Goal: Complete application form: Complete application form

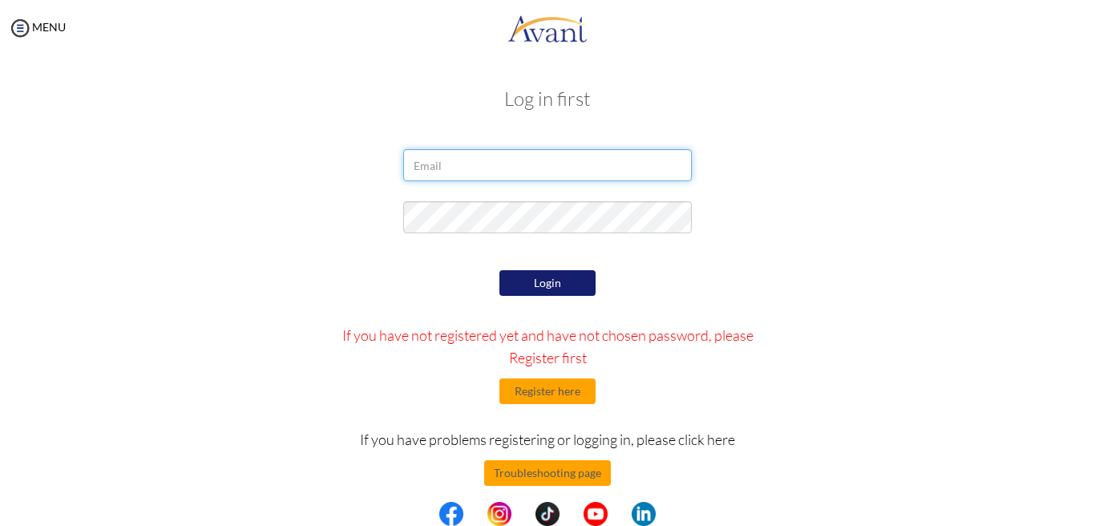
click at [452, 155] on input "email" at bounding box center [547, 165] width 289 height 32
type input "magsinojem@gmail.com"
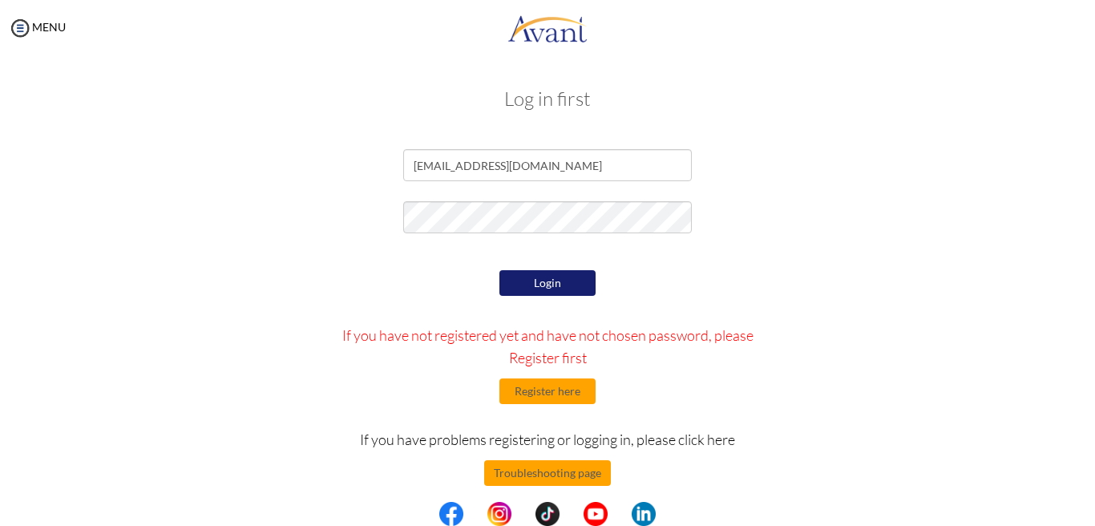
click at [568, 284] on button "Login" at bounding box center [548, 283] width 96 height 26
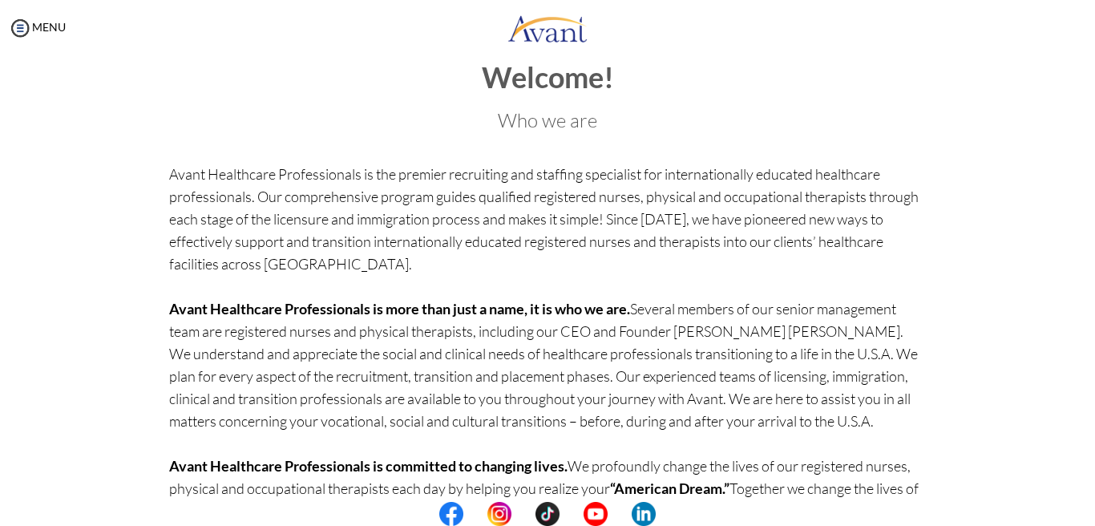
scroll to position [122, 0]
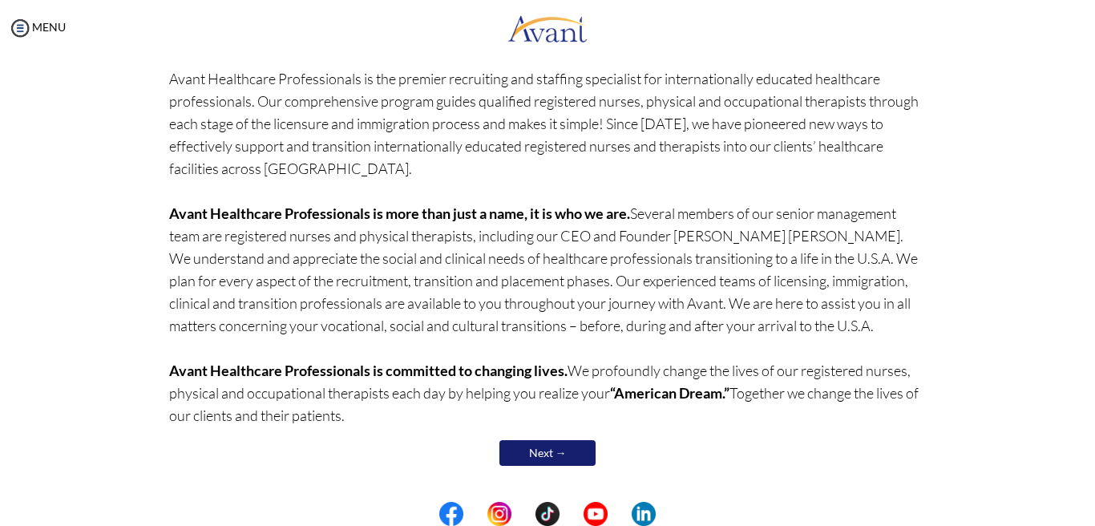
click at [571, 463] on link "Next →" at bounding box center [548, 453] width 96 height 26
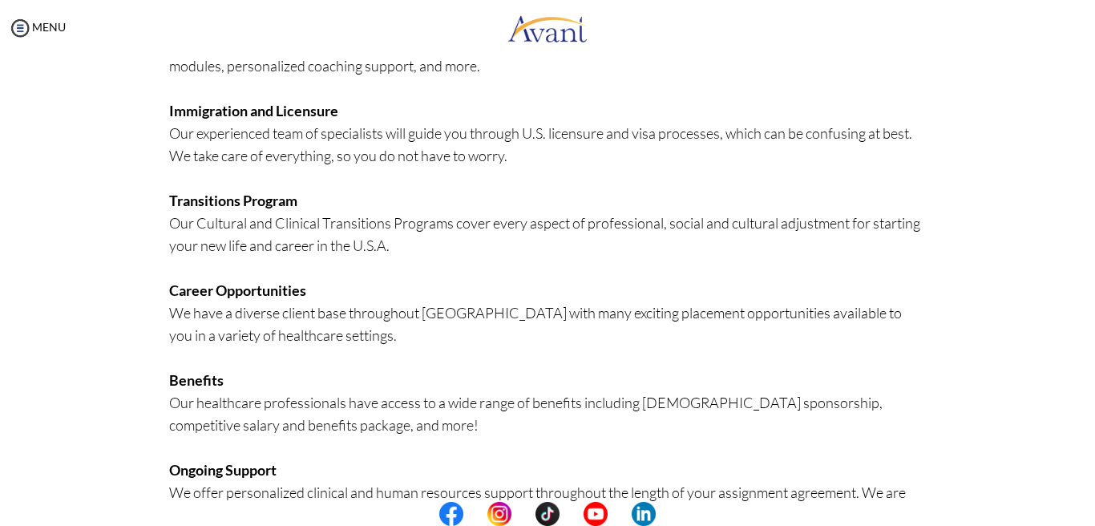
scroll to position [375, 0]
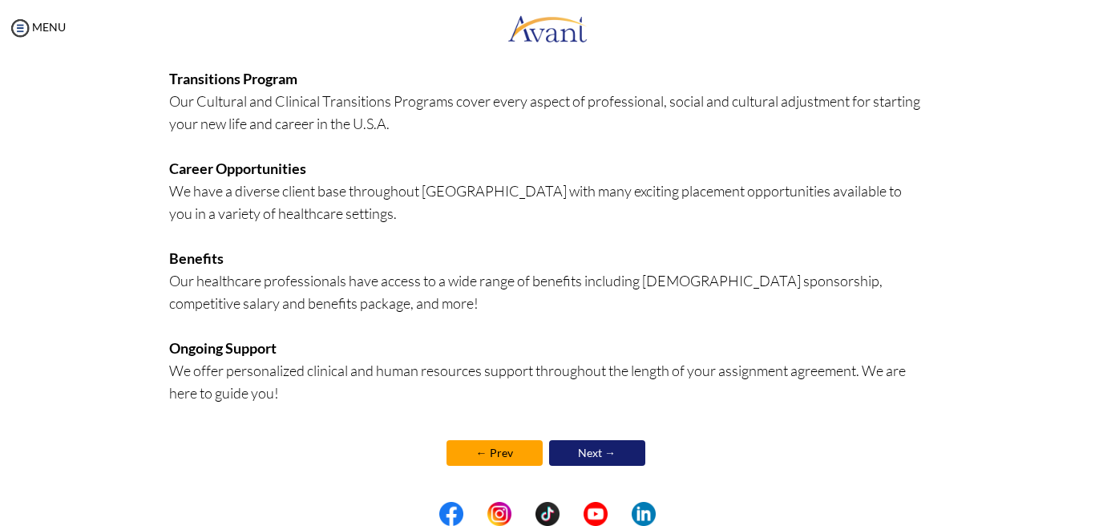
click at [576, 456] on link "Next →" at bounding box center [597, 453] width 96 height 26
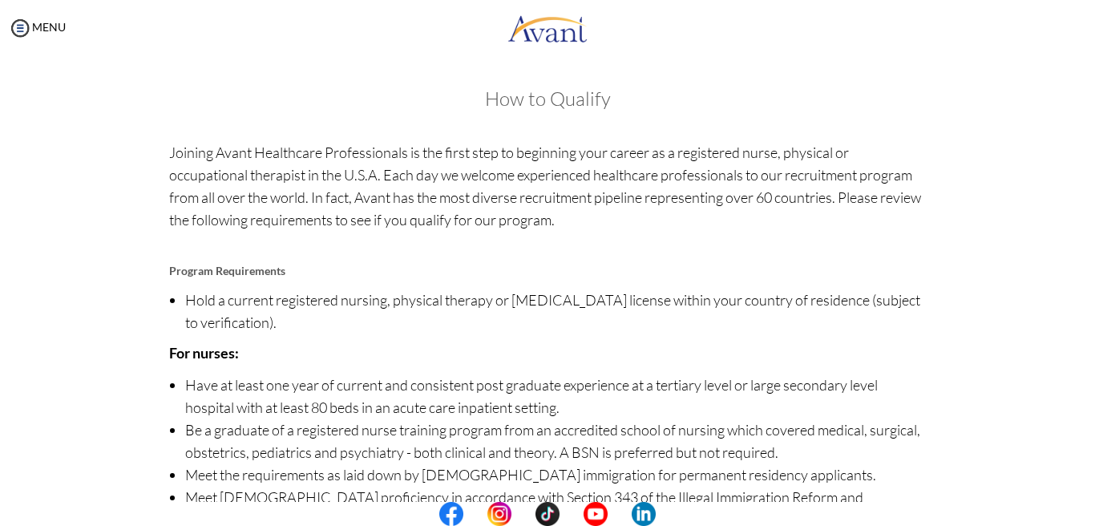
scroll to position [172, 0]
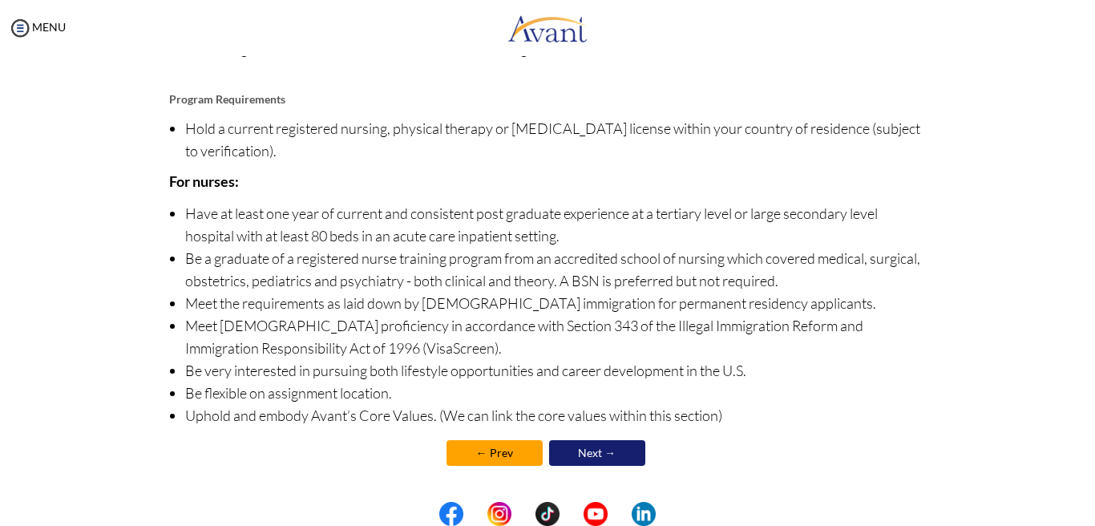
click at [593, 459] on link "Next →" at bounding box center [597, 453] width 96 height 26
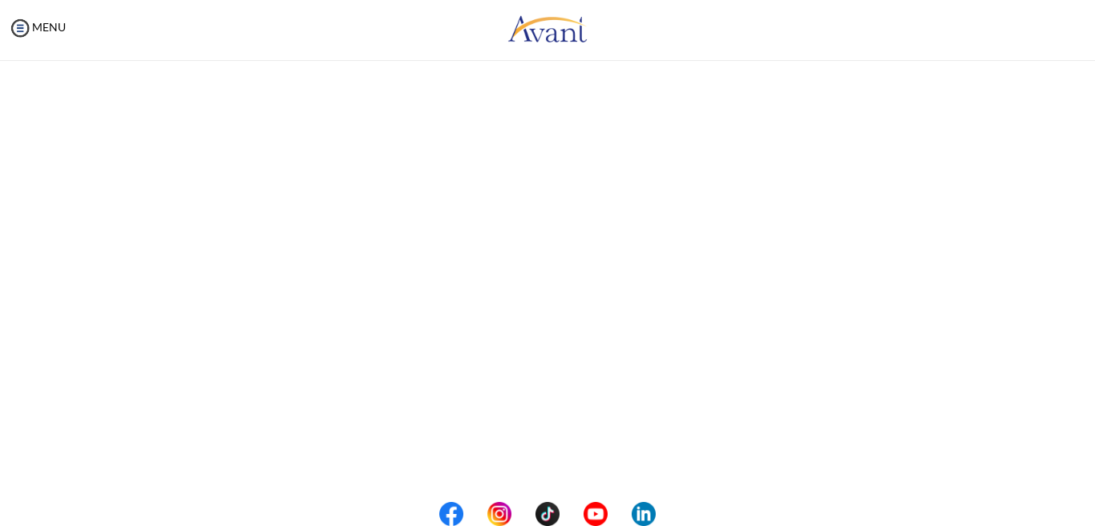
scroll to position [0, 0]
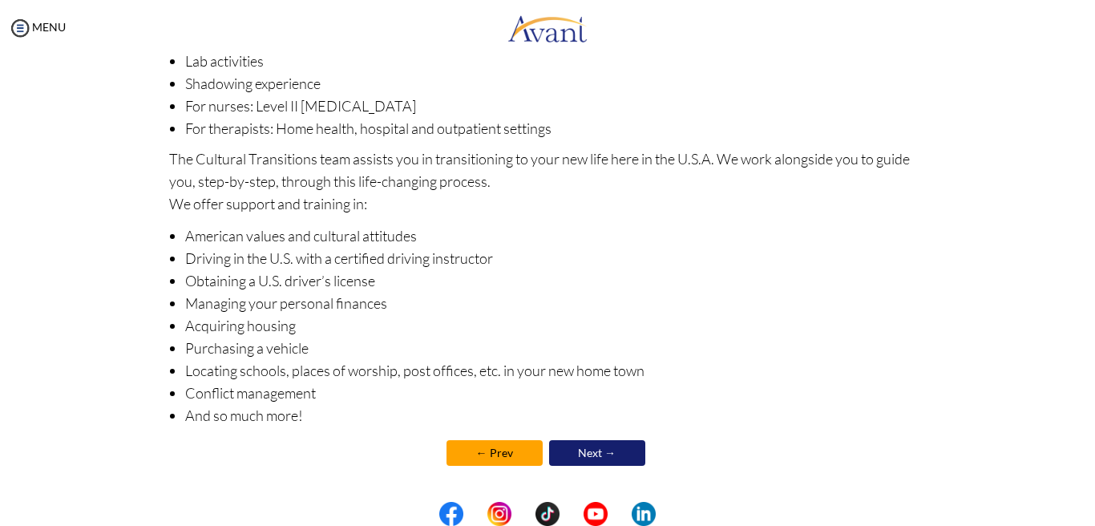
click at [597, 453] on link "Next →" at bounding box center [597, 453] width 96 height 26
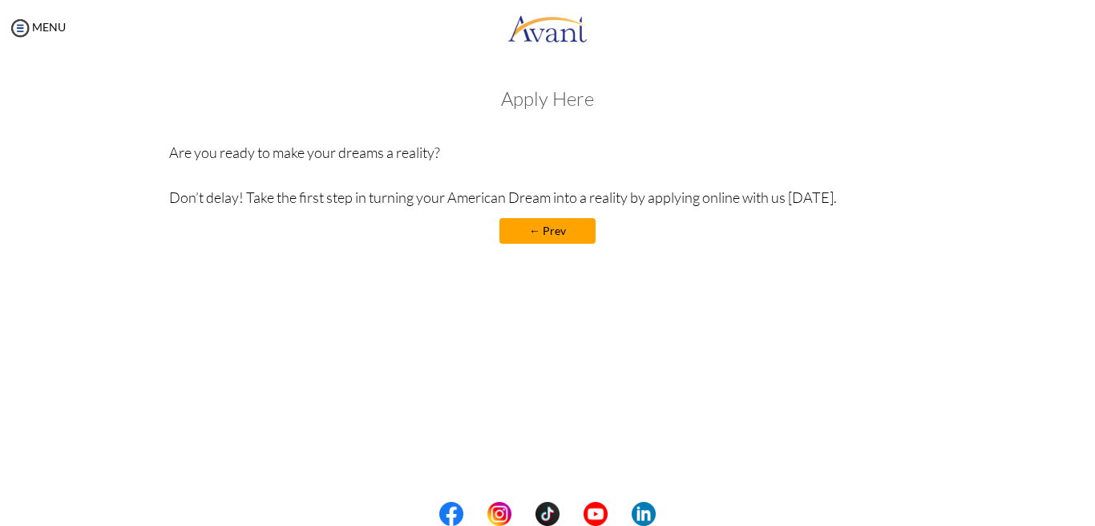
click at [544, 105] on h3 "Apply Here" at bounding box center [548, 98] width 758 height 21
click at [531, 104] on h3 "Apply Here" at bounding box center [548, 98] width 758 height 21
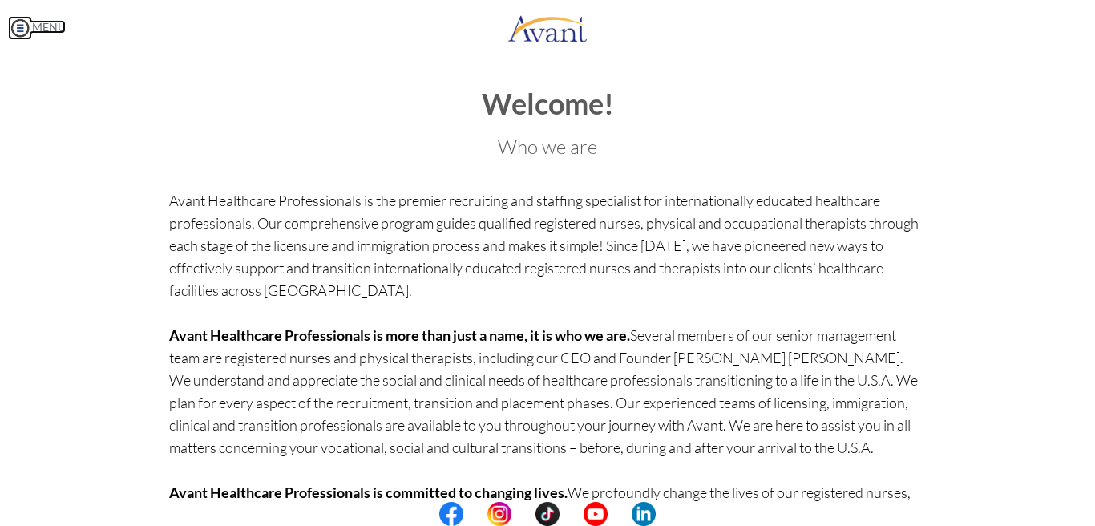
click at [26, 31] on img at bounding box center [20, 28] width 24 height 24
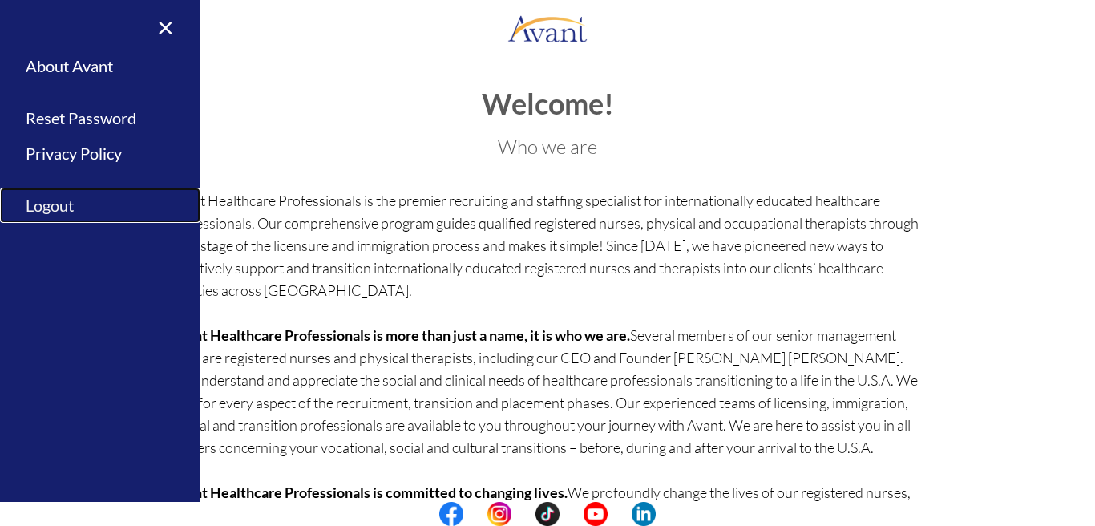
click at [63, 208] on link "Logout" at bounding box center [100, 206] width 200 height 36
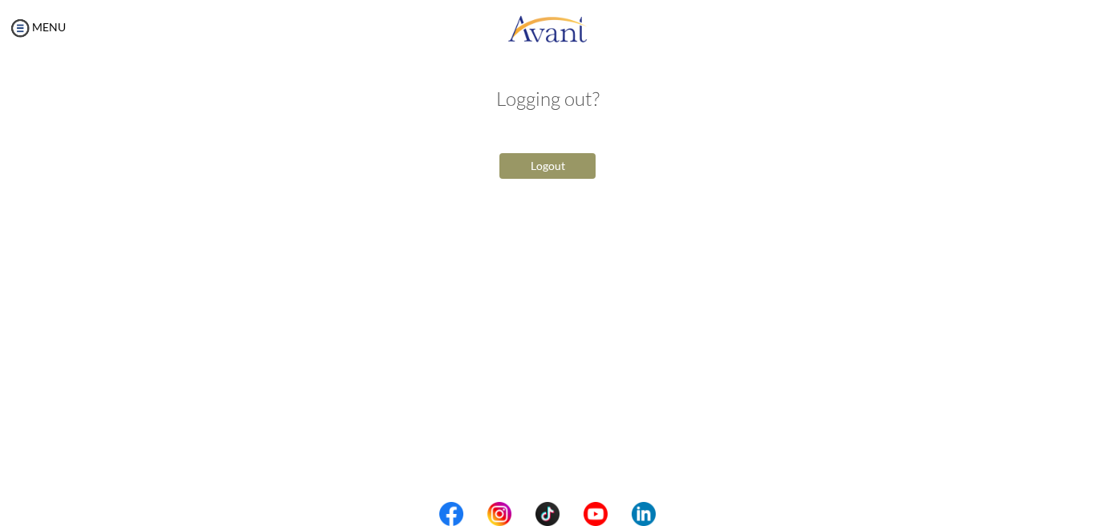
click at [530, 161] on button "Logout" at bounding box center [548, 166] width 96 height 26
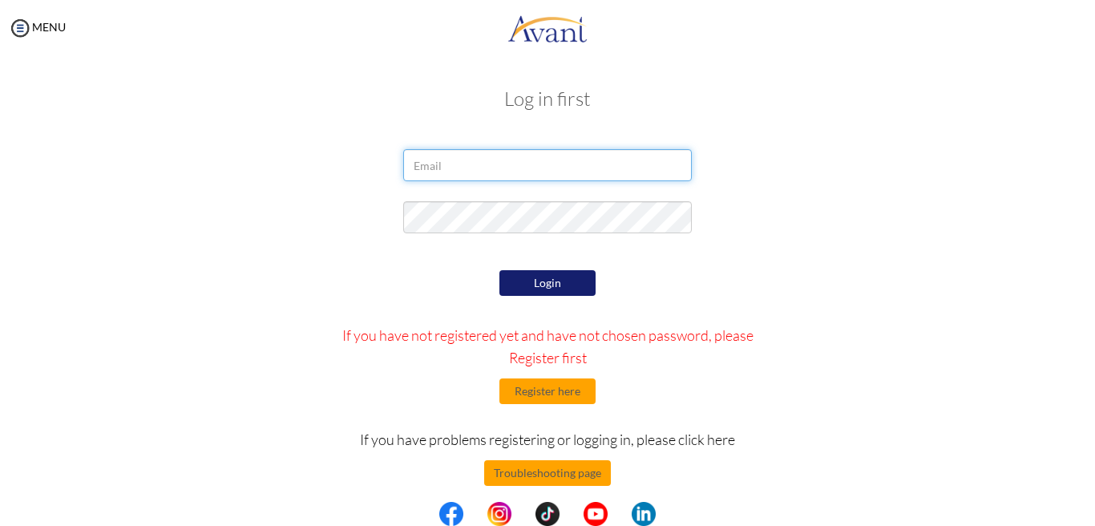
click at [530, 161] on input "email" at bounding box center [547, 165] width 289 height 32
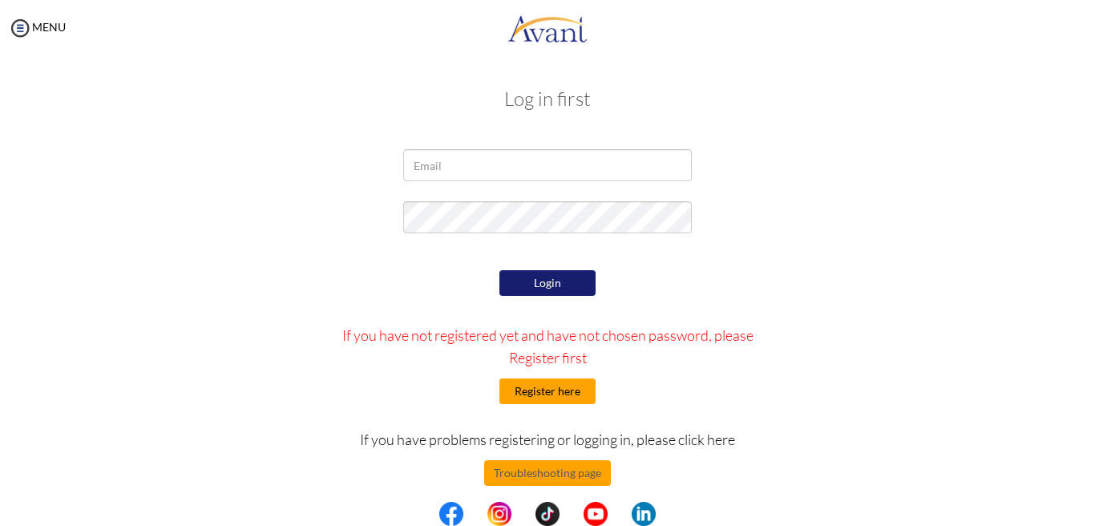
click at [562, 393] on button "Register here" at bounding box center [548, 391] width 96 height 26
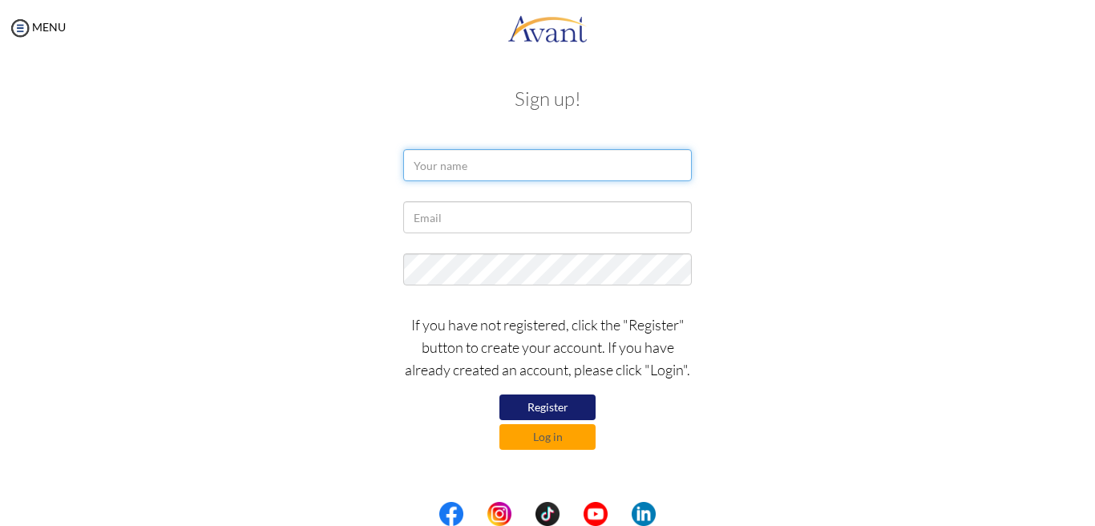
click at [501, 170] on input "text" at bounding box center [547, 165] width 289 height 32
type input "Jemimah Magsino"
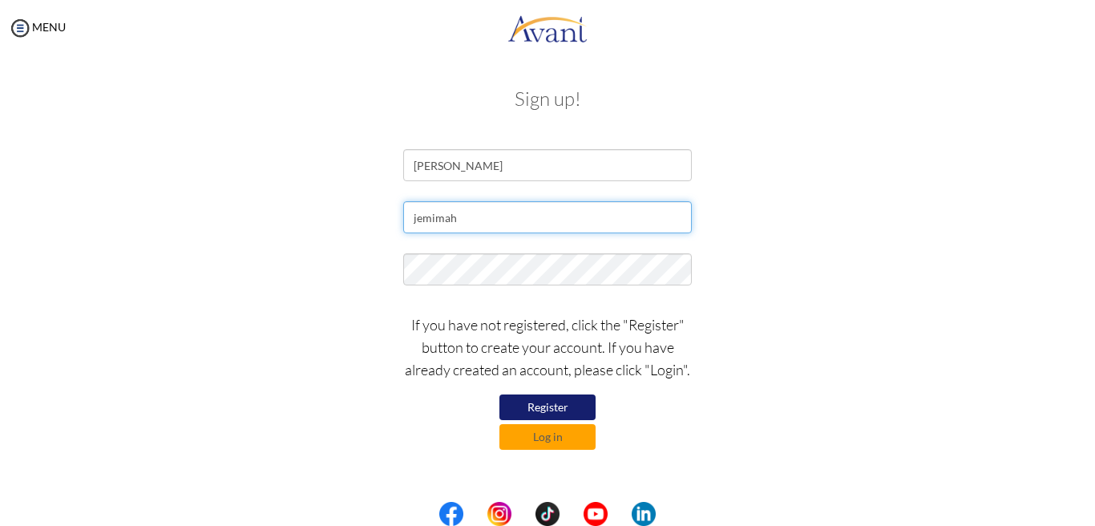
type input "jemimahmagsino@gmail.com"
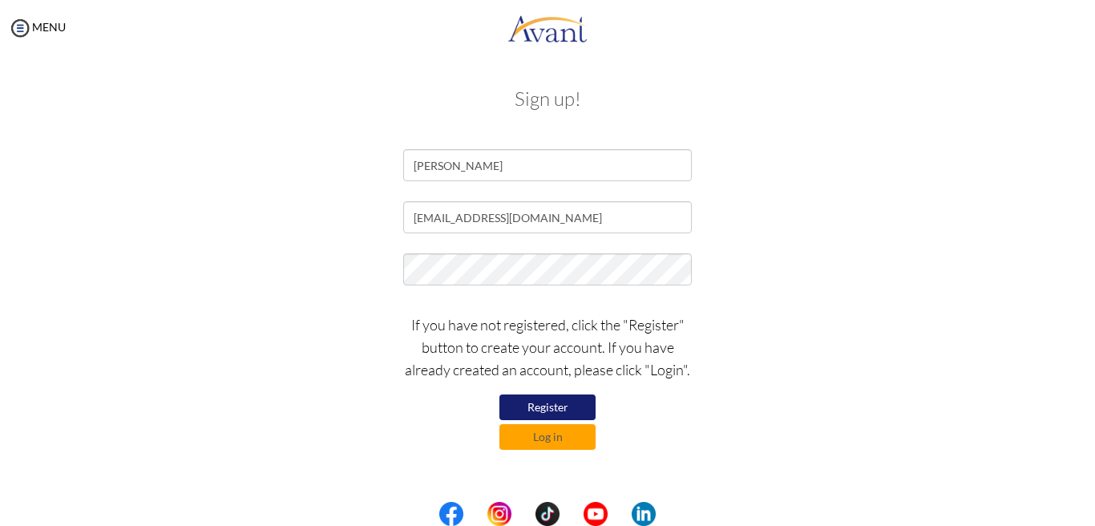
click at [547, 401] on button "Register" at bounding box center [548, 407] width 96 height 26
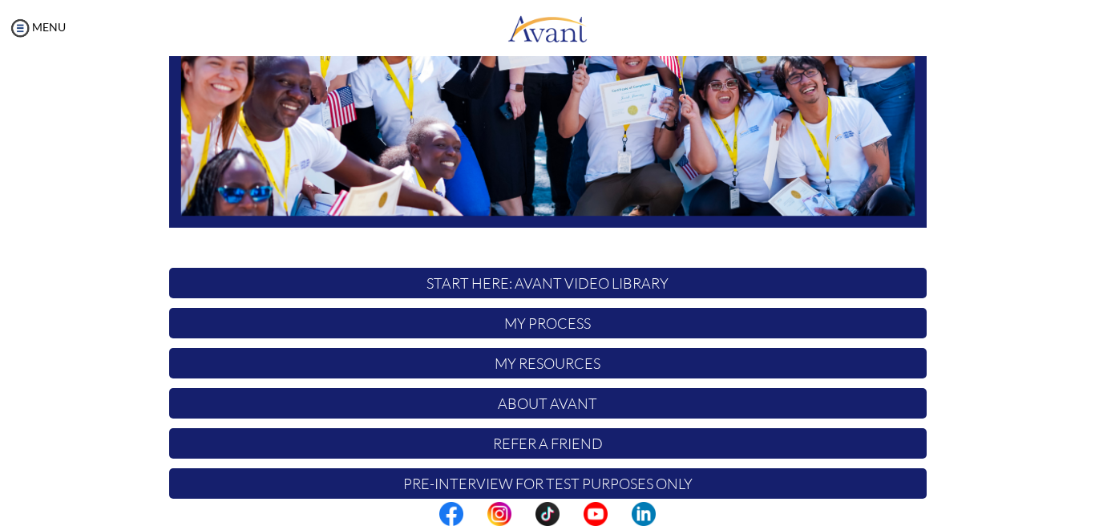
scroll to position [365, 0]
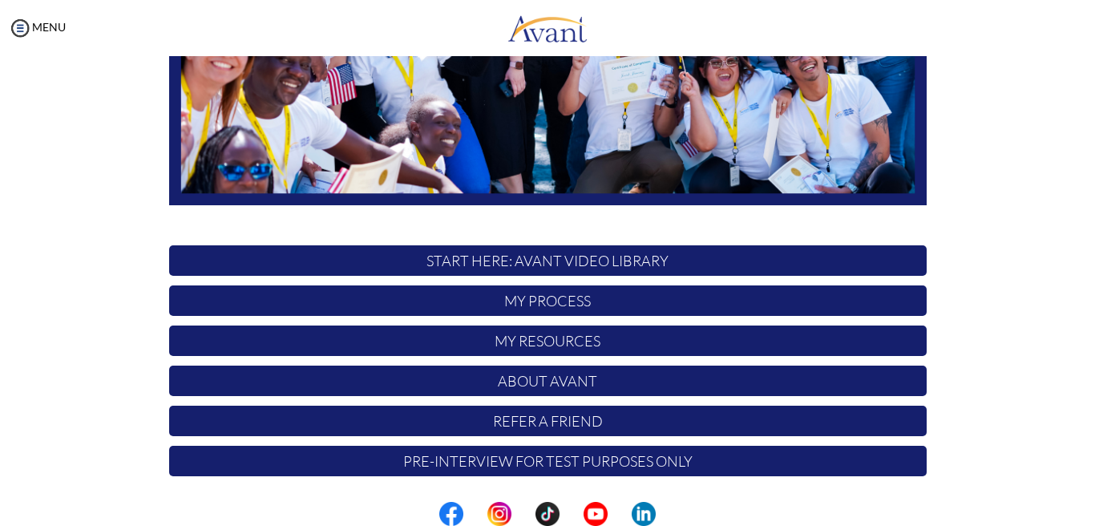
click at [495, 257] on p "START HERE: Avant Video Library" at bounding box center [548, 260] width 758 height 30
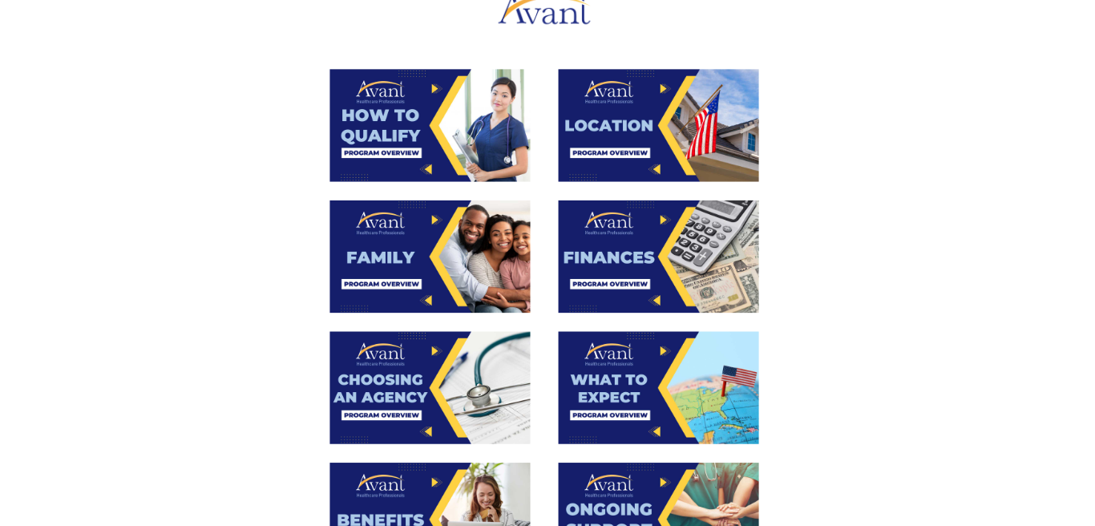
scroll to position [257, 0]
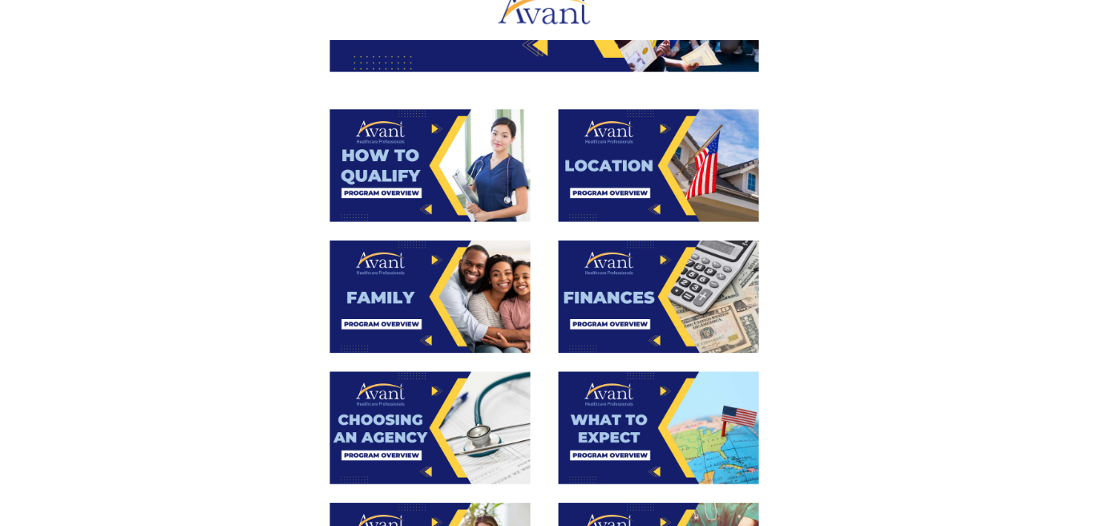
click at [445, 160] on img at bounding box center [450, 163] width 172 height 96
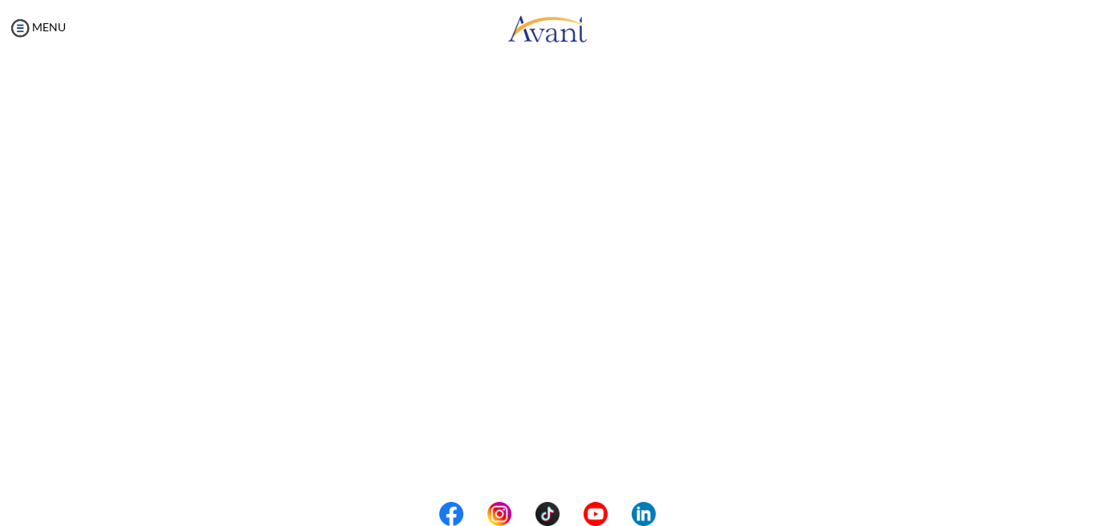
scroll to position [263, 0]
click at [580, 461] on body "Maintenance break. Please come back in 2 hours. MENU My Status What is the next…" at bounding box center [547, 263] width 1095 height 526
click at [559, 462] on button "Back to Avant Video Library" at bounding box center [548, 460] width 158 height 26
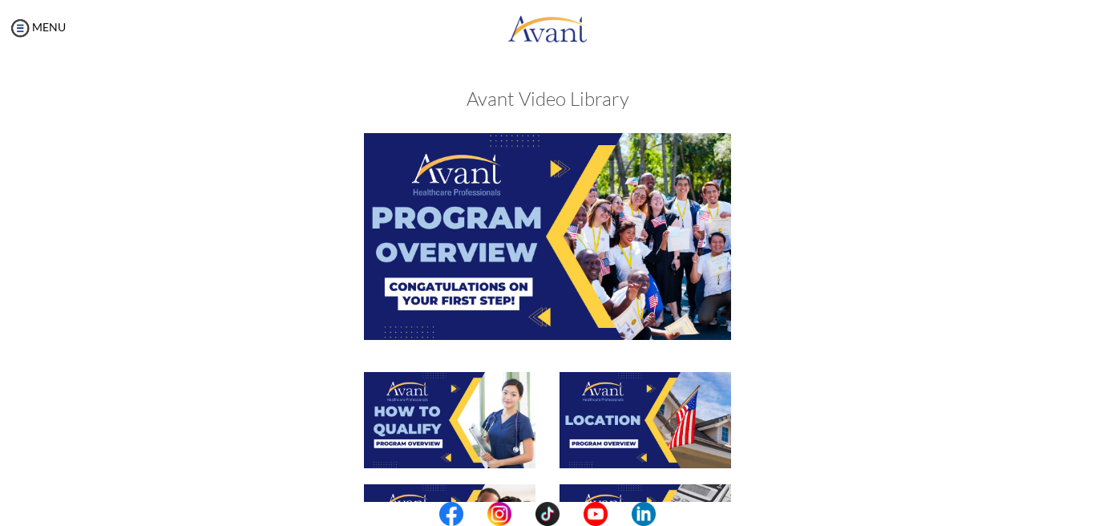
click at [554, 149] on img at bounding box center [547, 236] width 367 height 206
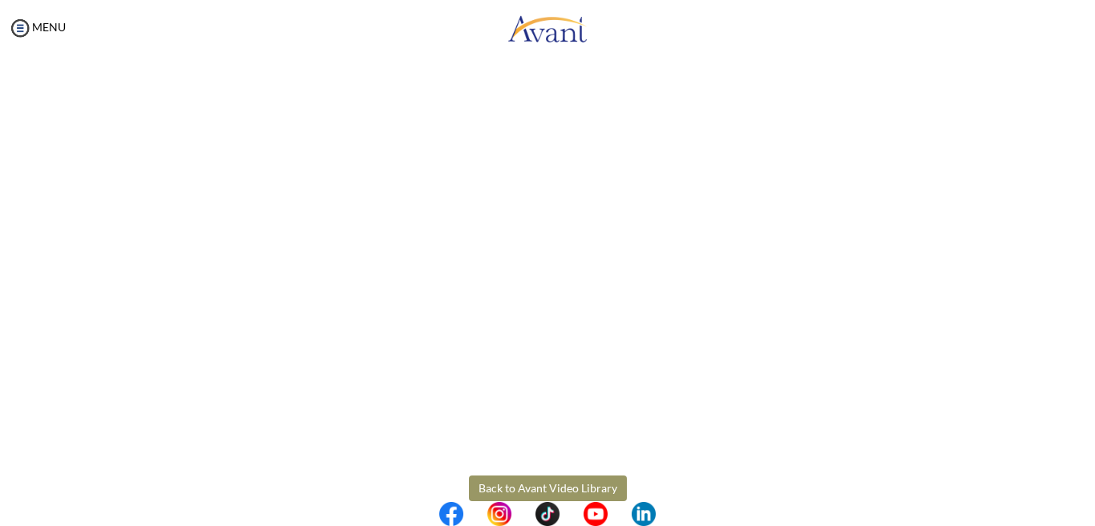
scroll to position [228, 0]
click at [917, 455] on body "Maintenance break. Please come back in 2 hours. MENU My Status What is the next…" at bounding box center [547, 263] width 1095 height 526
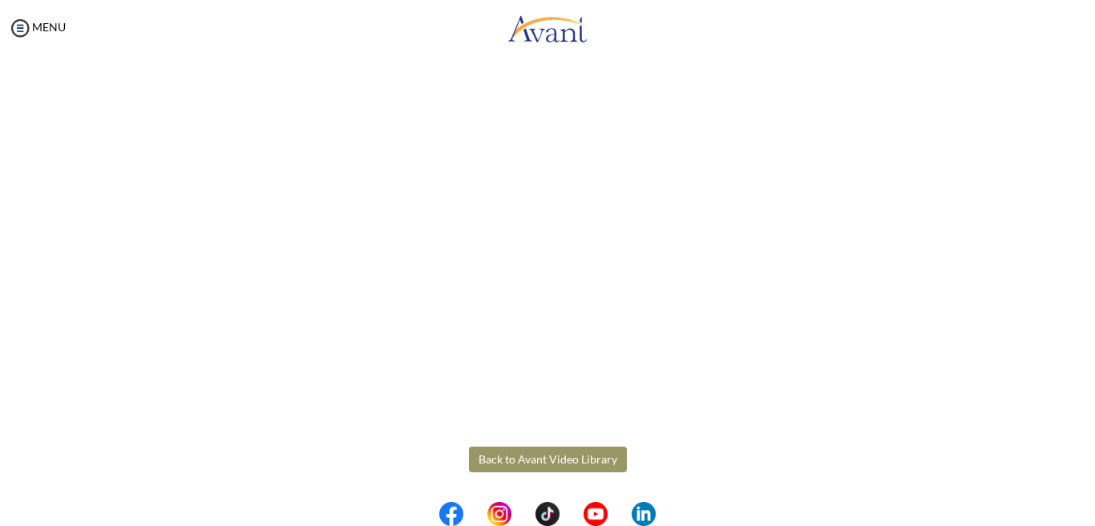
click at [609, 465] on body "Maintenance break. Please come back in 2 hours. MENU My Status What is the next…" at bounding box center [547, 263] width 1095 height 526
click at [609, 465] on button "Back to Avant Video Library" at bounding box center [548, 460] width 158 height 26
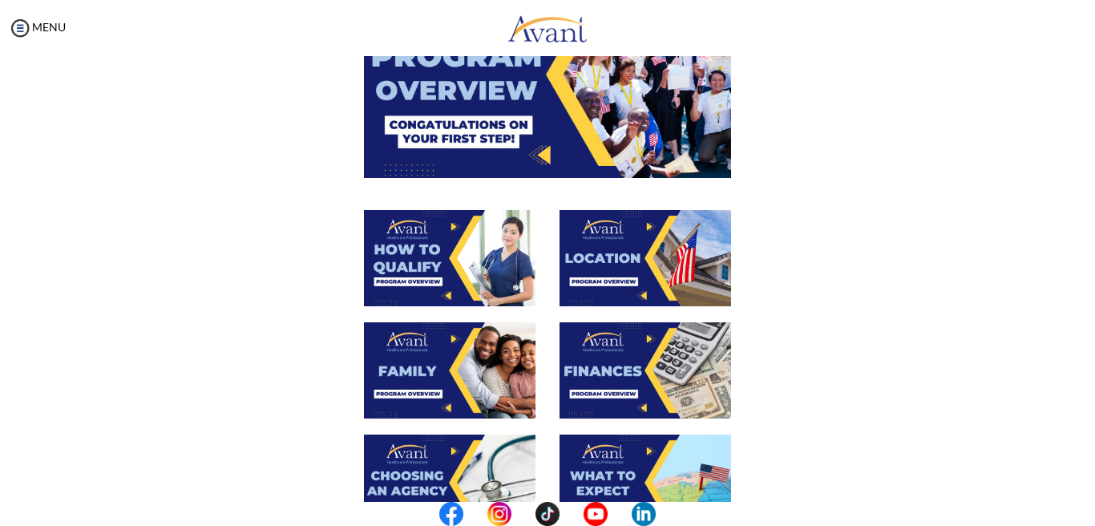
scroll to position [164, 0]
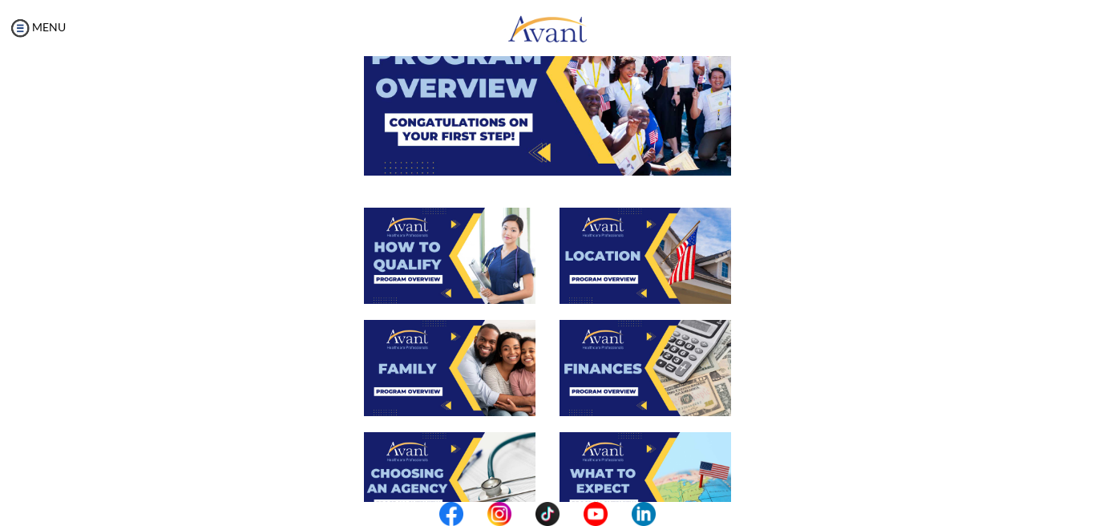
click at [629, 257] on img at bounding box center [646, 256] width 172 height 96
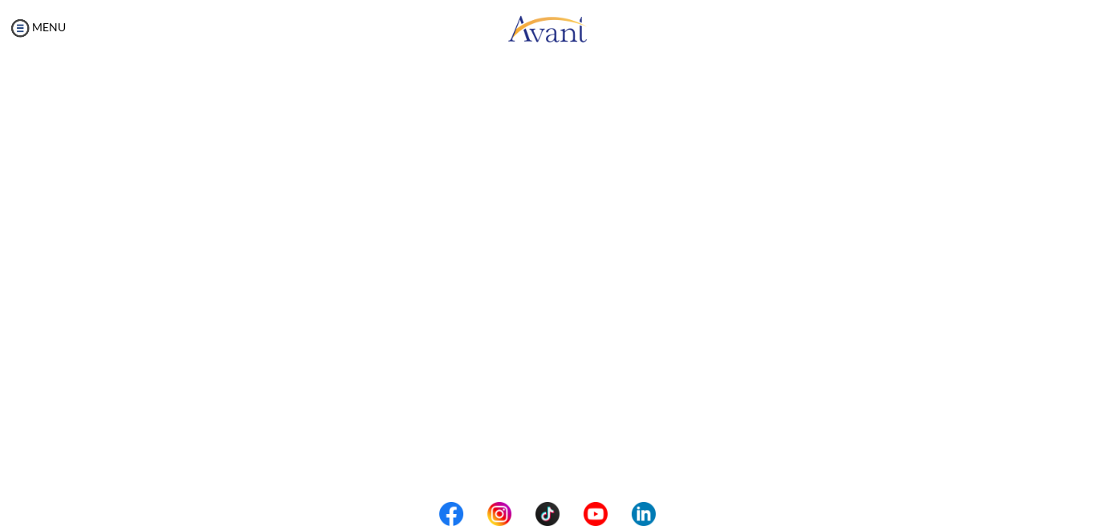
scroll to position [263, 0]
click at [556, 467] on body "Maintenance break. Please come back in 2 hours. MENU My Status What is the next…" at bounding box center [547, 263] width 1095 height 526
click at [556, 467] on button "Back to Avant Video Library" at bounding box center [548, 460] width 158 height 26
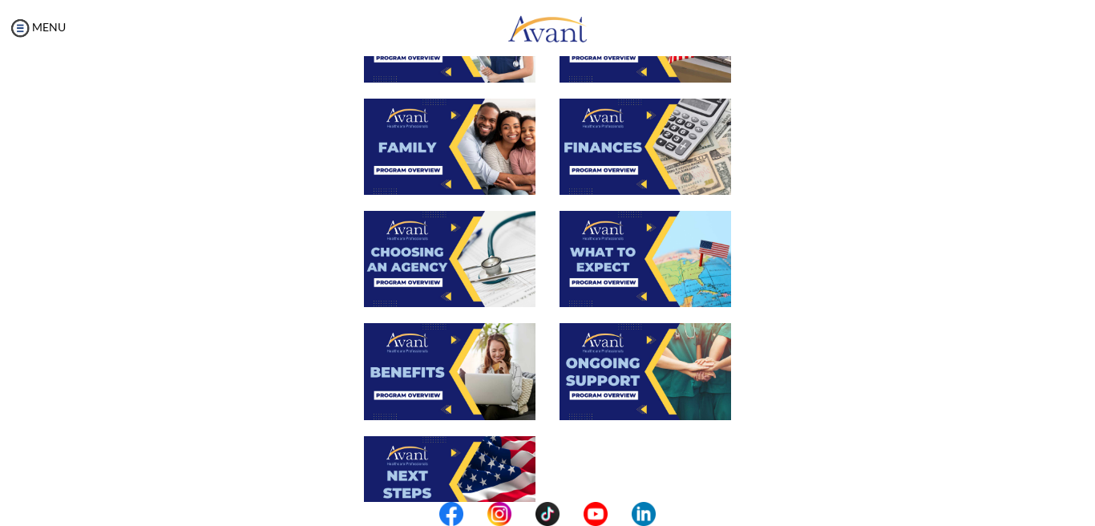
scroll to position [389, 0]
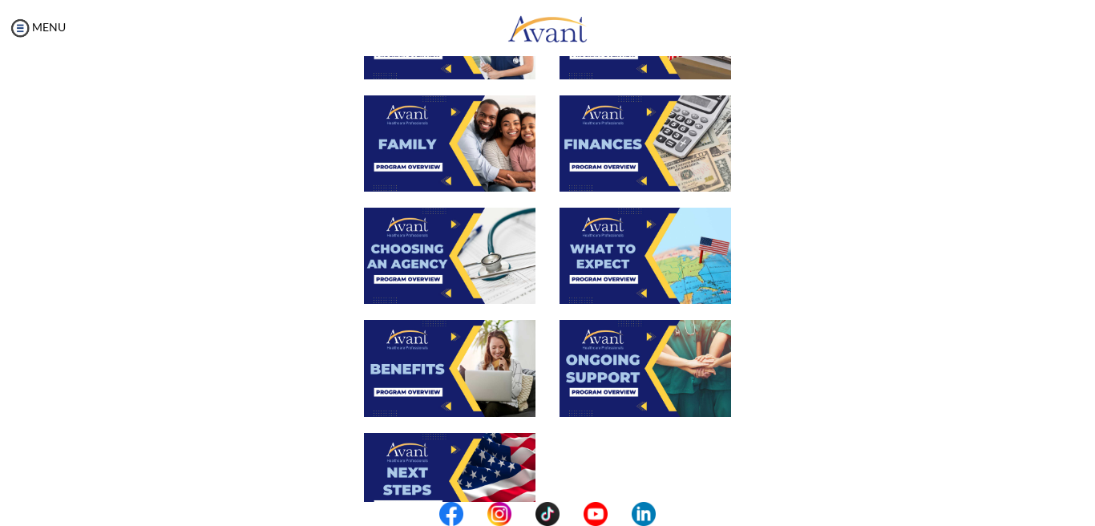
click at [636, 159] on img at bounding box center [646, 143] width 172 height 96
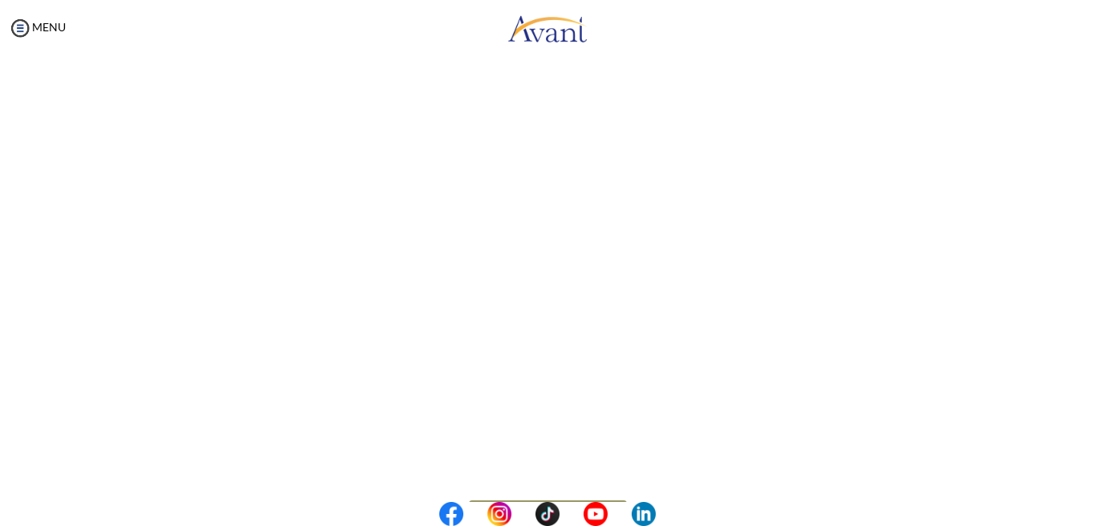
scroll to position [199, 0]
click at [1070, 317] on body "Maintenance break. Please come back in 2 hours. MENU My Status What is the next…" at bounding box center [547, 263] width 1095 height 526
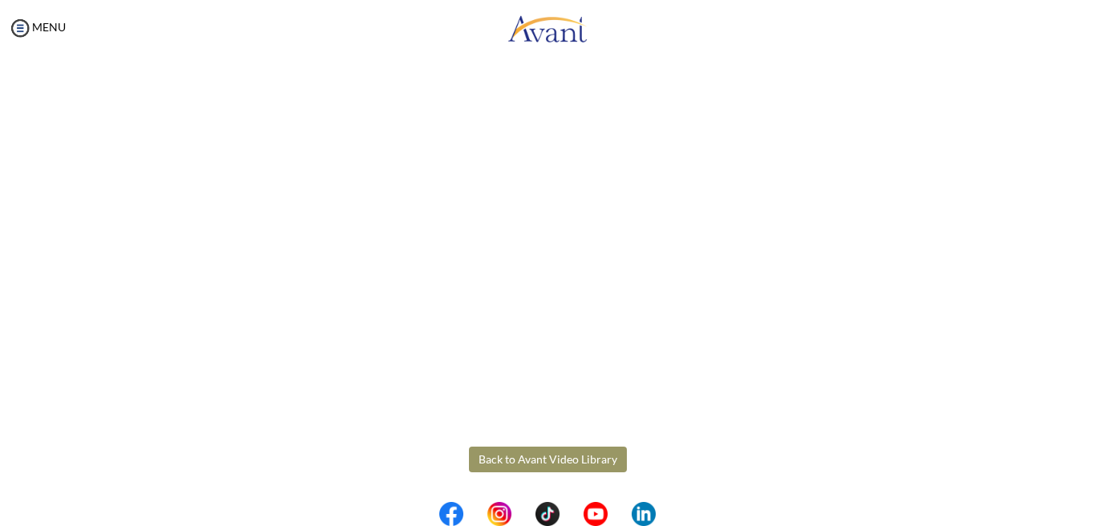
click at [531, 458] on button "Back to Avant Video Library" at bounding box center [548, 460] width 158 height 26
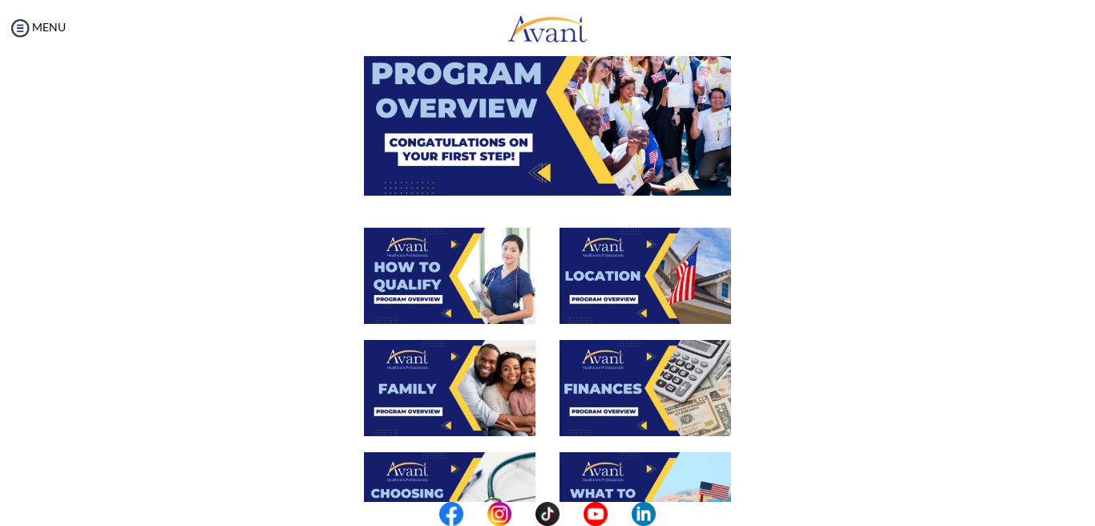
scroll to position [238, 0]
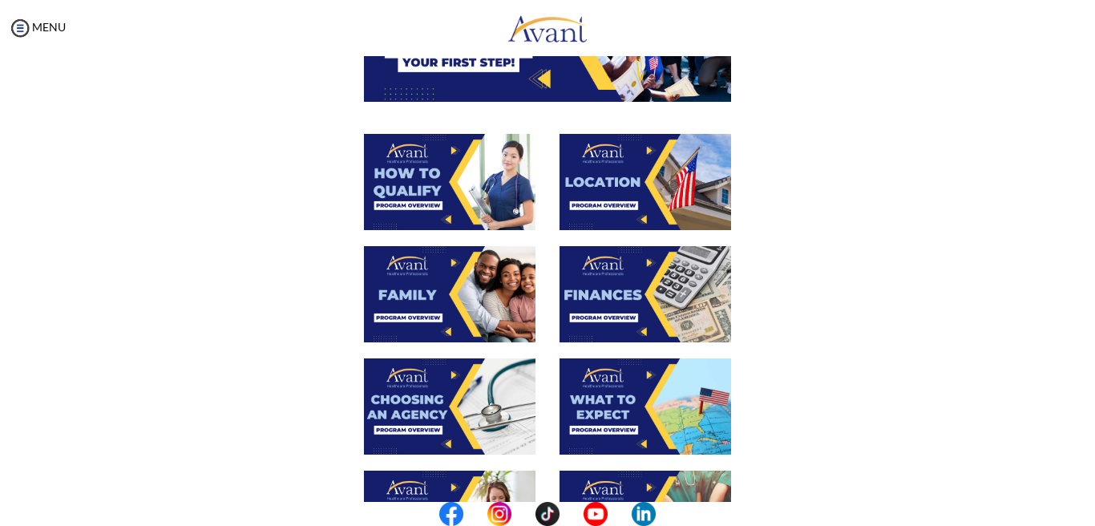
click at [451, 302] on img at bounding box center [450, 294] width 172 height 96
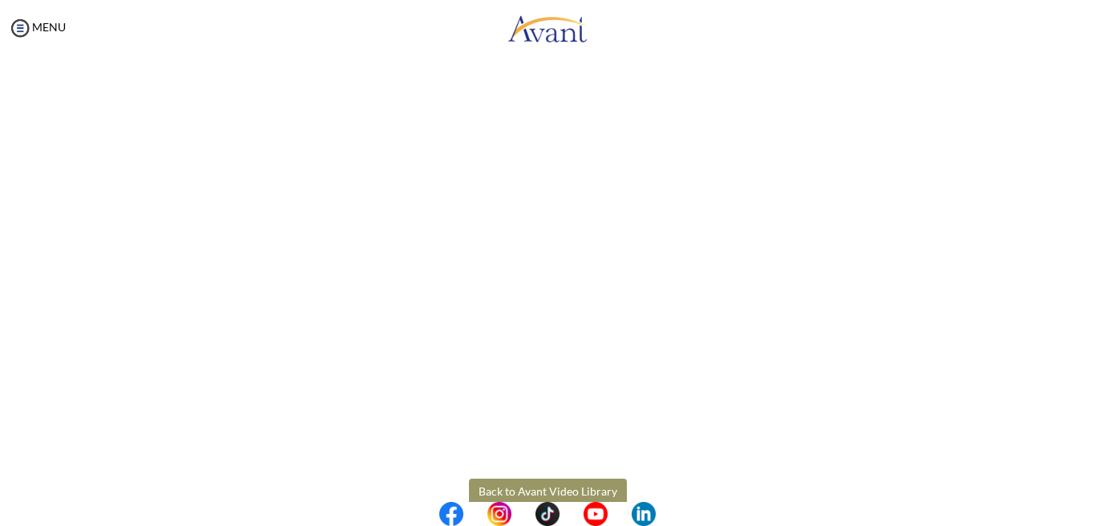
scroll to position [434, 0]
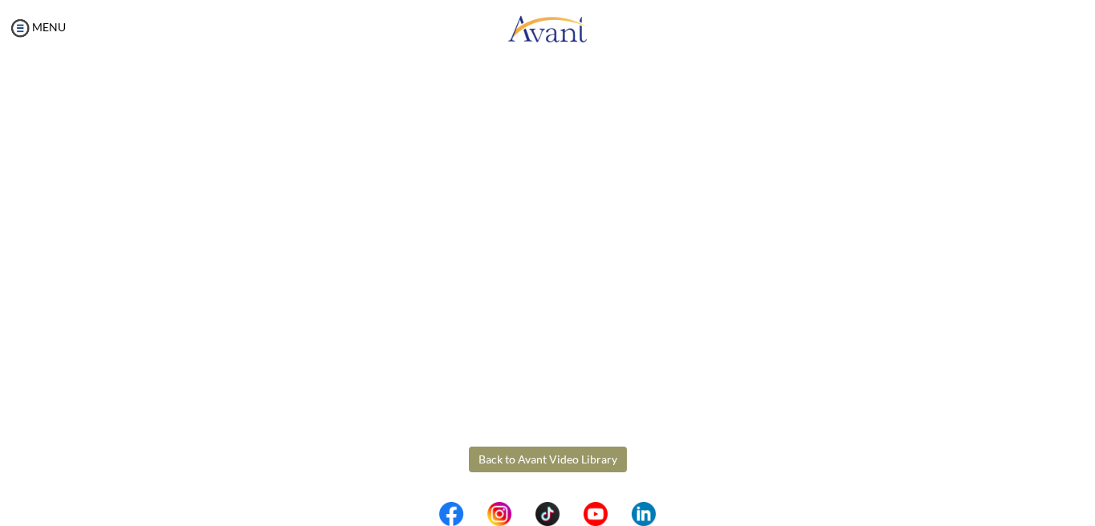
click at [562, 455] on body "Maintenance break. Please come back in 2 hours. MENU My Status What is the next…" at bounding box center [547, 263] width 1095 height 526
click at [562, 455] on button "Back to Avant Video Library" at bounding box center [548, 460] width 158 height 26
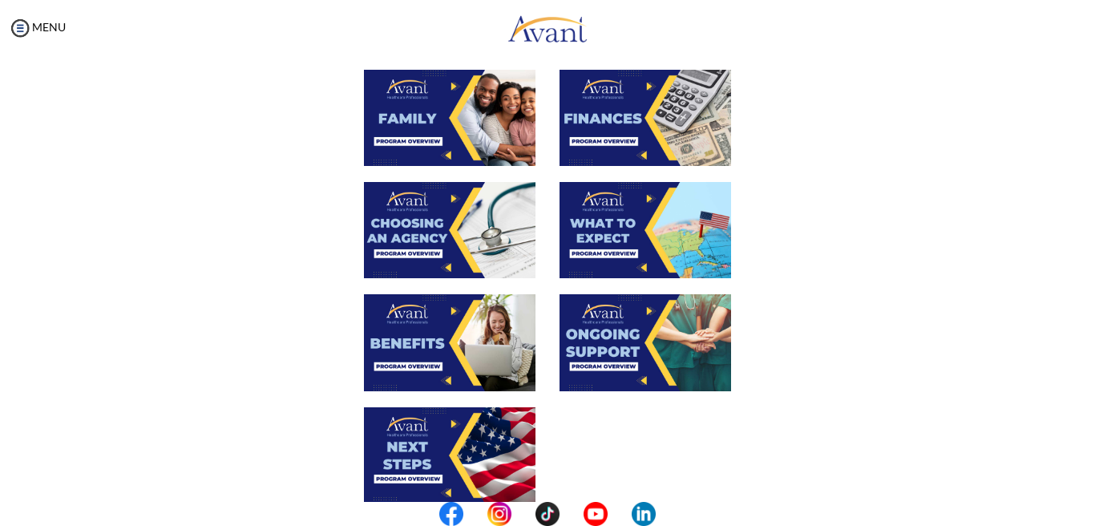
scroll to position [442, 0]
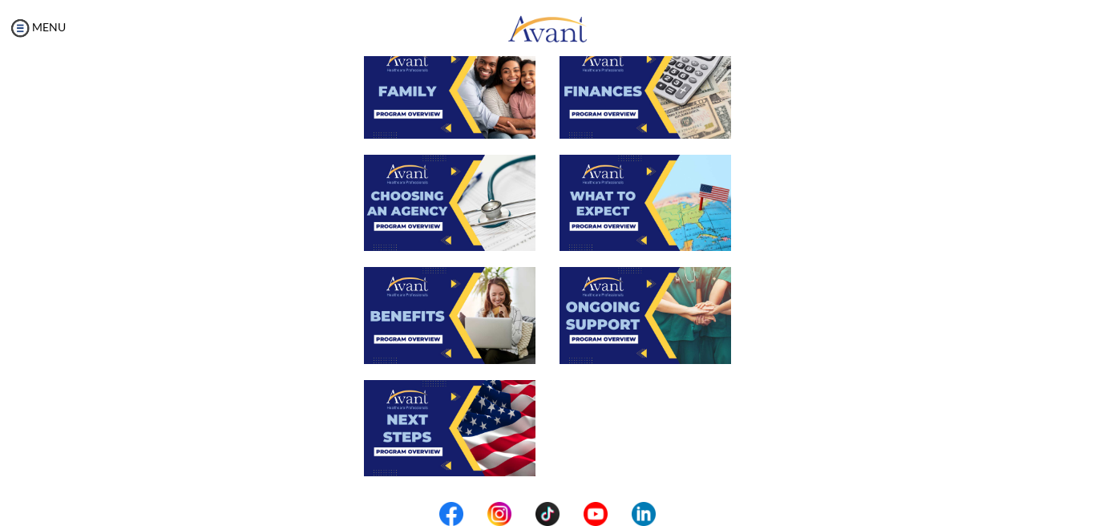
click at [449, 229] on img at bounding box center [450, 203] width 172 height 96
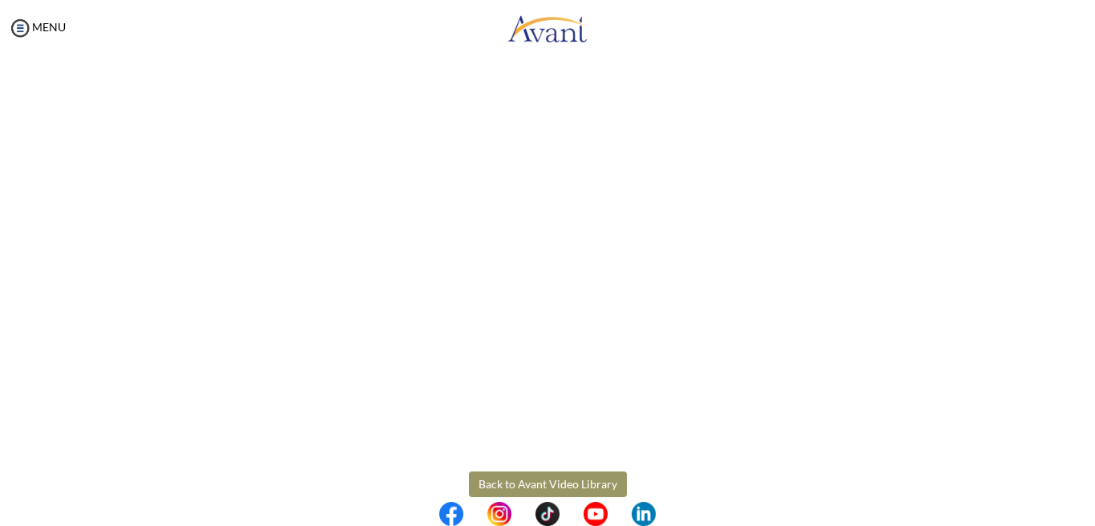
scroll to position [434, 0]
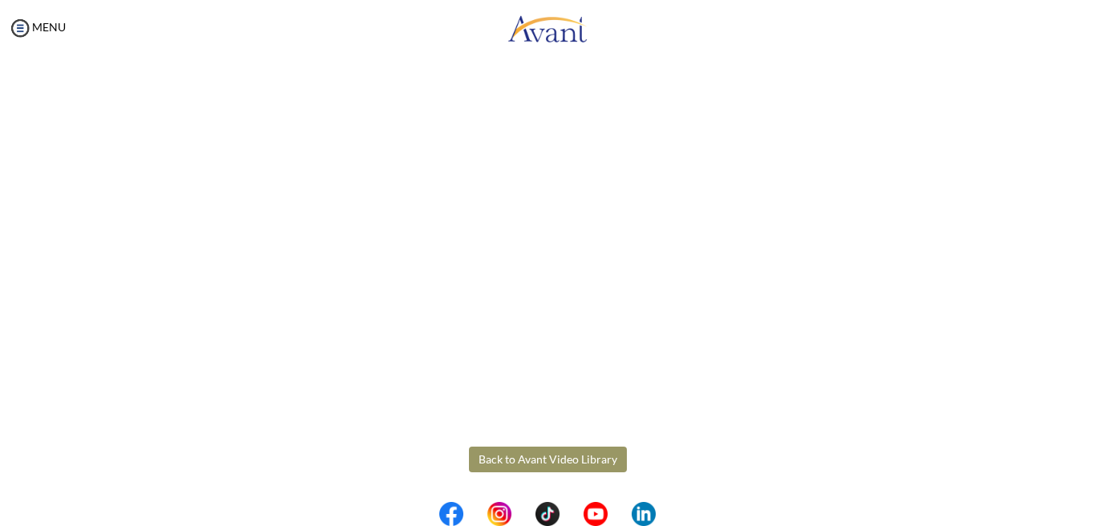
click at [552, 446] on body "Maintenance break. Please come back in 2 hours. MENU My Status What is the next…" at bounding box center [547, 263] width 1095 height 526
click at [553, 461] on button "Back to Avant Video Library" at bounding box center [548, 460] width 158 height 26
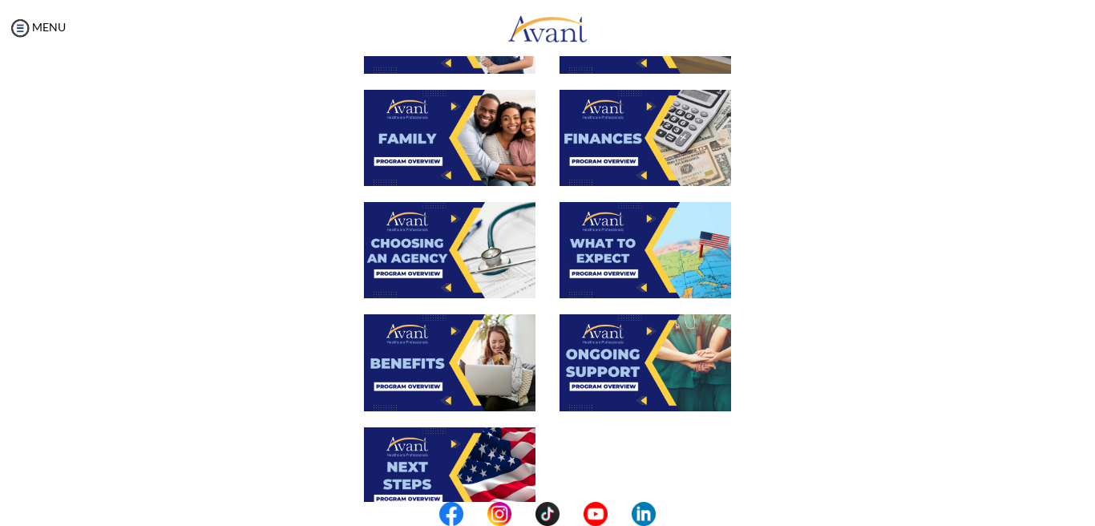
scroll to position [415, 0]
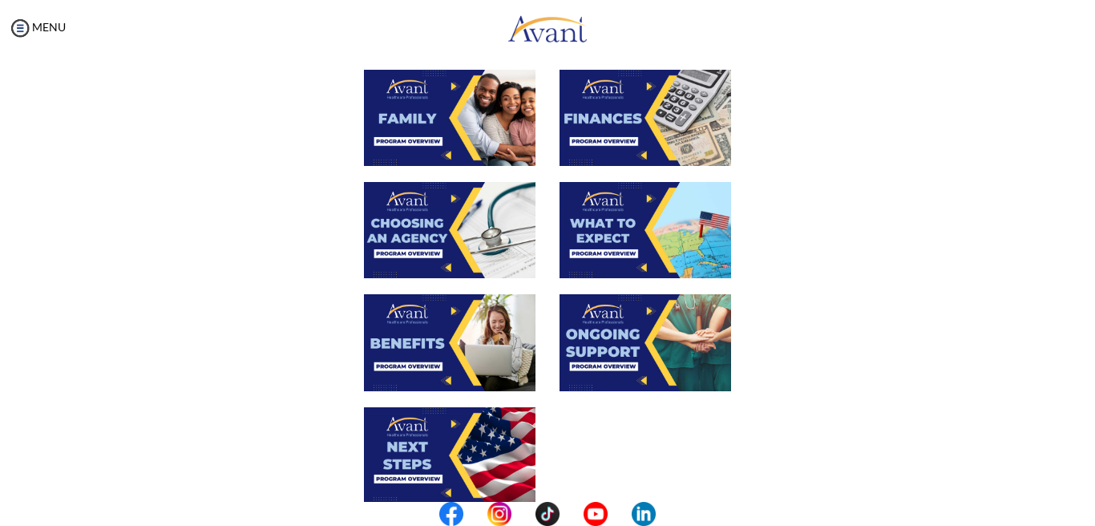
click at [634, 242] on img at bounding box center [646, 230] width 172 height 96
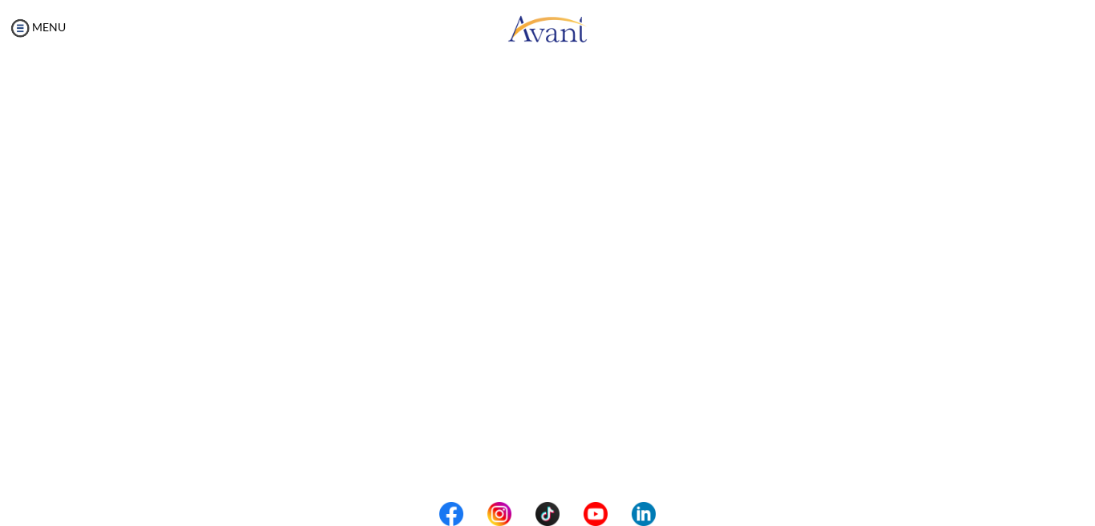
scroll to position [434, 0]
click at [605, 457] on body "Maintenance break. Please come back in 2 hours. MENU My Status What is the next…" at bounding box center [547, 263] width 1095 height 526
click at [605, 457] on button "Back to Avant Video Library" at bounding box center [548, 460] width 158 height 26
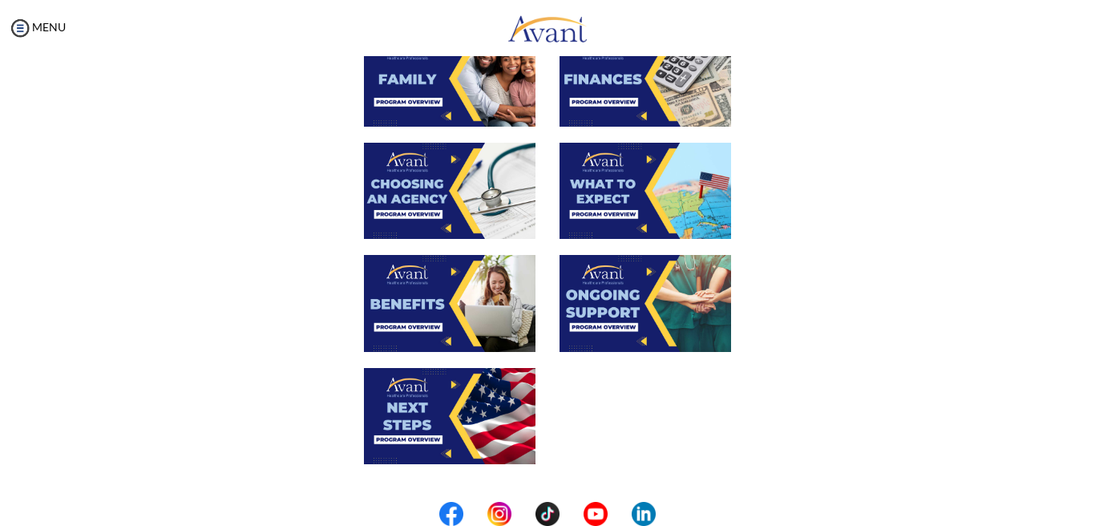
scroll to position [486, 0]
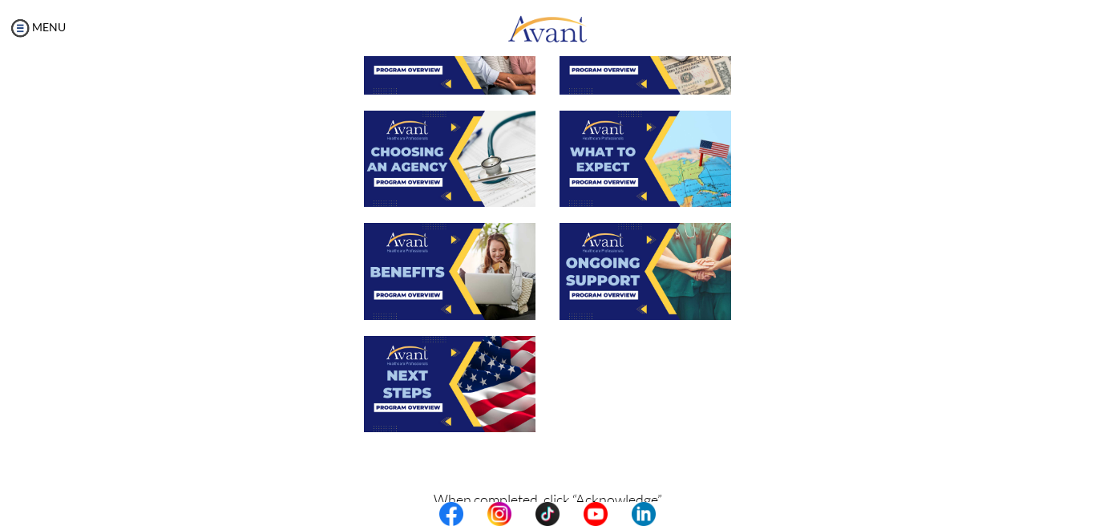
click at [481, 253] on img at bounding box center [450, 271] width 172 height 96
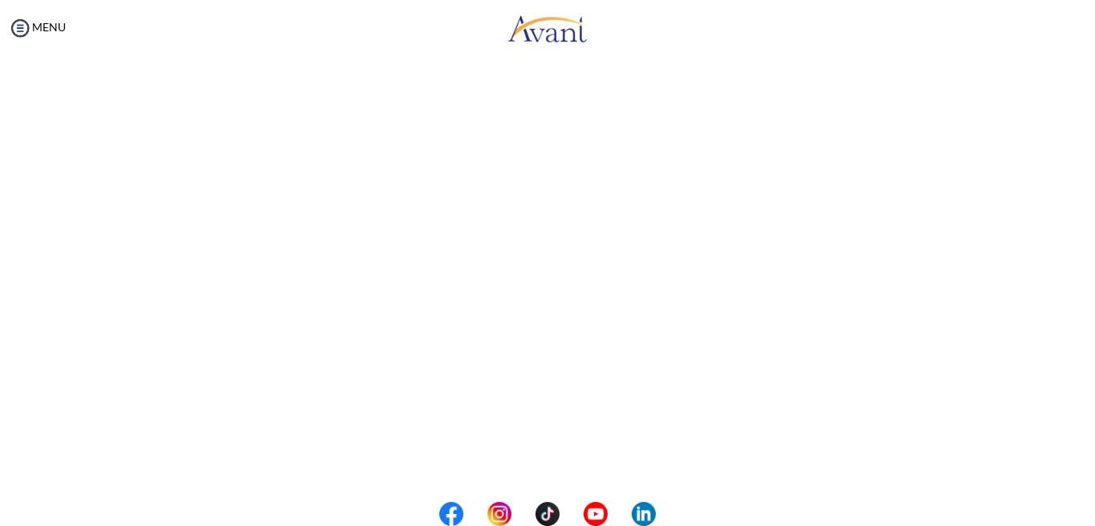
scroll to position [434, 0]
click at [554, 459] on body "Maintenance break. Please come back in 2 hours. MENU My Status What is the next…" at bounding box center [547, 263] width 1095 height 526
click at [554, 459] on button "Back to Avant Video Library" at bounding box center [548, 460] width 158 height 26
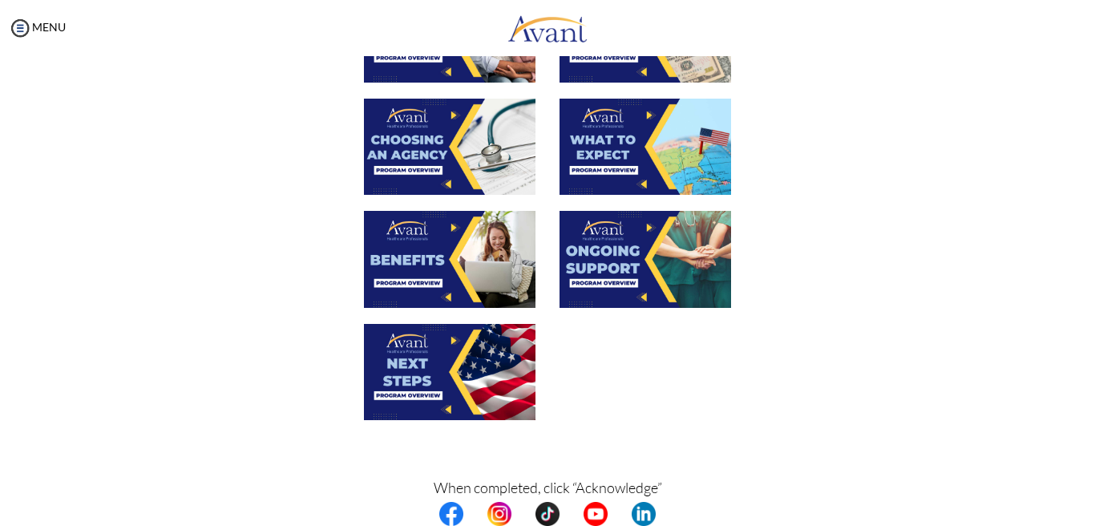
scroll to position [513, 0]
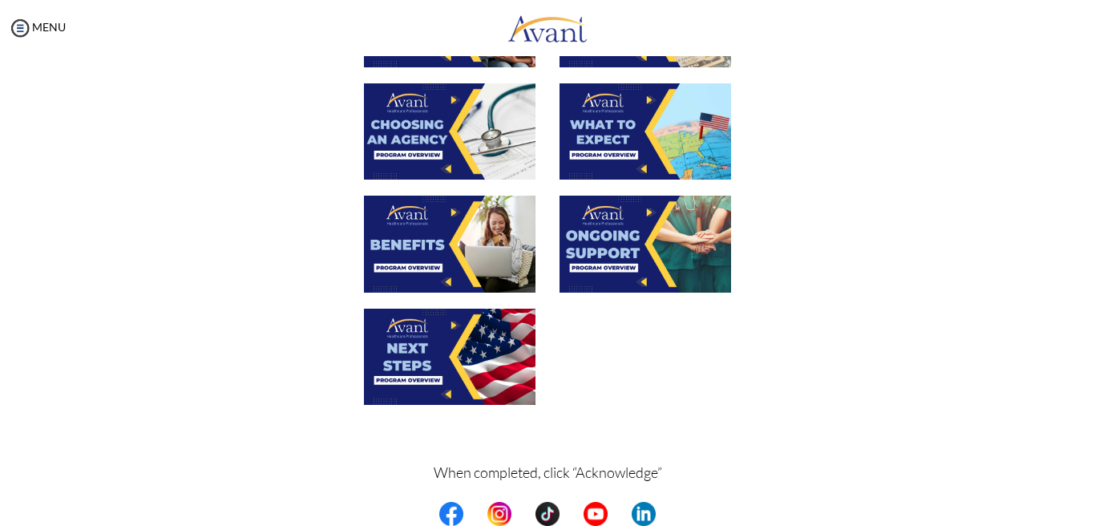
click at [613, 233] on img at bounding box center [646, 244] width 172 height 96
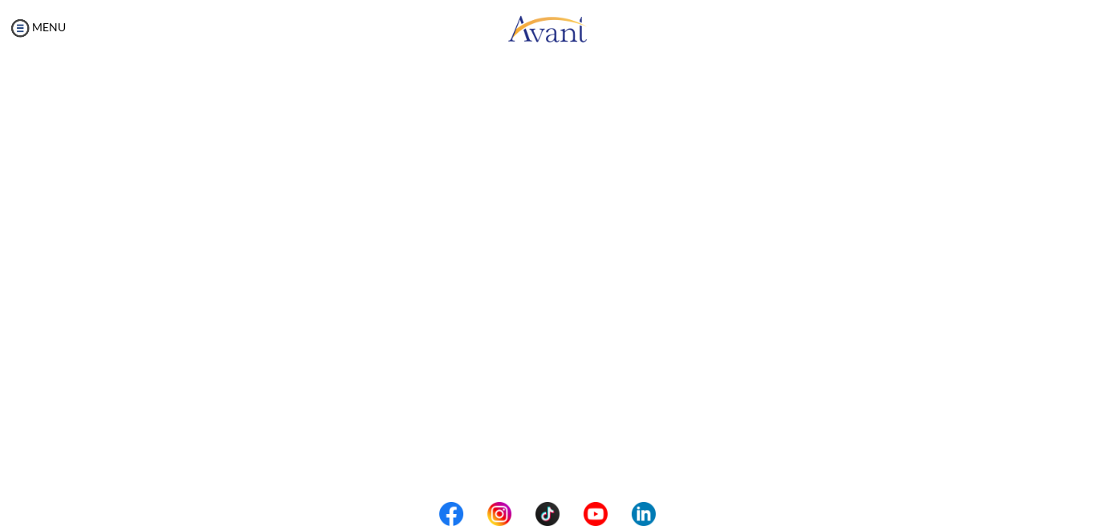
scroll to position [434, 0]
click at [523, 468] on body "Maintenance break. Please come back in 2 hours. MENU My Status What is the next…" at bounding box center [547, 263] width 1095 height 526
click at [558, 463] on button "Back to Avant Video Library" at bounding box center [548, 460] width 158 height 26
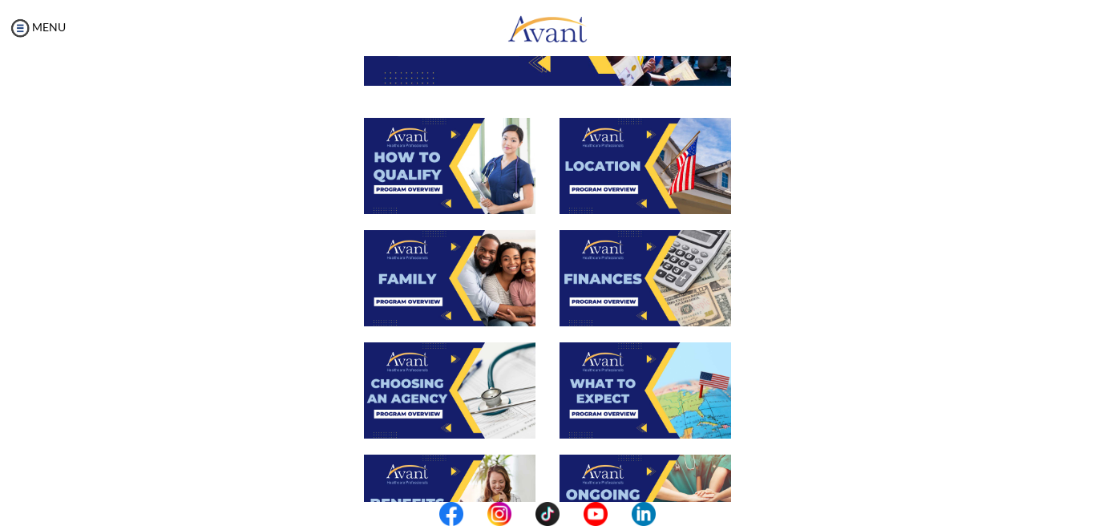
scroll to position [576, 0]
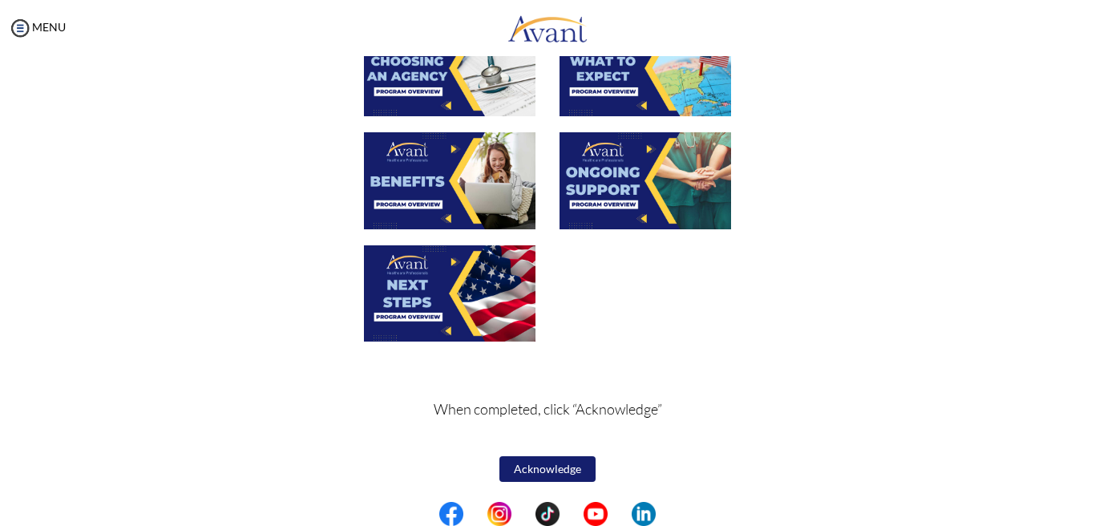
click at [416, 279] on img at bounding box center [450, 293] width 172 height 96
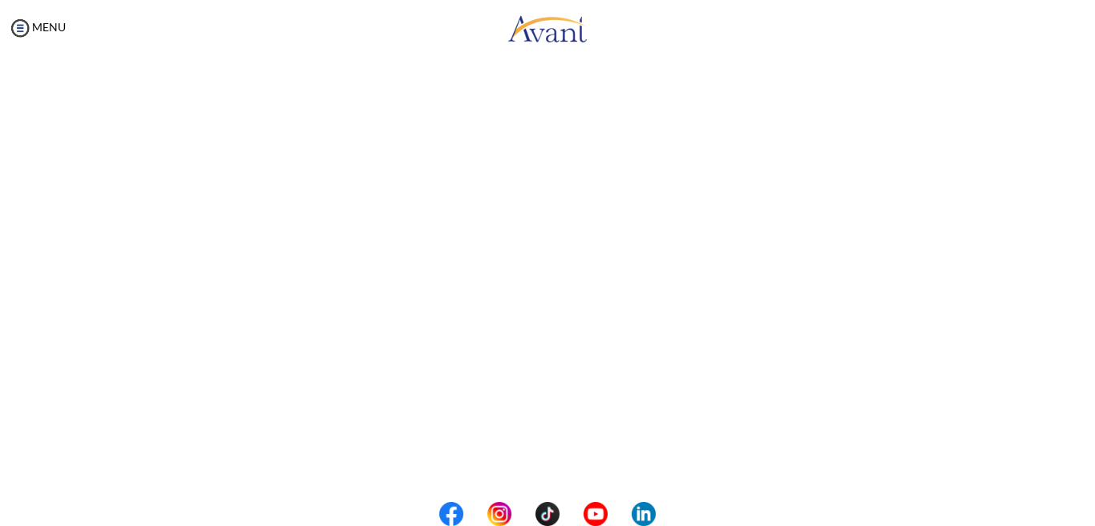
scroll to position [434, 0]
click at [563, 469] on body "Maintenance break. Please come back in 2 hours. MENU My Status What is the next…" at bounding box center [547, 263] width 1095 height 526
click at [563, 469] on button "Back to Avant Video Library" at bounding box center [548, 460] width 158 height 26
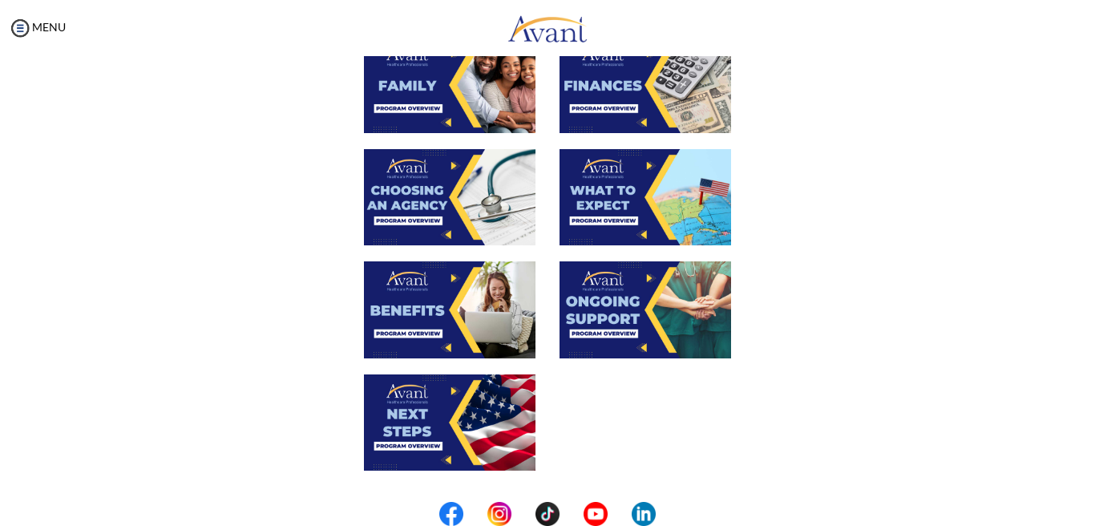
scroll to position [576, 0]
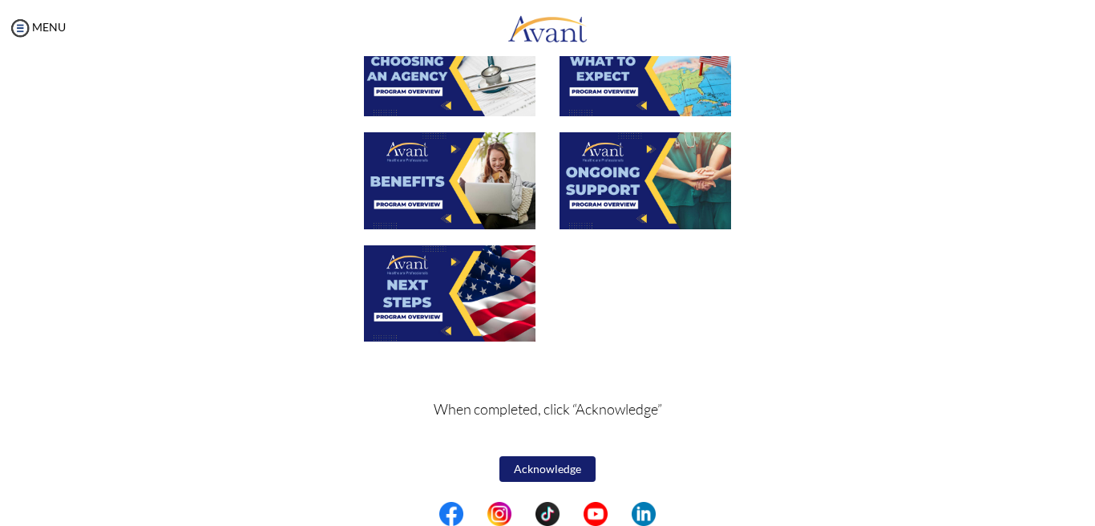
click at [571, 471] on button "Acknowledge" at bounding box center [548, 469] width 96 height 26
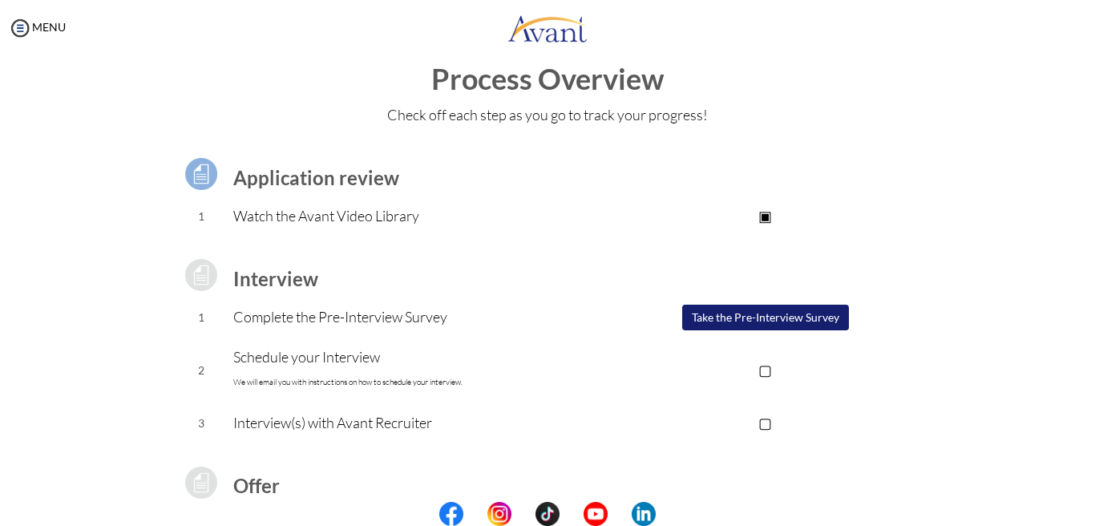
scroll to position [29, 0]
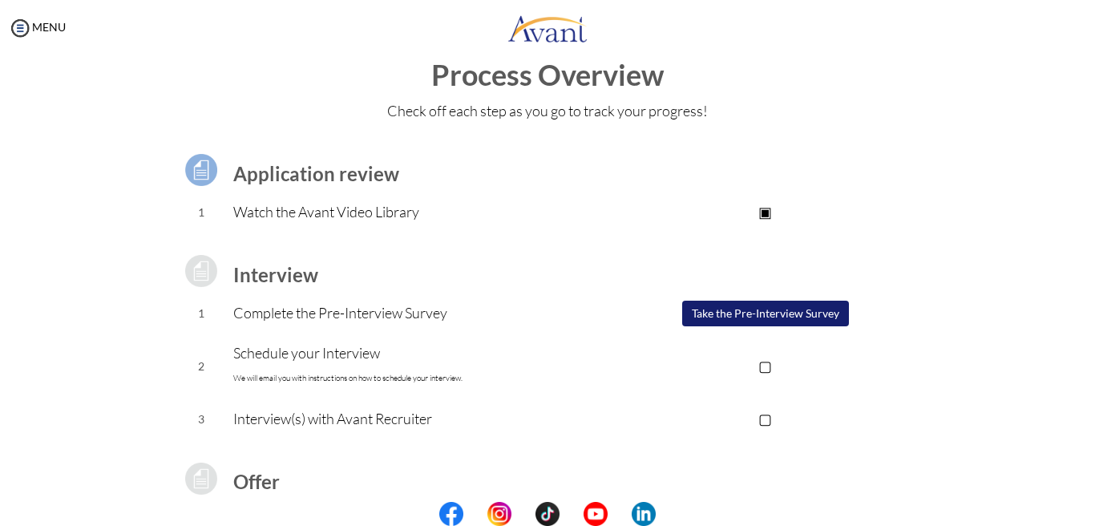
click at [769, 212] on p "▣" at bounding box center [766, 211] width 322 height 22
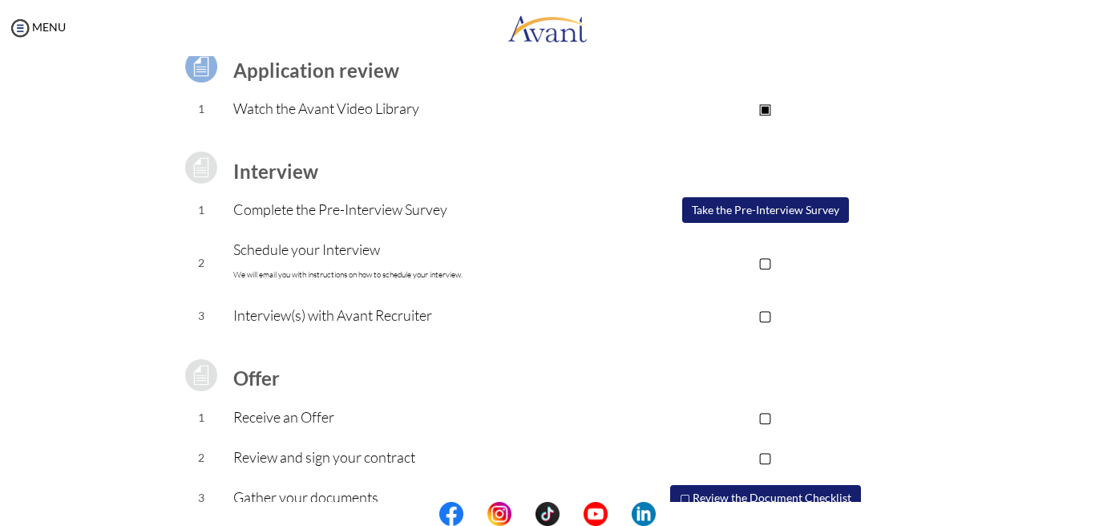
scroll to position [131, 0]
click at [724, 206] on button "Take the Pre-Interview Survey" at bounding box center [765, 211] width 167 height 26
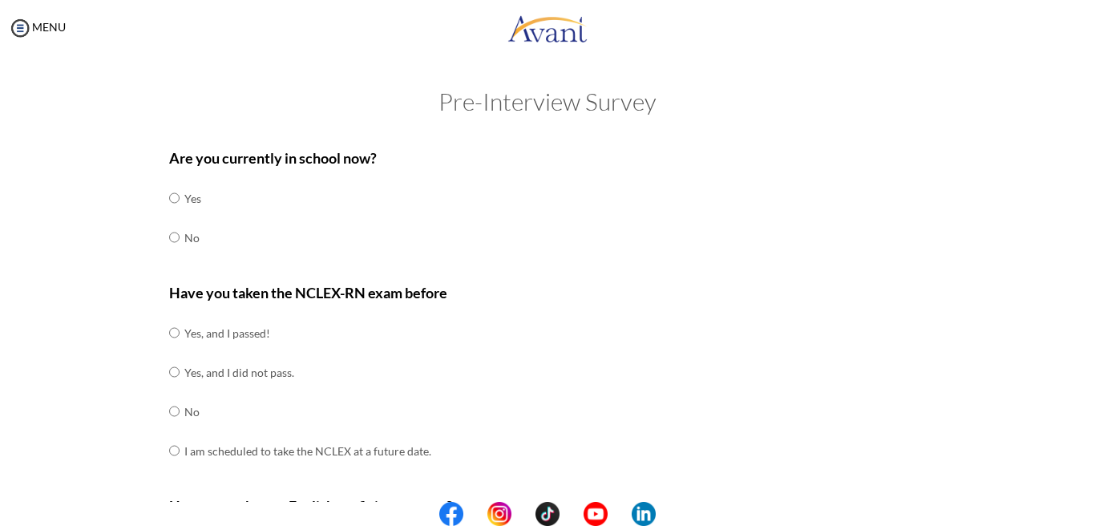
click at [191, 236] on td "No" at bounding box center [192, 237] width 17 height 39
click at [180, 237] on td at bounding box center [182, 237] width 5 height 39
click at [172, 237] on input "radio" at bounding box center [174, 237] width 10 height 32
radio input "true"
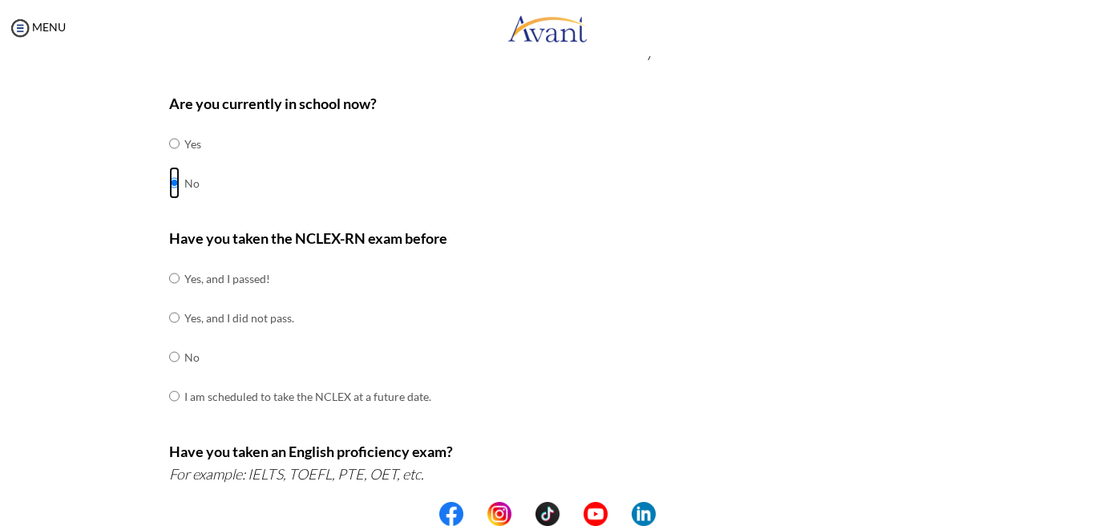
scroll to position [69, 0]
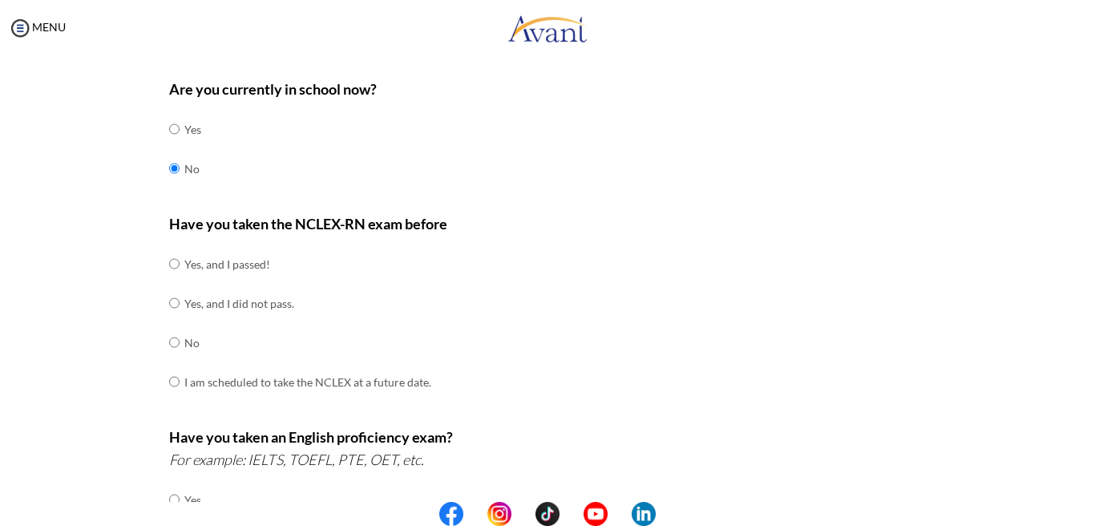
click at [180, 345] on td at bounding box center [182, 342] width 5 height 39
click at [176, 342] on input "radio" at bounding box center [174, 342] width 10 height 32
radio input "true"
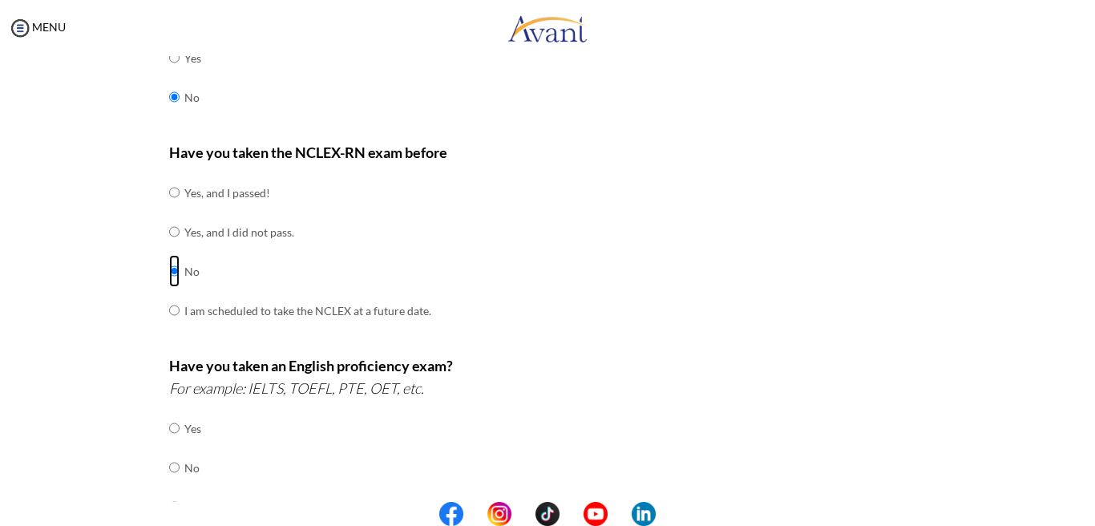
scroll to position [157, 0]
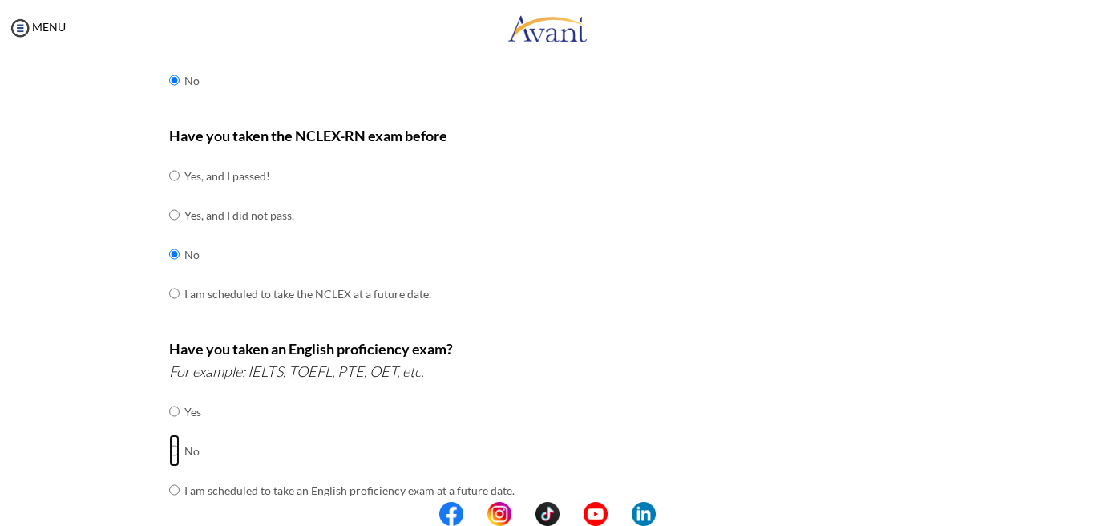
click at [177, 455] on input "radio" at bounding box center [174, 451] width 10 height 32
radio input "true"
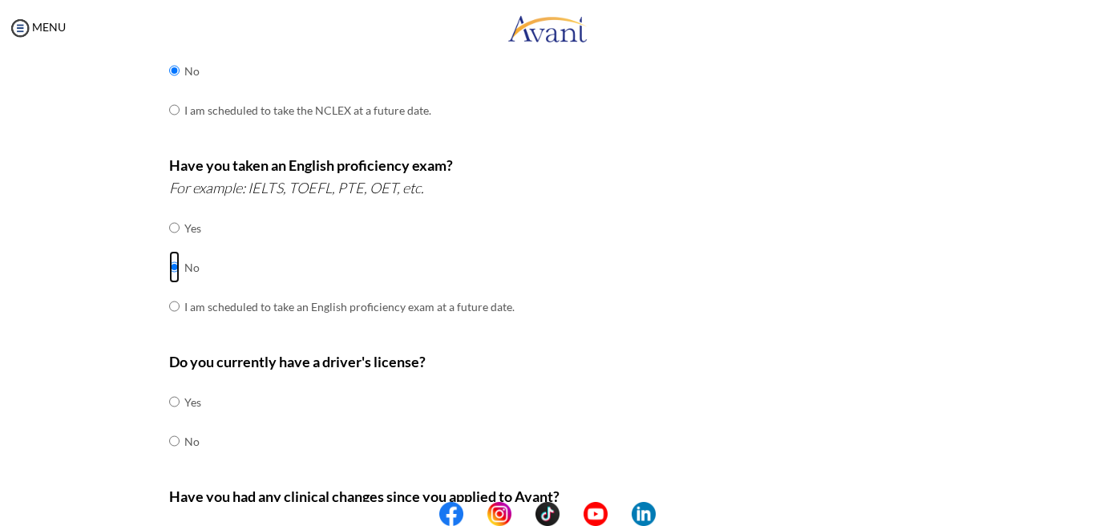
scroll to position [342, 0]
click at [176, 437] on input "radio" at bounding box center [174, 440] width 10 height 32
radio input "true"
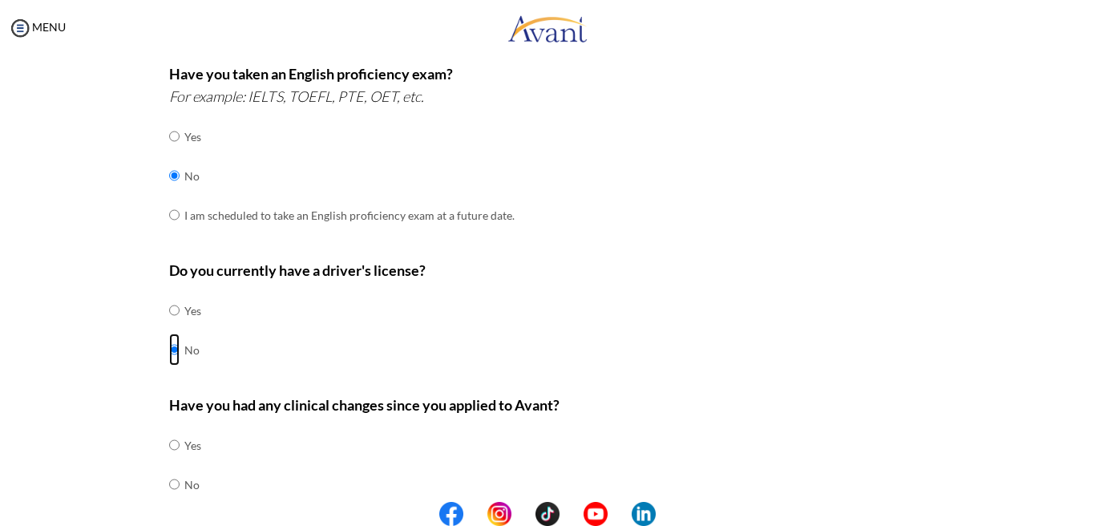
scroll to position [452, 0]
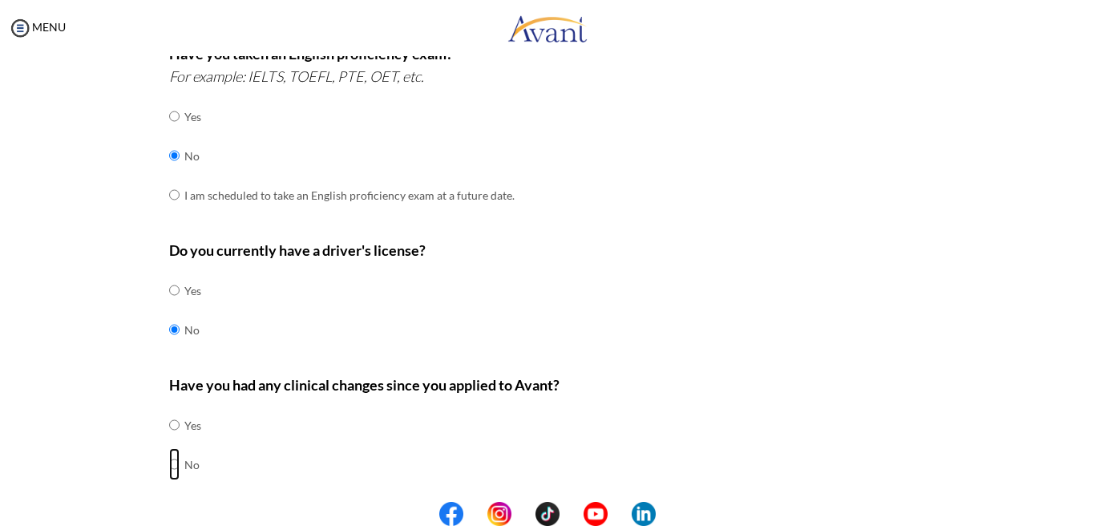
click at [175, 465] on input "radio" at bounding box center [174, 464] width 10 height 32
radio input "true"
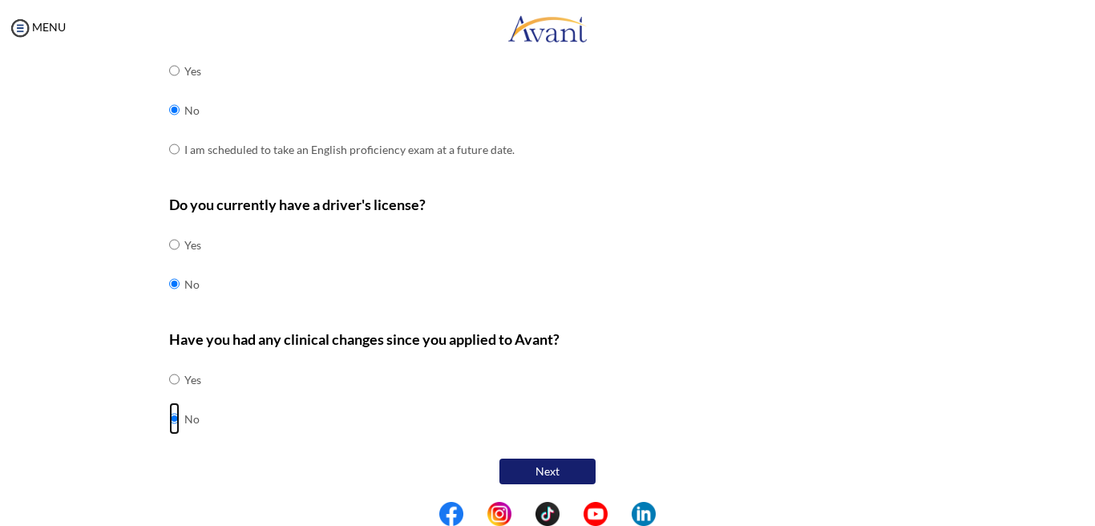
scroll to position [500, 0]
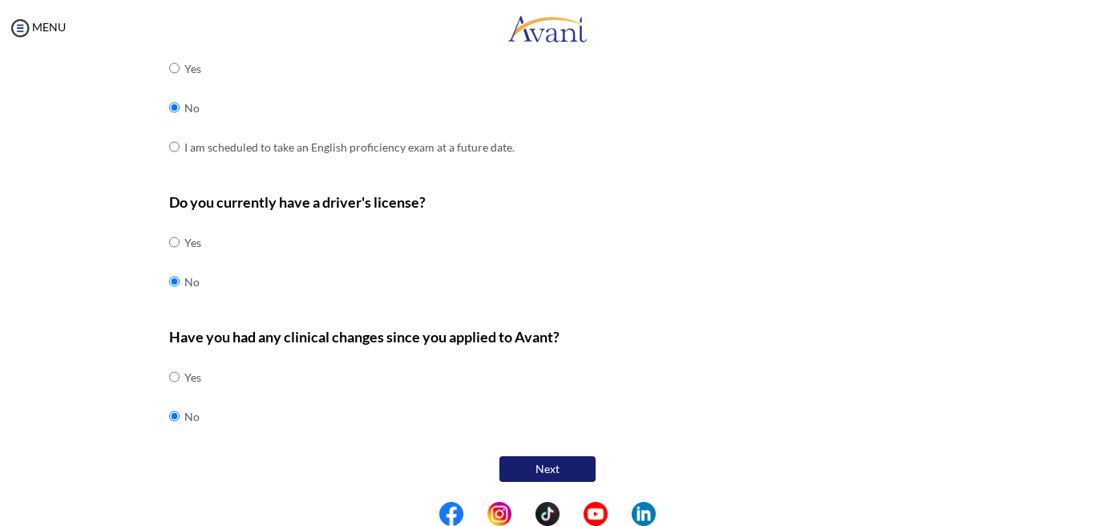
click at [517, 462] on button "Next" at bounding box center [548, 469] width 96 height 26
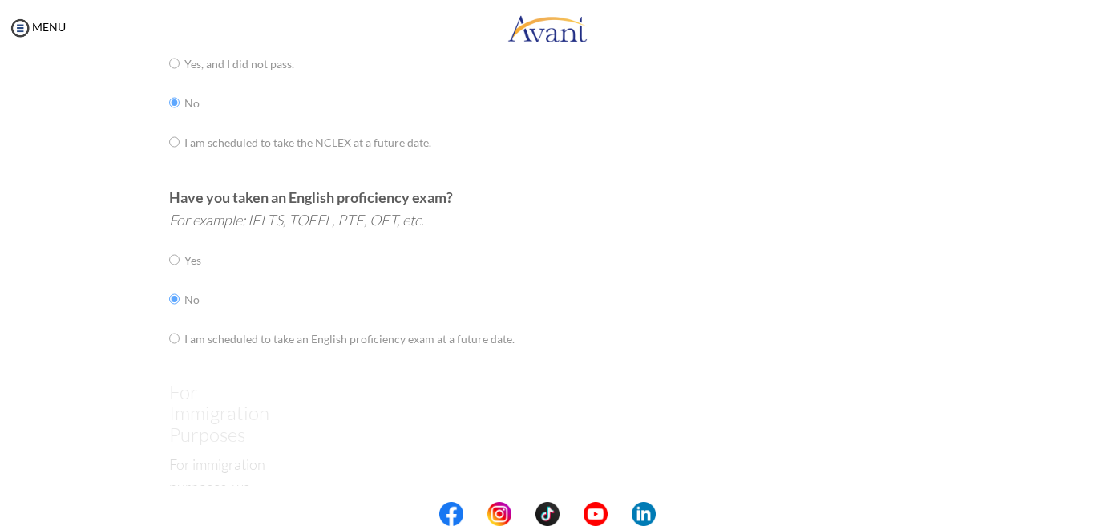
scroll to position [32, 0]
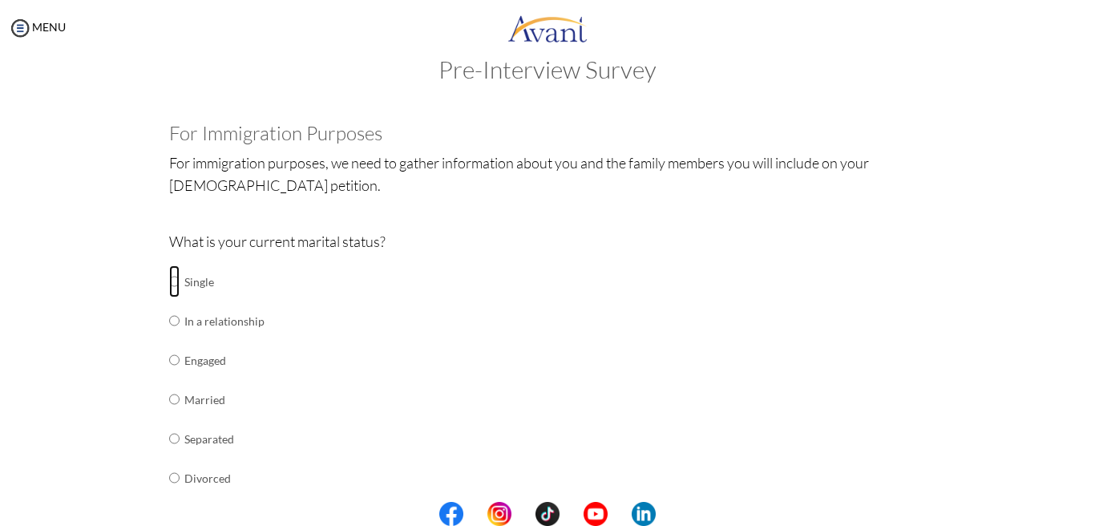
click at [178, 284] on input "radio" at bounding box center [174, 281] width 10 height 32
radio input "true"
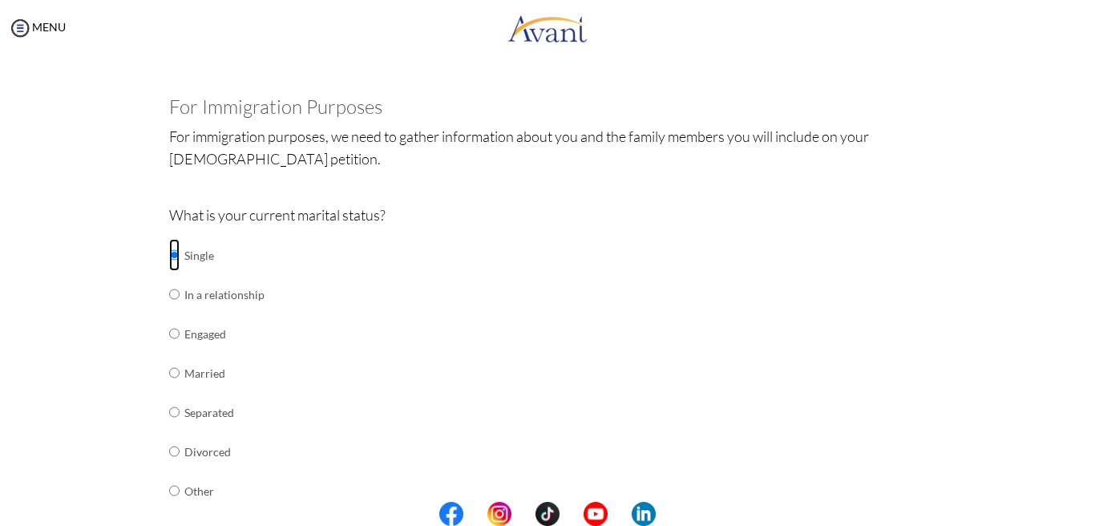
scroll to position [83, 0]
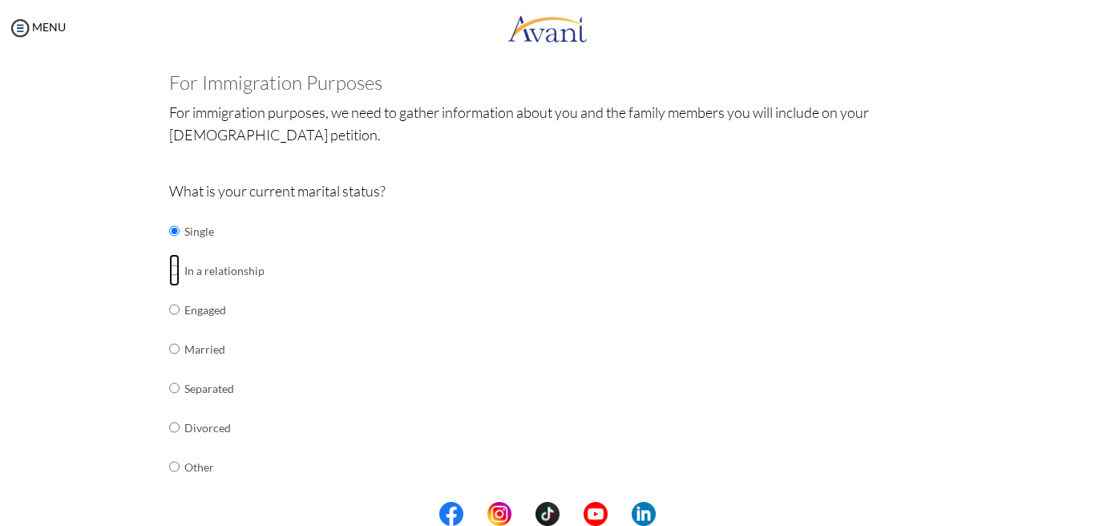
click at [172, 272] on input "radio" at bounding box center [174, 270] width 10 height 32
radio input "true"
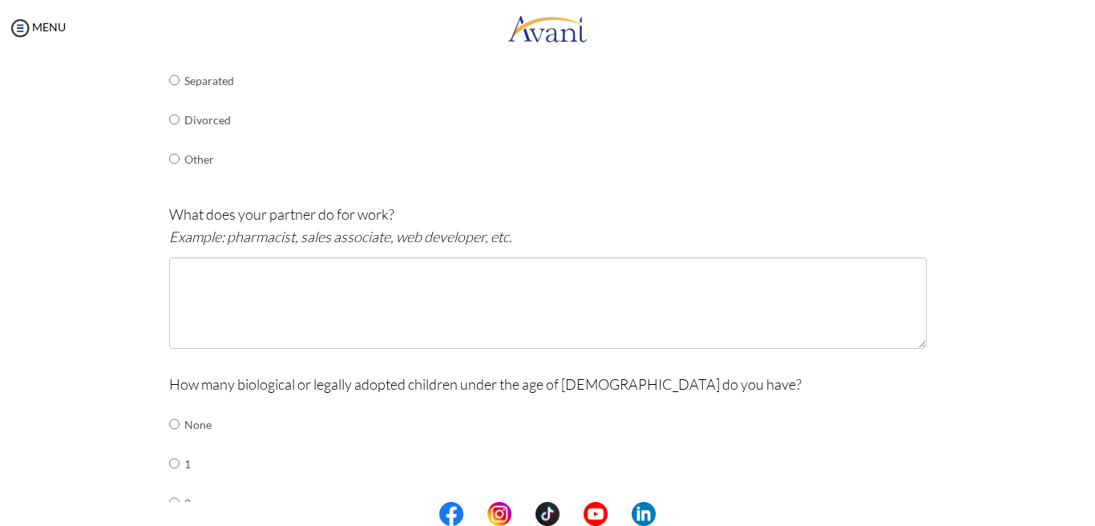
scroll to position [431, 0]
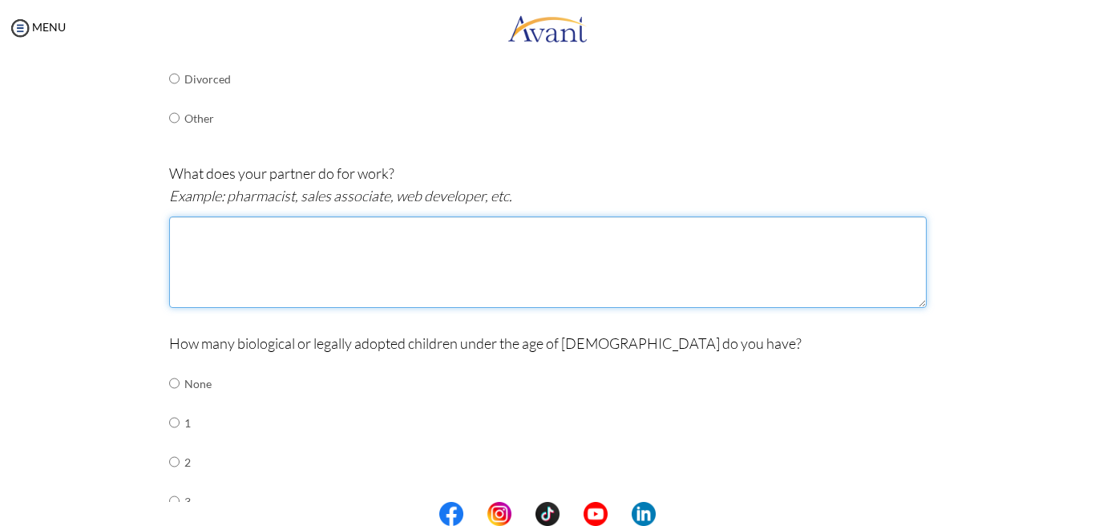
click at [281, 285] on textarea at bounding box center [548, 261] width 758 height 91
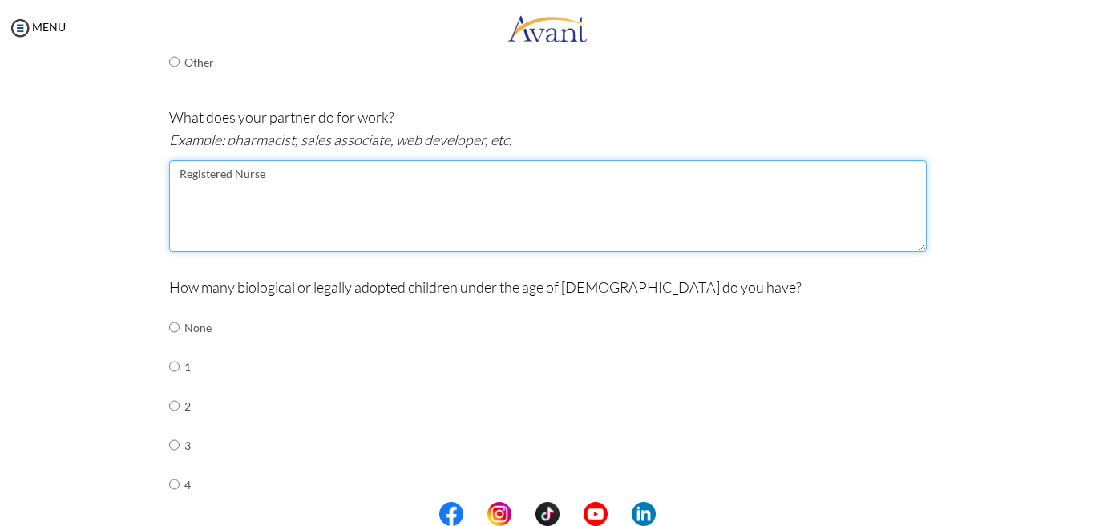
scroll to position [492, 0]
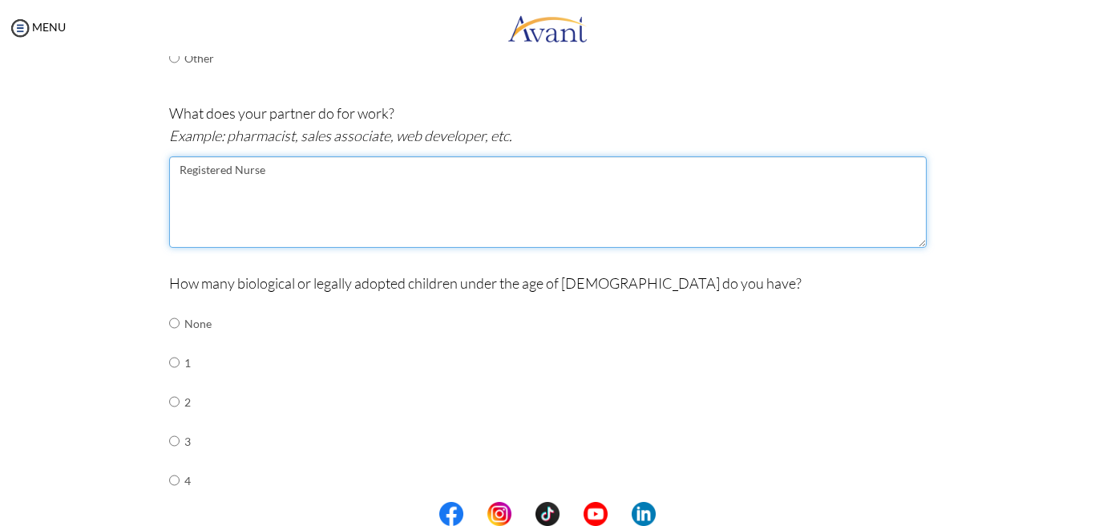
type textarea "Registered Nurse"
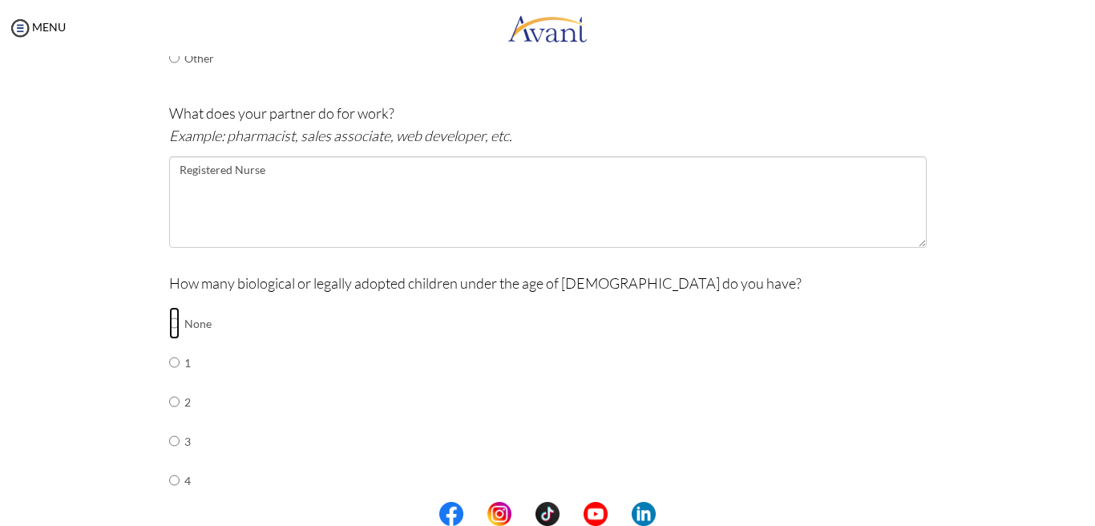
click at [174, 322] on input "radio" at bounding box center [174, 323] width 10 height 32
radio input "true"
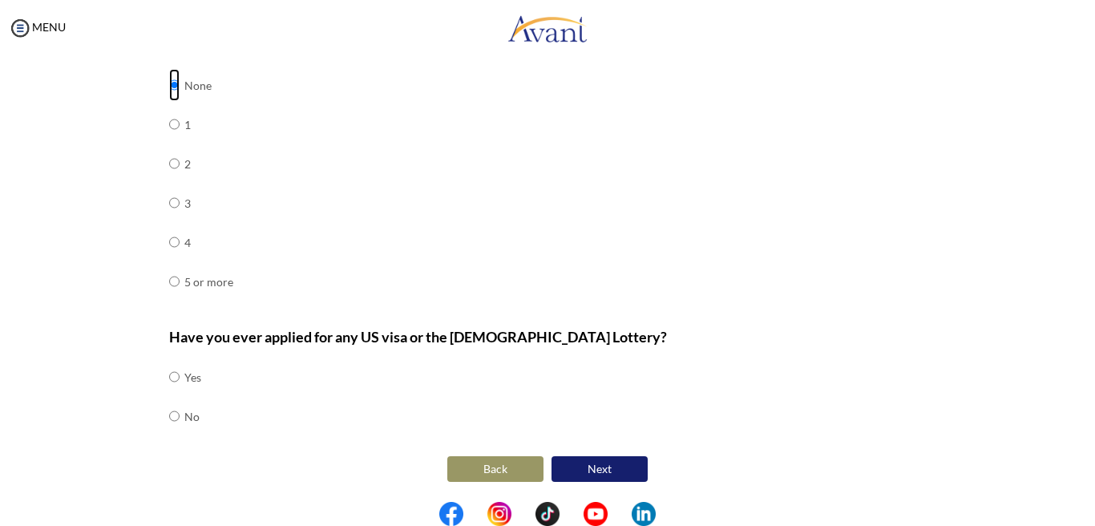
scroll to position [729, 0]
click at [175, 420] on input "radio" at bounding box center [174, 417] width 10 height 32
radio input "true"
click at [593, 467] on button "Next" at bounding box center [600, 469] width 96 height 26
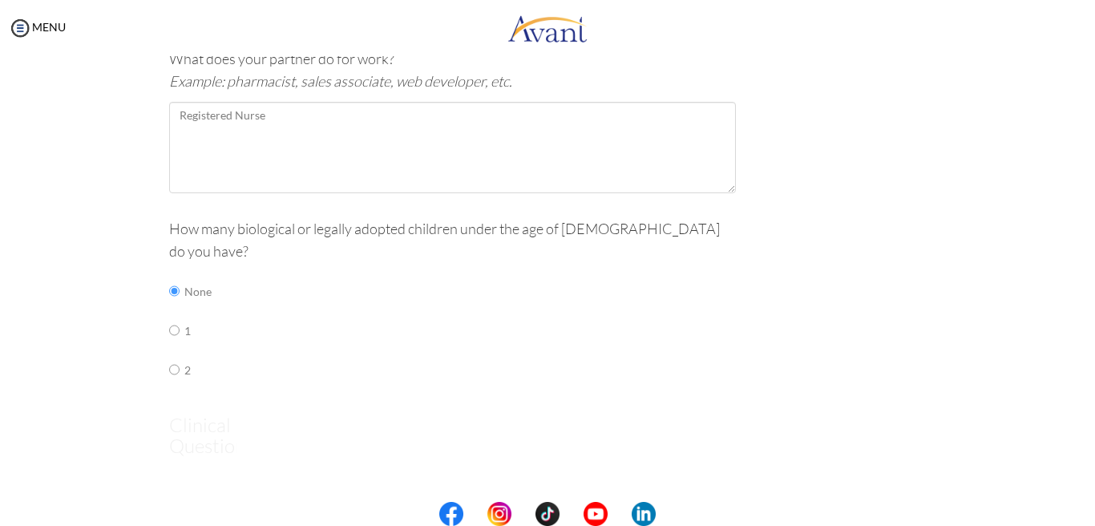
scroll to position [32, 0]
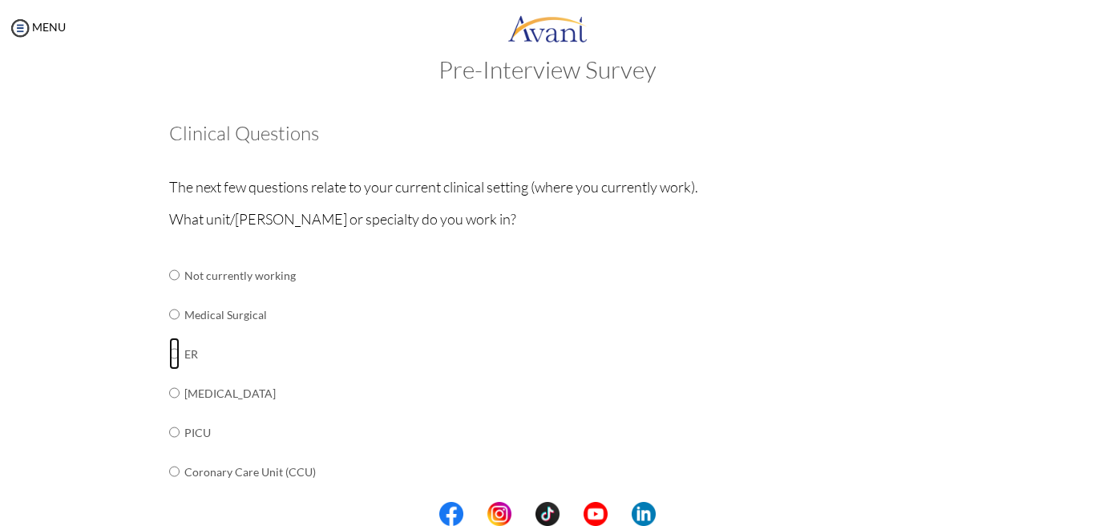
click at [176, 358] on input "radio" at bounding box center [174, 354] width 10 height 32
radio input "true"
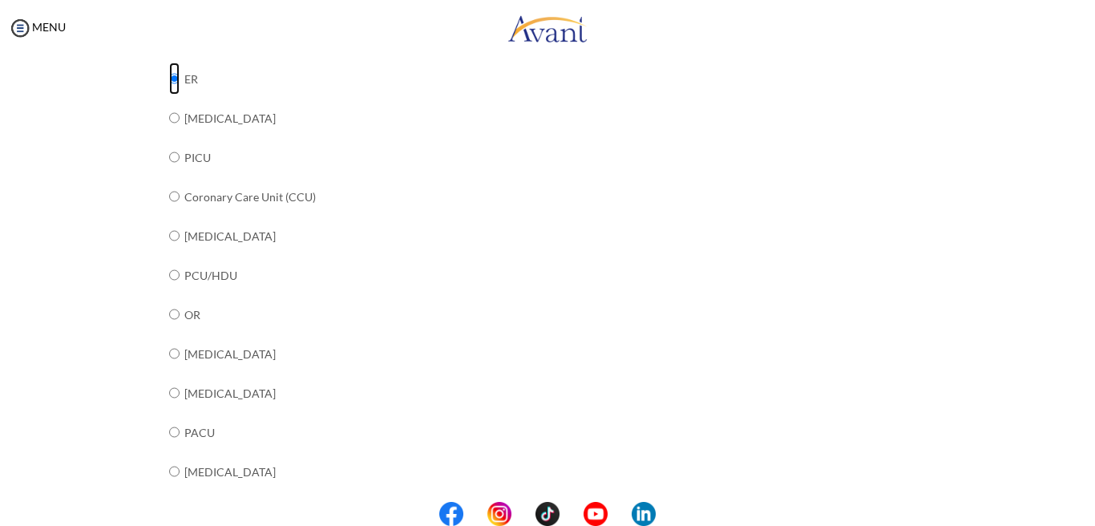
scroll to position [181, 0]
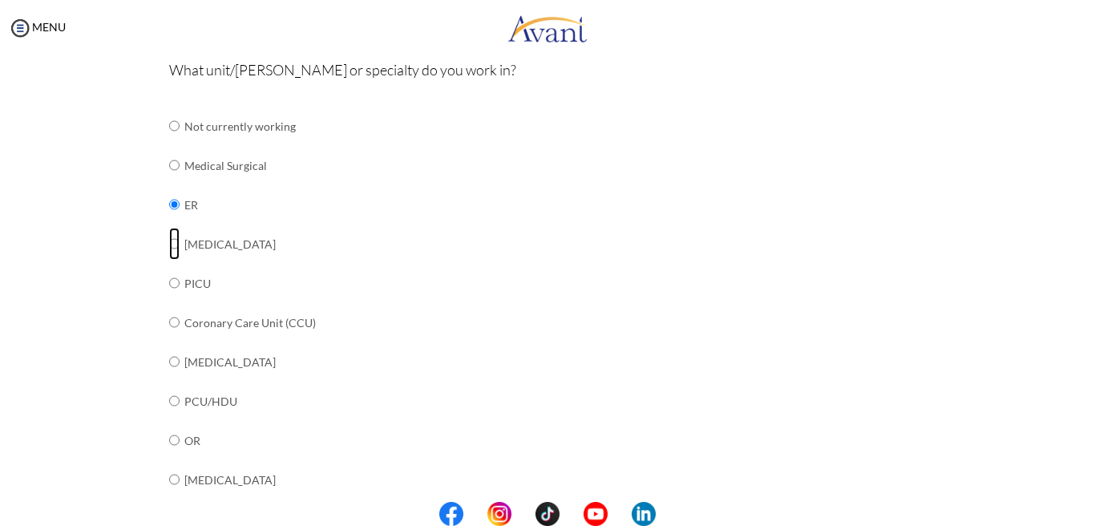
click at [172, 243] on input "radio" at bounding box center [174, 244] width 10 height 32
radio input "true"
click at [177, 204] on input "radio" at bounding box center [174, 204] width 10 height 32
radio input "true"
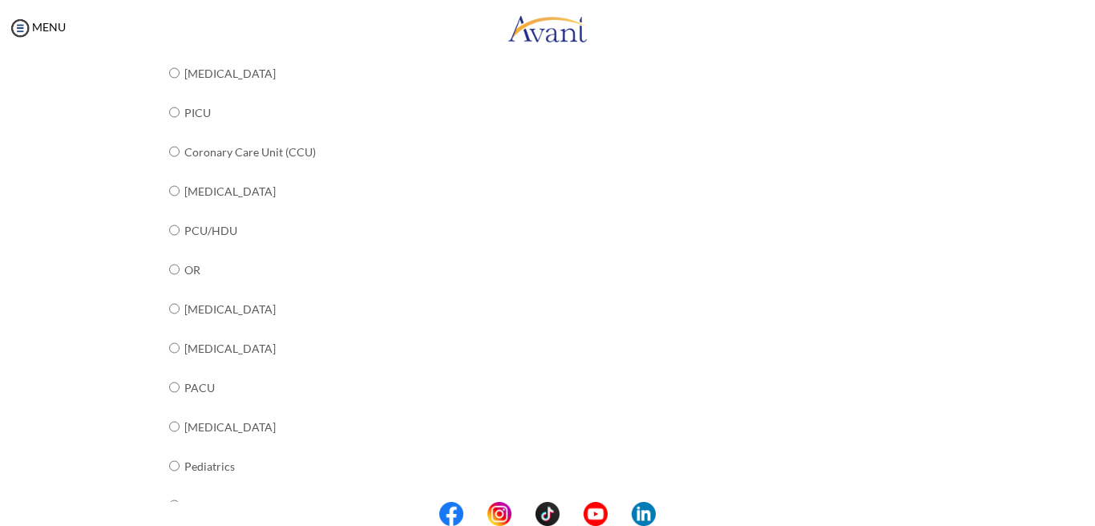
scroll to position [637, 0]
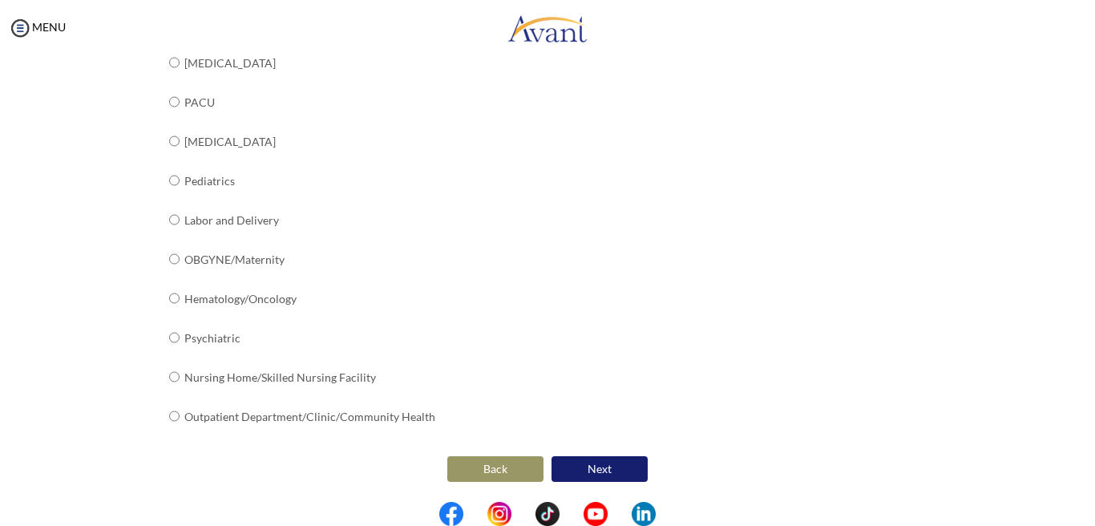
click at [623, 467] on button "Next" at bounding box center [600, 469] width 96 height 26
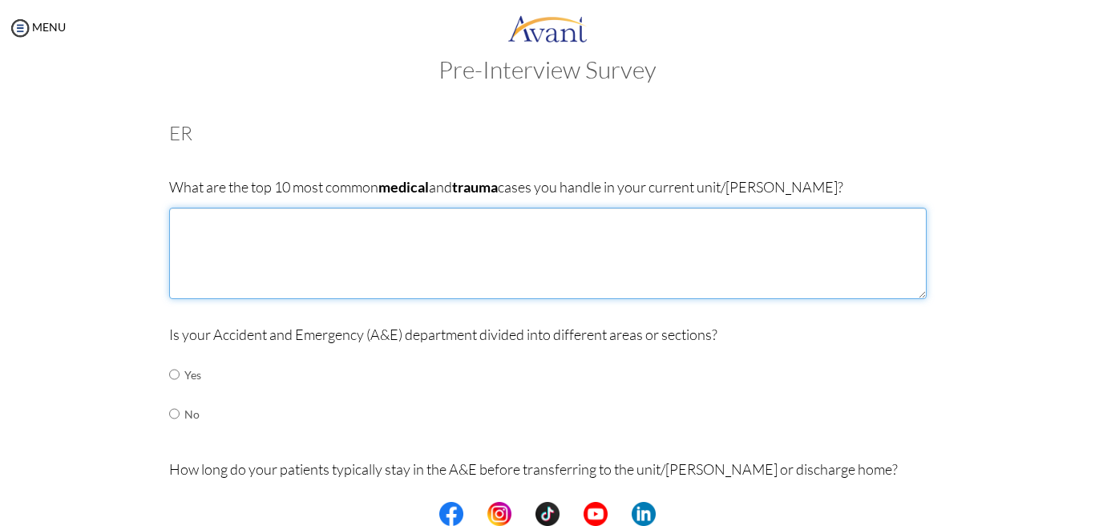
click at [569, 269] on textarea at bounding box center [548, 253] width 758 height 91
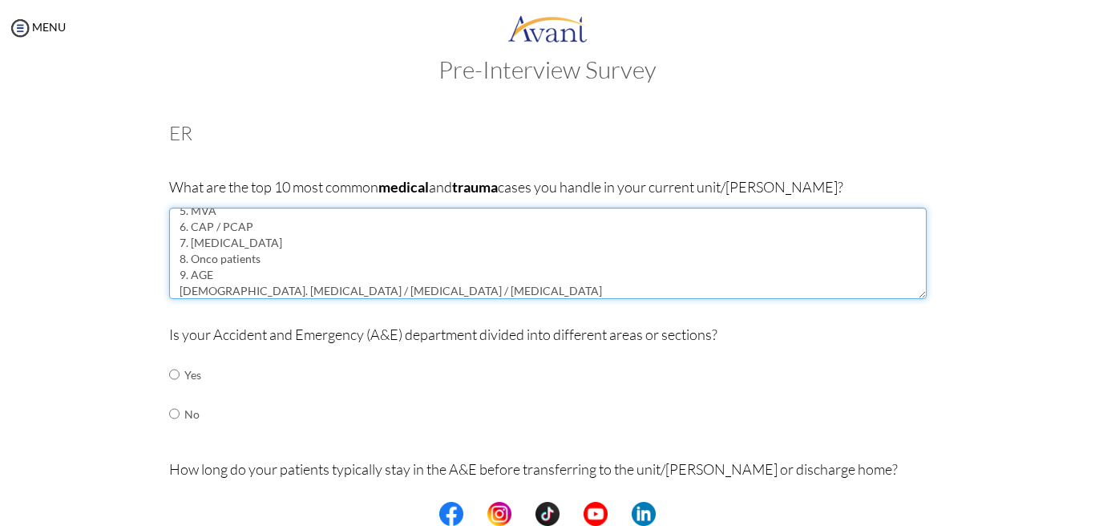
type textarea "1. HTN 2. CVA 3. MI 4. CKD 5. MVA 6. CAP / PCAP 7. Dengue Fever 8. Onco patient…"
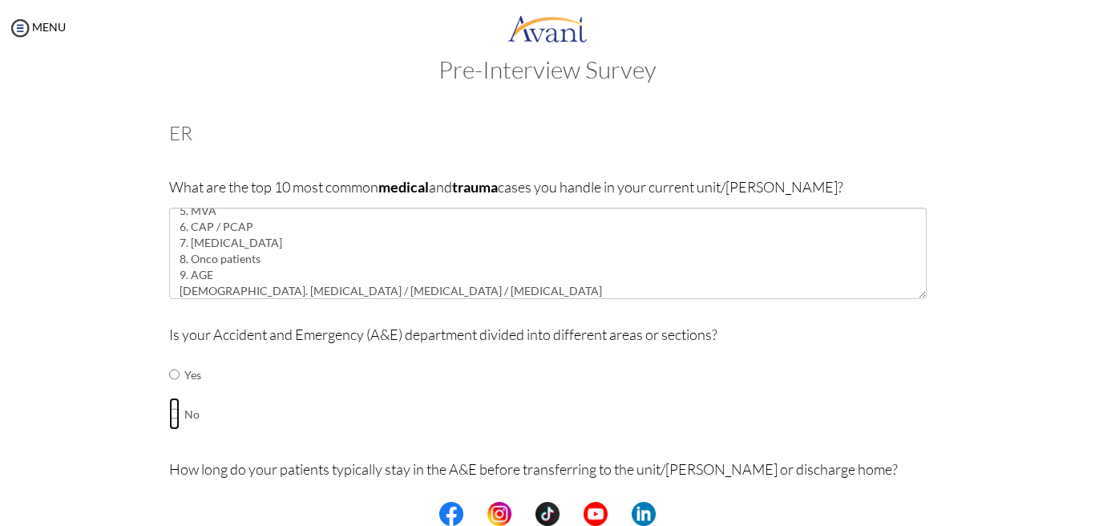
click at [177, 411] on input "radio" at bounding box center [174, 414] width 10 height 32
radio input "true"
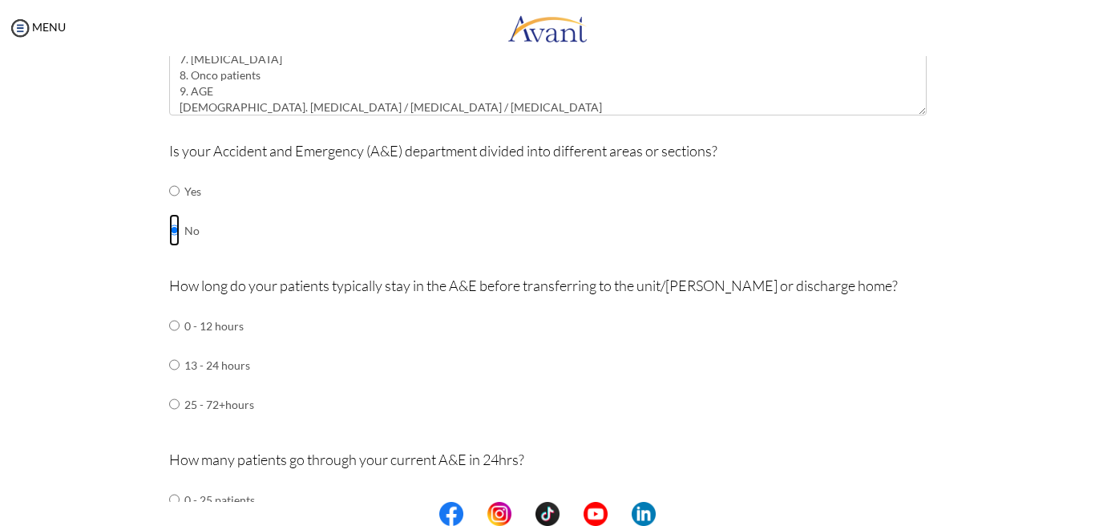
scroll to position [216, 0]
click at [218, 338] on td "0 - 12 hours" at bounding box center [219, 324] width 70 height 39
click at [210, 327] on td "0 - 12 hours" at bounding box center [219, 324] width 70 height 39
click at [176, 324] on input "radio" at bounding box center [174, 325] width 10 height 32
radio input "true"
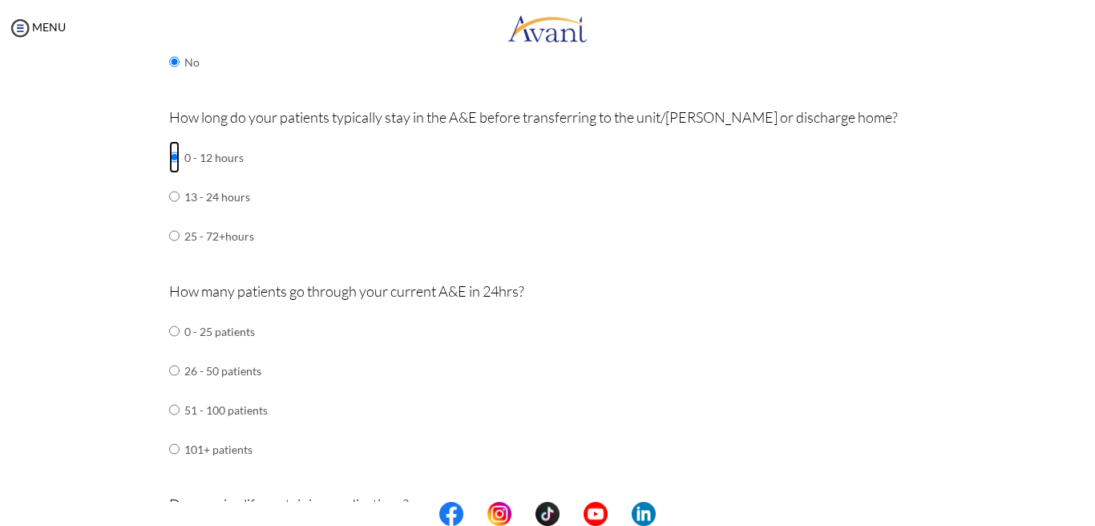
scroll to position [389, 0]
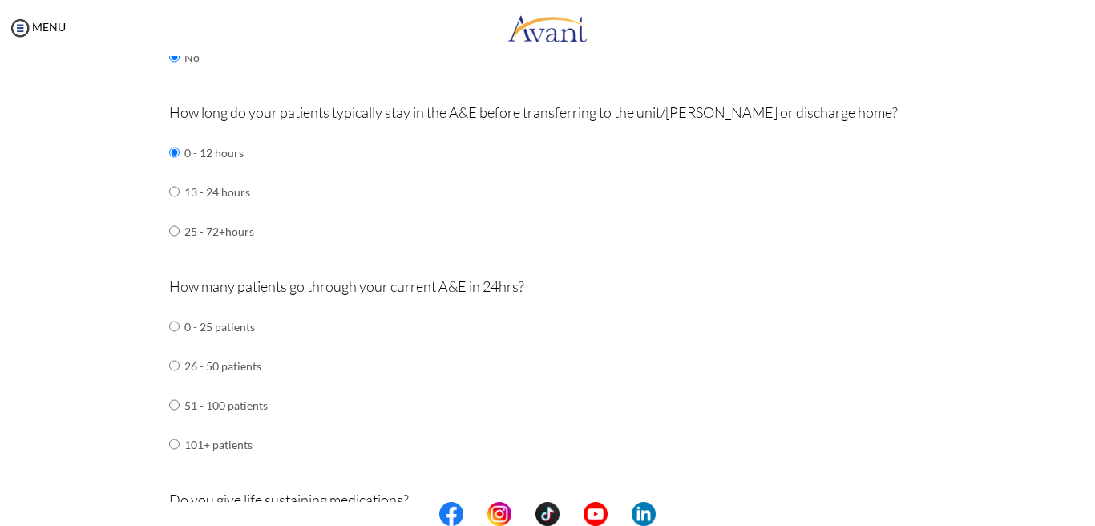
click at [249, 404] on td "51 - 100 patients" at bounding box center [225, 405] width 83 height 39
click at [184, 402] on td "51 - 100 patients" at bounding box center [225, 405] width 83 height 39
click at [176, 406] on input "radio" at bounding box center [174, 405] width 10 height 32
radio input "true"
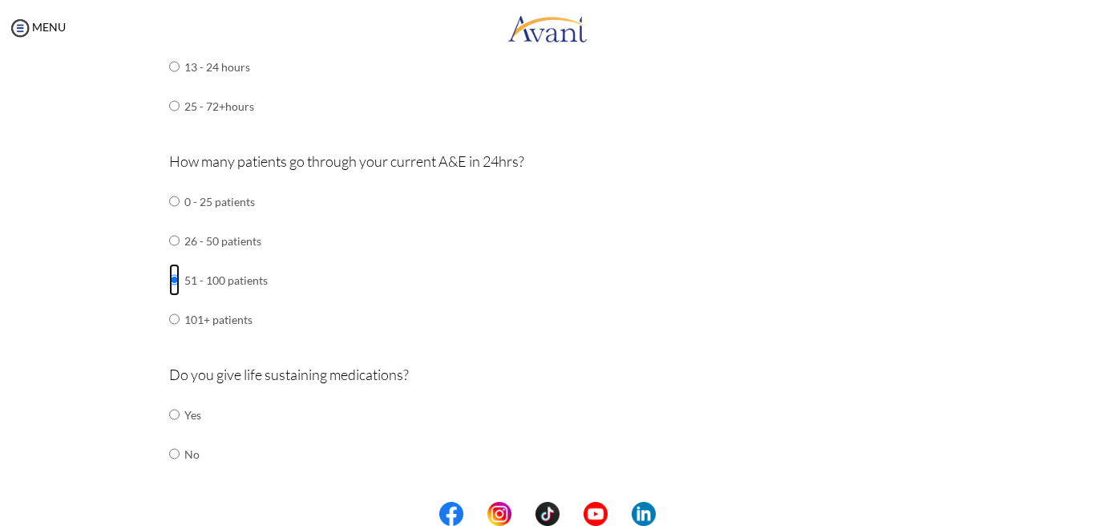
scroll to position [548, 0]
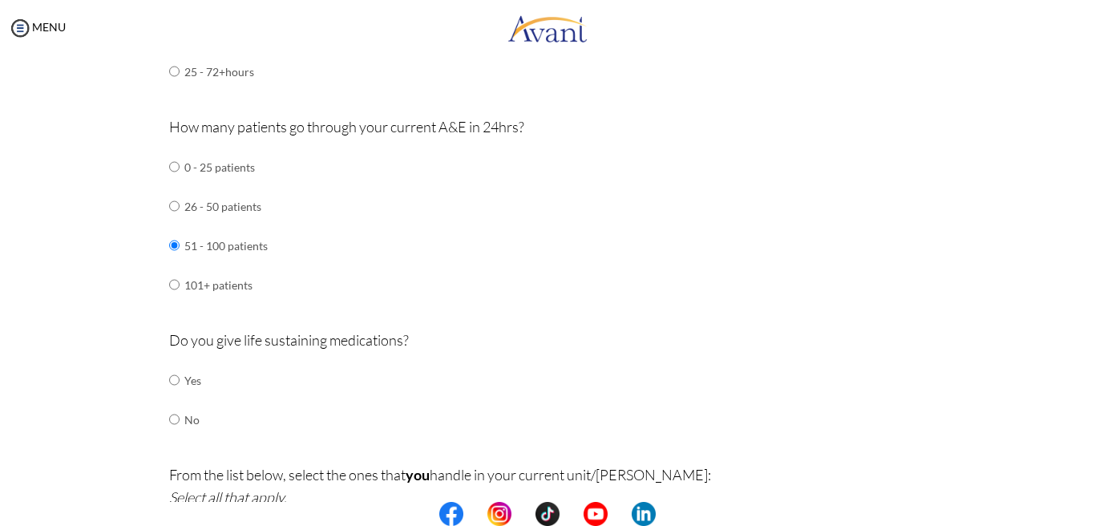
click at [189, 389] on td "Yes" at bounding box center [192, 380] width 17 height 39
click at [173, 383] on input "radio" at bounding box center [174, 380] width 10 height 32
radio input "true"
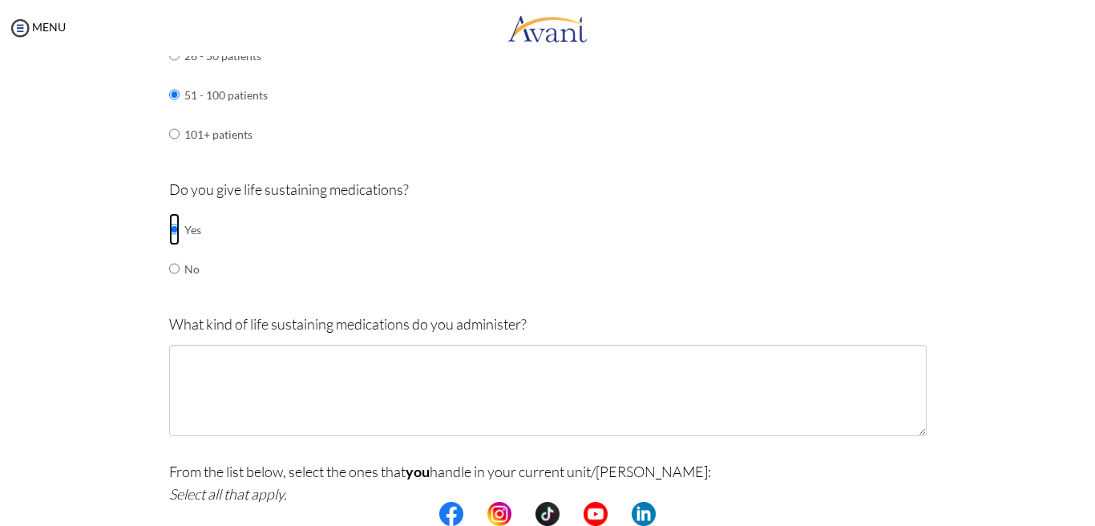
scroll to position [701, 0]
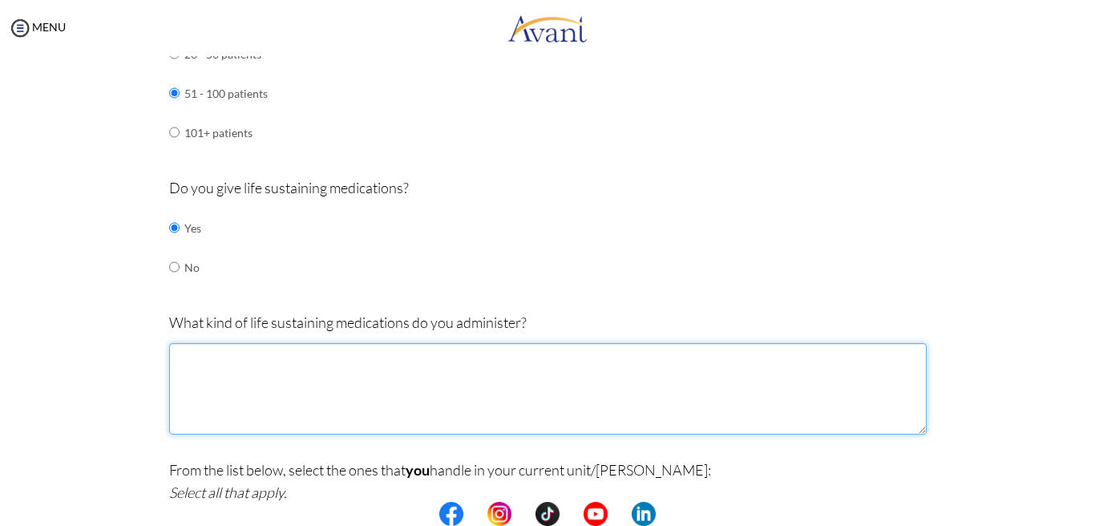
click at [334, 371] on textarea at bounding box center [548, 388] width 758 height 91
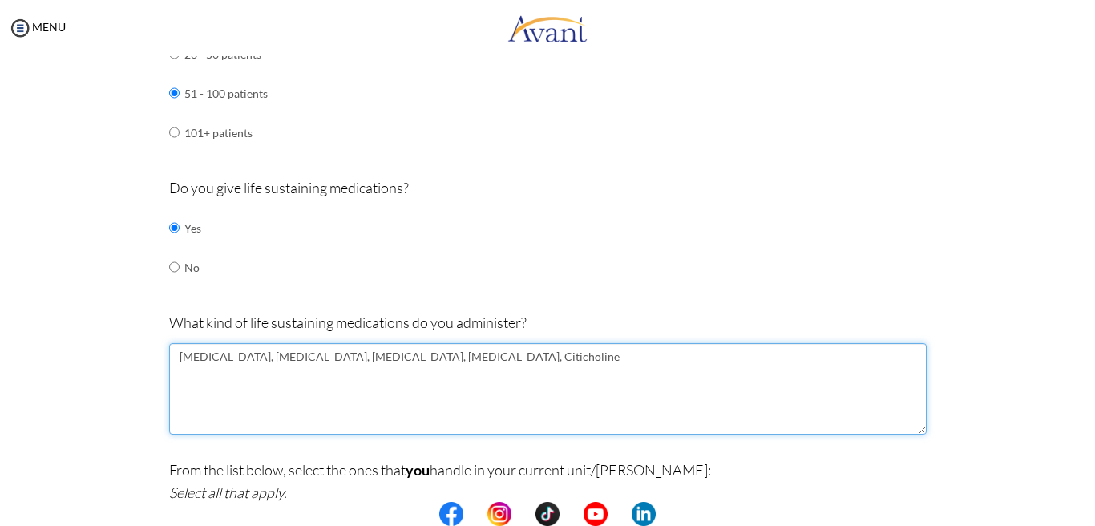
click at [473, 355] on textarea "Epinephrine, Norepinephrine, Nicardipine, Atropine, Citicholine" at bounding box center [548, 388] width 758 height 91
click at [464, 355] on textarea "Epinephrine, Norepinephrine, Nicardipine, Atropine, Citicholine" at bounding box center [548, 388] width 758 height 91
click at [524, 361] on textarea "Epinephrine, Norepinephrine, Nicardipine, Atropine, Citicoline" at bounding box center [548, 388] width 758 height 91
click at [583, 354] on textarea "Epinephrine, Norepinephrine, Nicardipine, Atropine, Citicoline, Enoxaparin, Ins…" at bounding box center [548, 388] width 758 height 91
click at [597, 359] on textarea "Epinephrine, Norepinephrine, Nicardipine, Atropine, Citicoline, Enoxaparin, Ins…" at bounding box center [548, 388] width 758 height 91
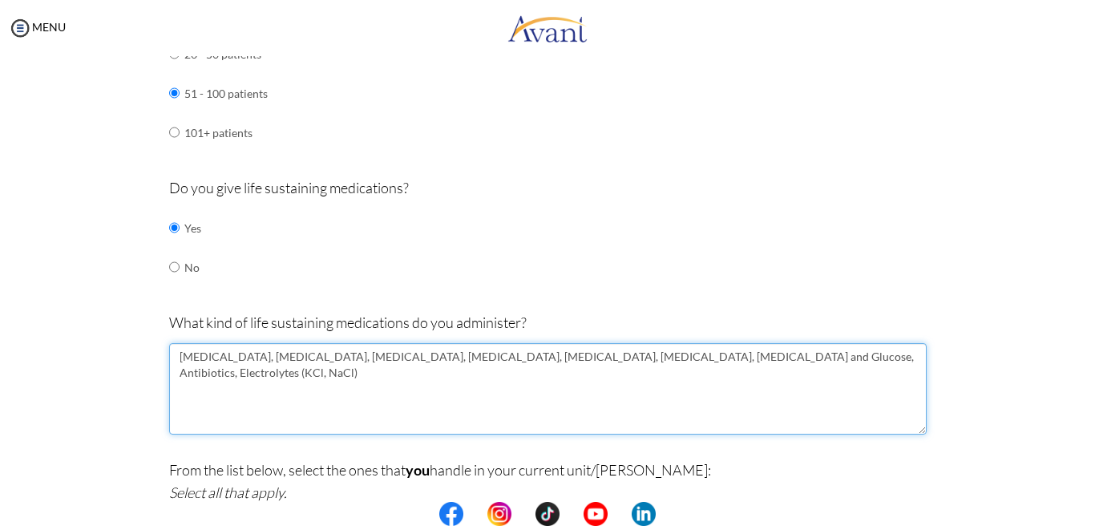
click at [597, 359] on textarea "Epinephrine, Norepinephrine, Nicardipine, Atropine, Citicoline, Enoxaparin, Ins…" at bounding box center [548, 388] width 758 height 91
click at [850, 346] on textarea "Epinephrine, Norepinephrine, Nicardipine, Atropine, Citicoline, Enoxaparin, Ins…" at bounding box center [548, 388] width 758 height 91
click at [817, 358] on textarea "Epinephrine, Norepinephrine, Nicardipine, Atropine, Citicoline, Enoxaparin, Ins…" at bounding box center [548, 388] width 758 height 91
type textarea "Epinephrine, Norepinephrine, Nicardipine, Atropine, Citicoline, Enoxaparin, Ins…"
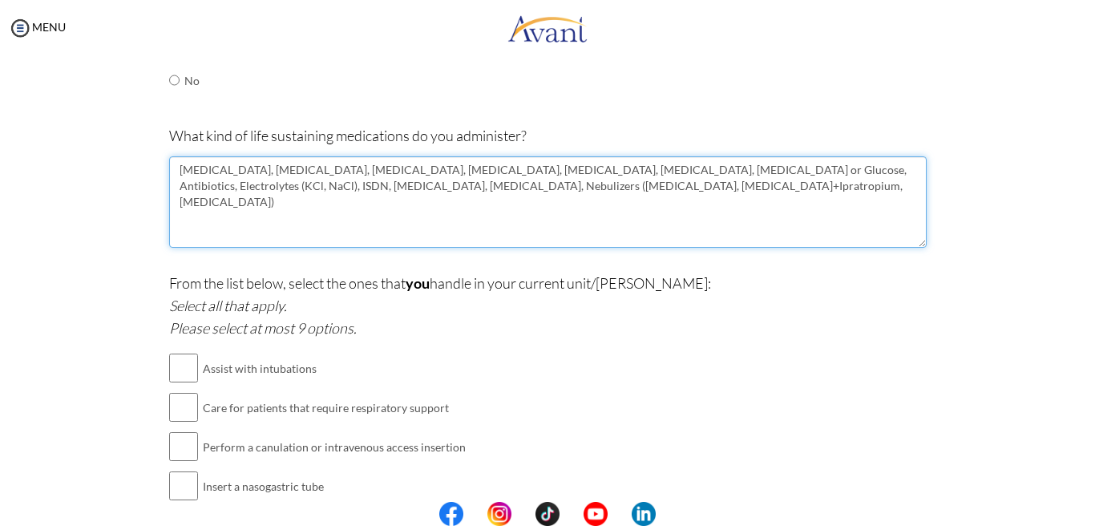
scroll to position [935, 0]
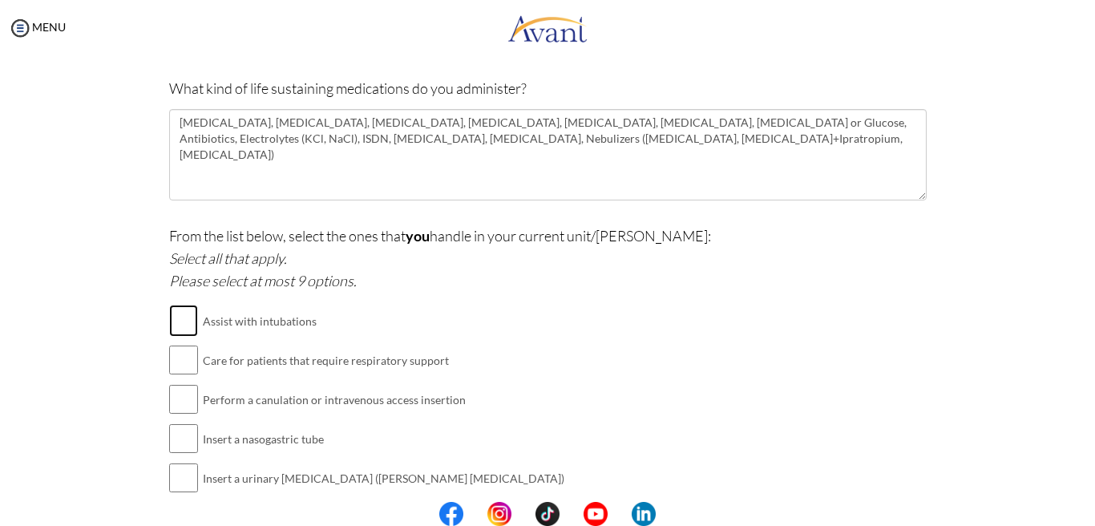
click at [181, 328] on input "checkbox" at bounding box center [183, 321] width 29 height 32
checkbox input "true"
click at [184, 358] on input "checkbox" at bounding box center [183, 360] width 29 height 32
checkbox input "true"
click at [182, 407] on input "checkbox" at bounding box center [183, 399] width 29 height 32
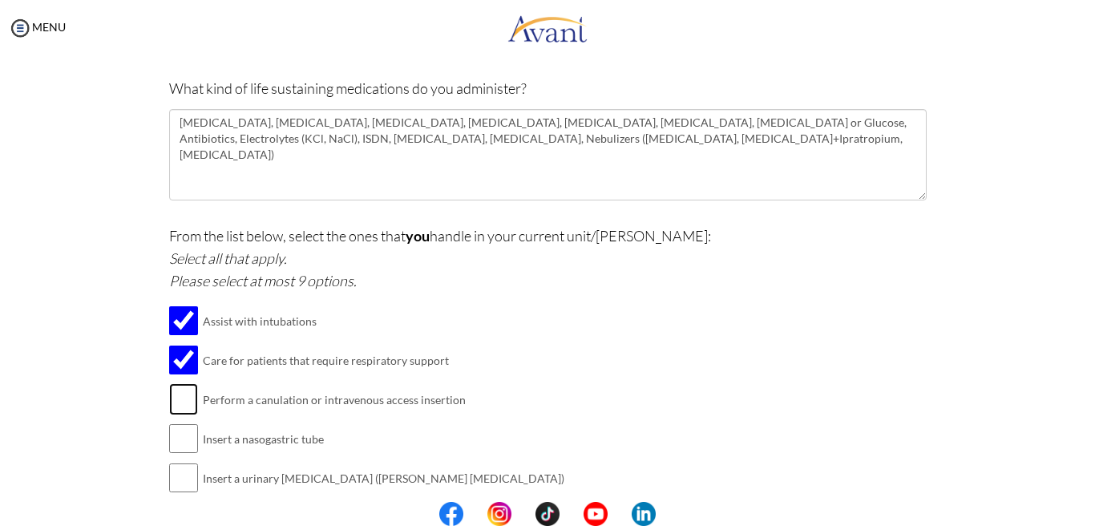
checkbox input "true"
click at [183, 438] on input "checkbox" at bounding box center [183, 439] width 29 height 32
checkbox input "true"
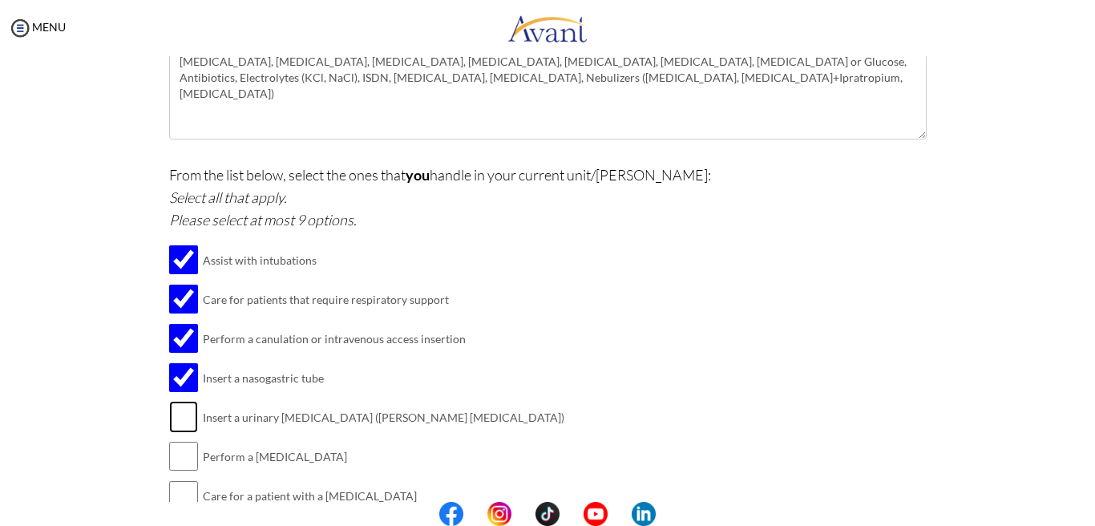
click at [189, 428] on input "checkbox" at bounding box center [183, 417] width 29 height 32
checkbox input "true"
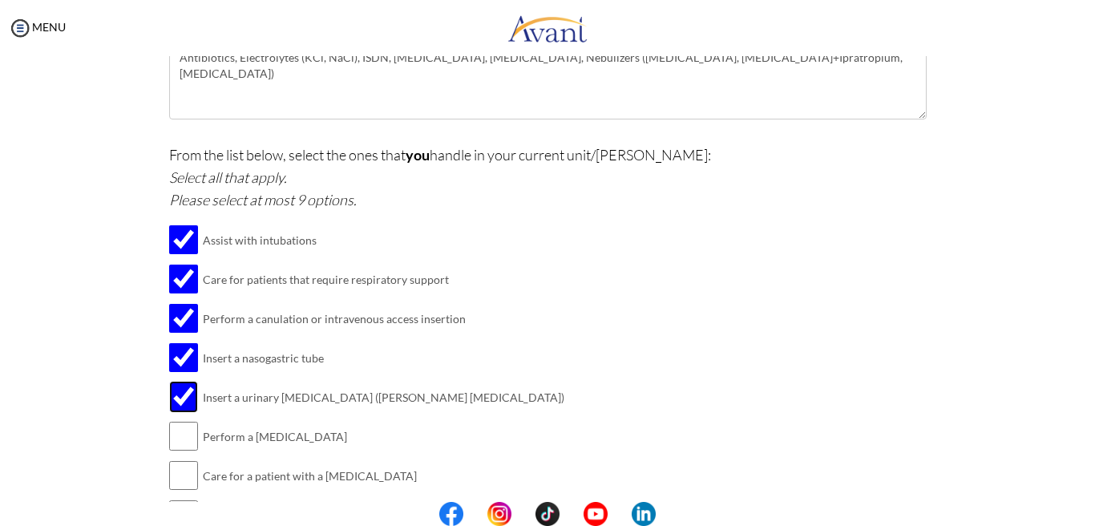
scroll to position [1035, 0]
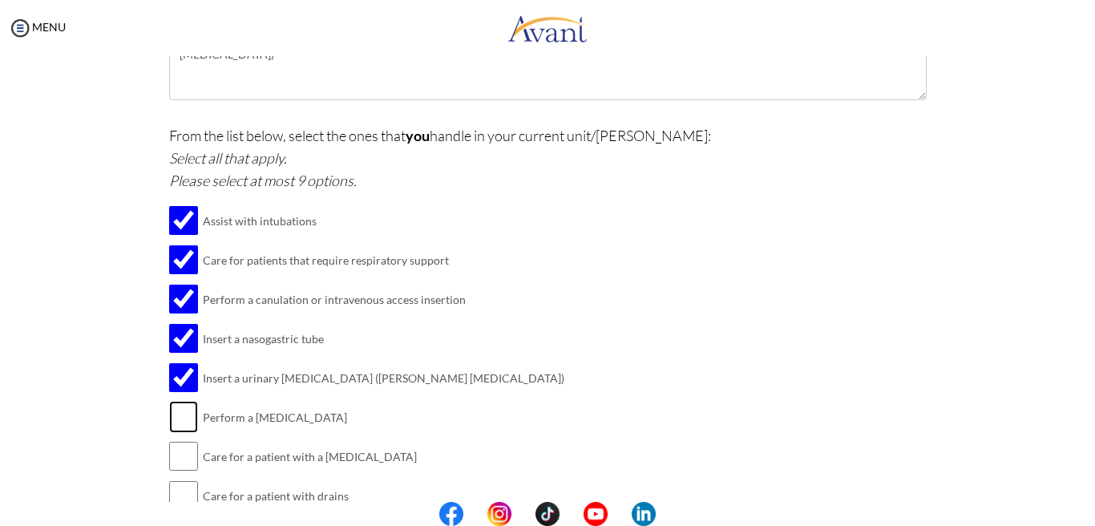
click at [182, 412] on input "checkbox" at bounding box center [183, 417] width 29 height 32
checkbox input "true"
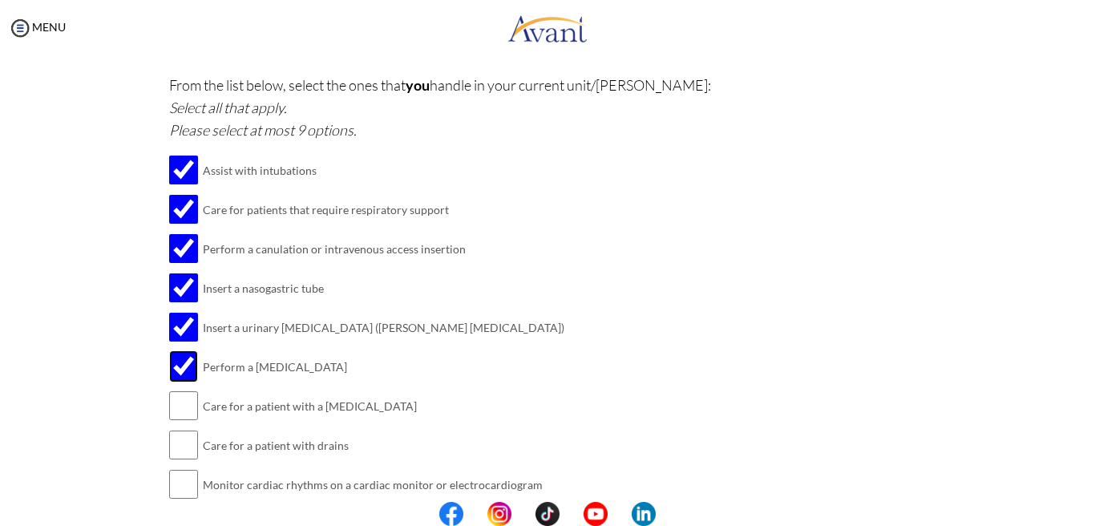
scroll to position [1096, 0]
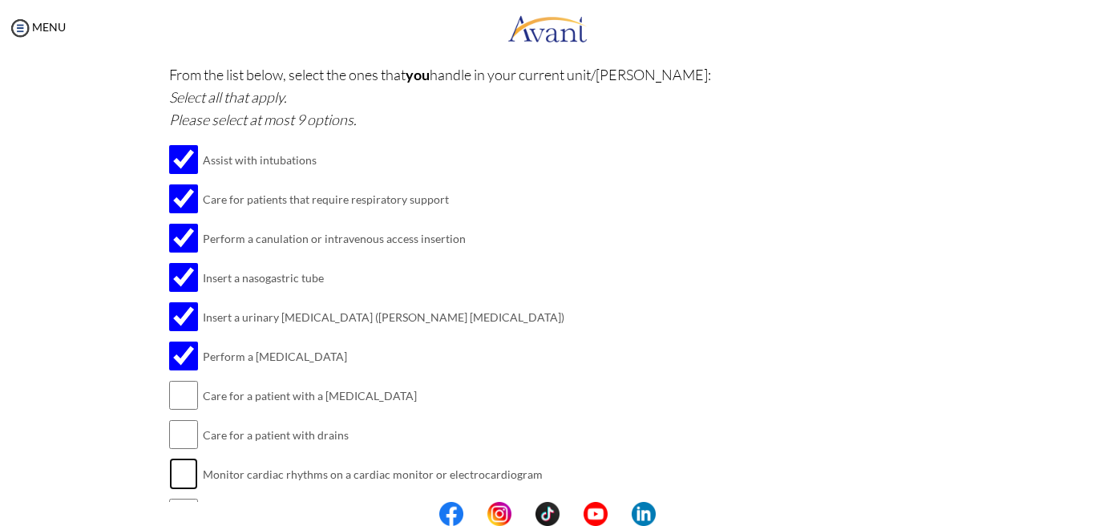
click at [194, 466] on input "checkbox" at bounding box center [183, 474] width 29 height 32
checkbox input "true"
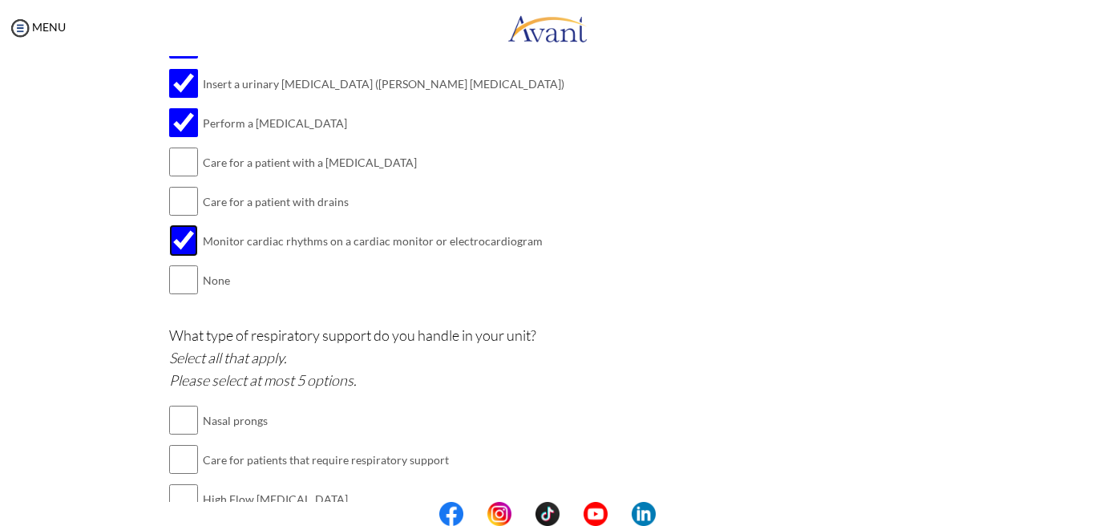
scroll to position [1330, 0]
click at [192, 419] on input "checkbox" at bounding box center [183, 419] width 29 height 32
checkbox input "true"
click at [185, 461] on input "checkbox" at bounding box center [183, 459] width 29 height 32
checkbox input "true"
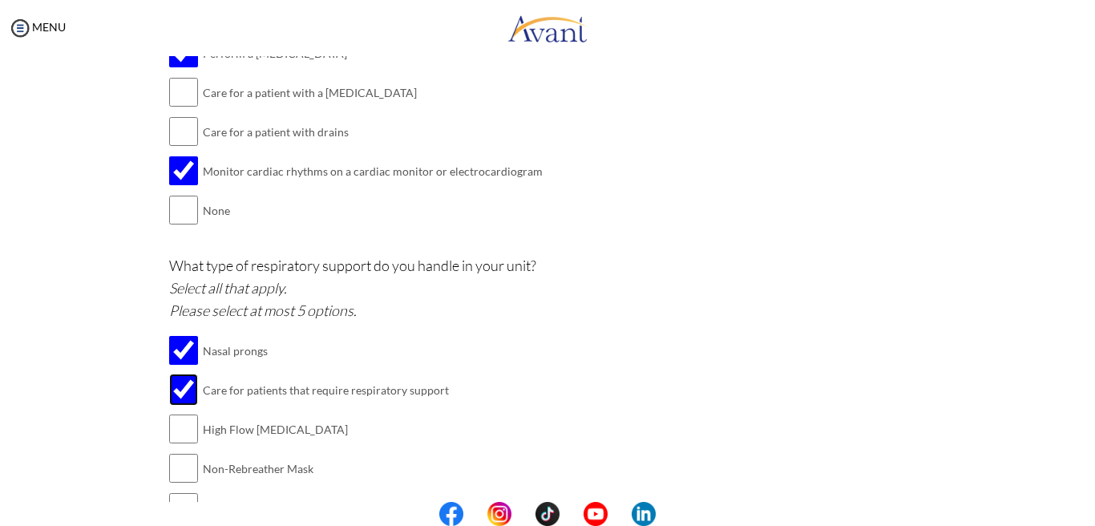
scroll to position [1406, 0]
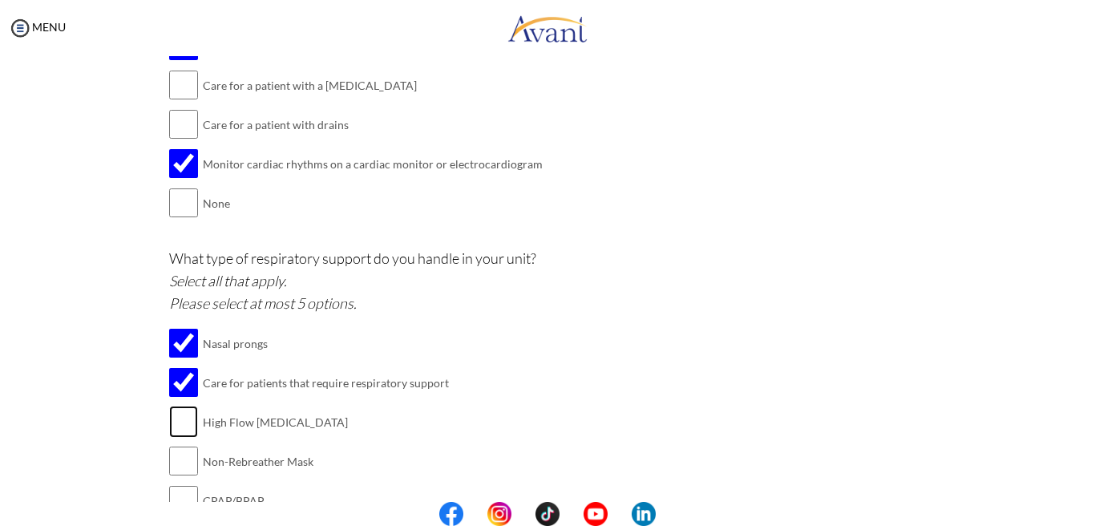
click at [184, 413] on input "checkbox" at bounding box center [183, 422] width 29 height 32
checkbox input "true"
click at [181, 446] on input "checkbox" at bounding box center [183, 461] width 29 height 32
checkbox input "true"
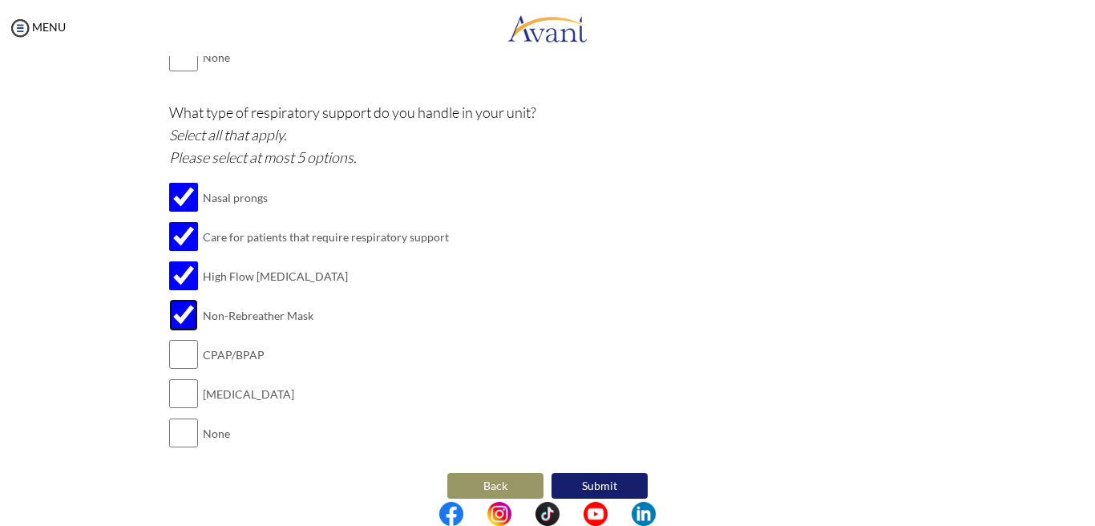
scroll to position [1569, 0]
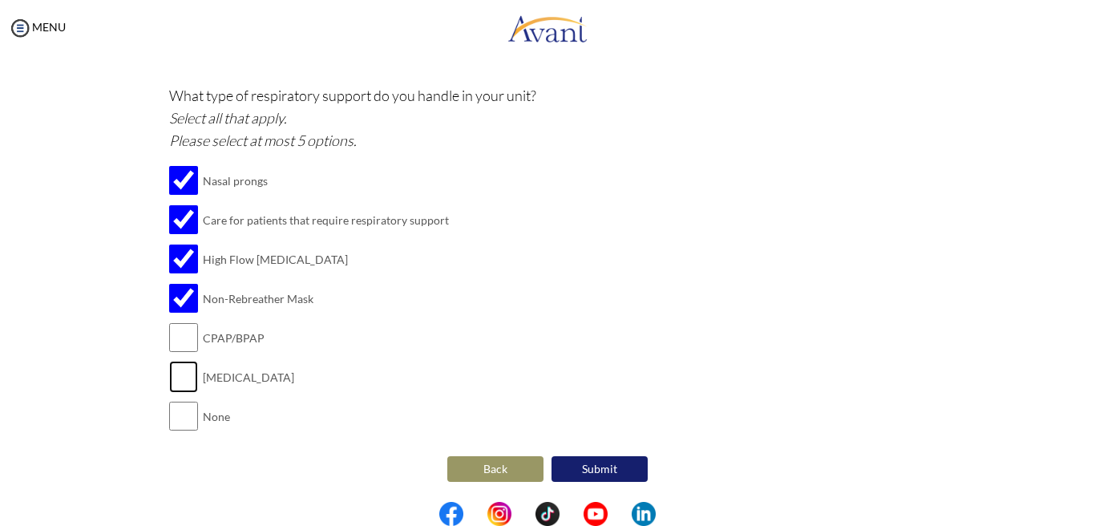
click at [191, 374] on input "checkbox" at bounding box center [183, 377] width 29 height 32
checkbox input "true"
click at [191, 336] on input "checkbox" at bounding box center [183, 338] width 29 height 32
checkbox input "true"
click at [188, 222] on input "checkbox" at bounding box center [183, 220] width 29 height 32
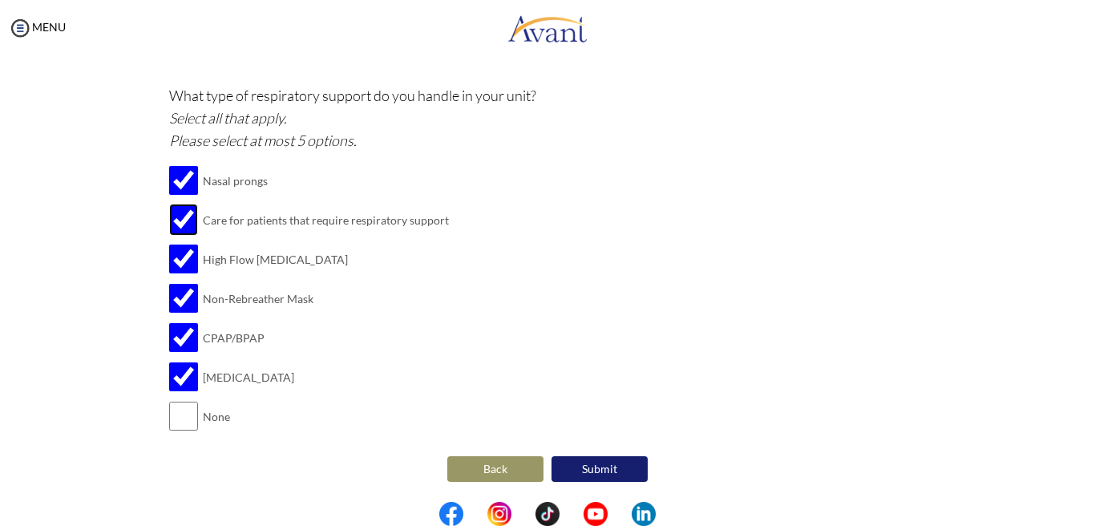
checkbox input "false"
click at [596, 465] on button "Submit" at bounding box center [600, 469] width 96 height 26
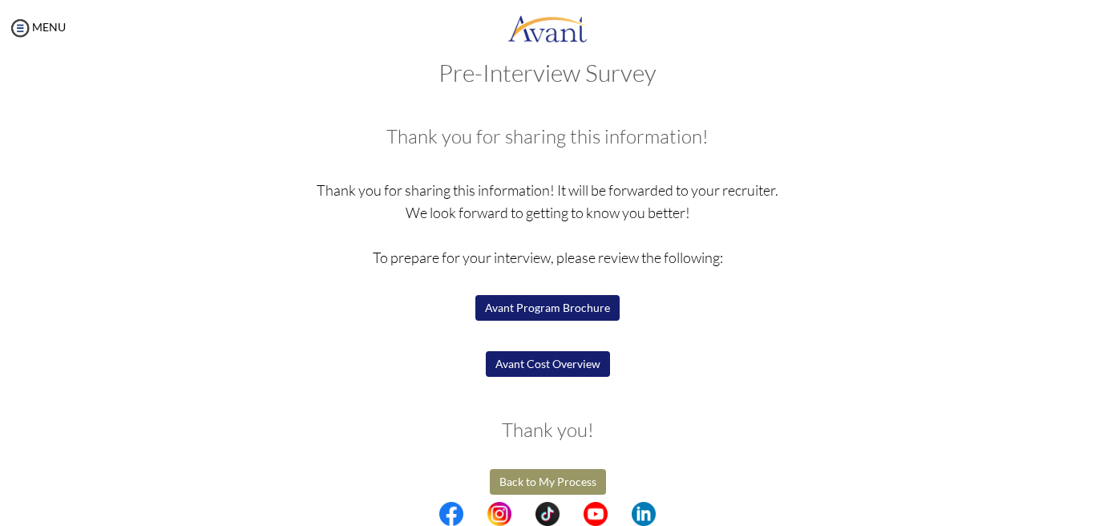
scroll to position [42, 0]
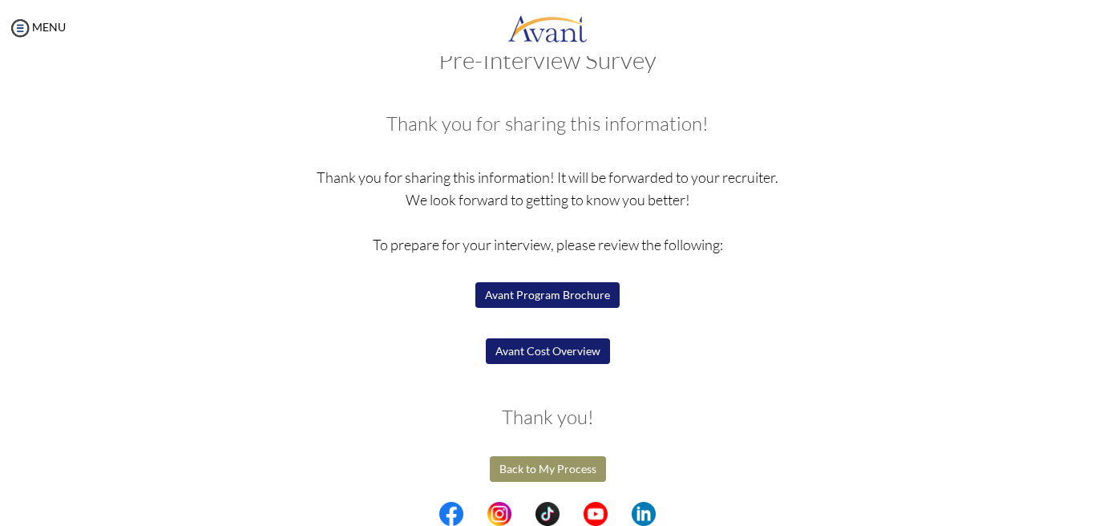
click at [562, 301] on button "Avant Program Brochure" at bounding box center [547, 295] width 144 height 26
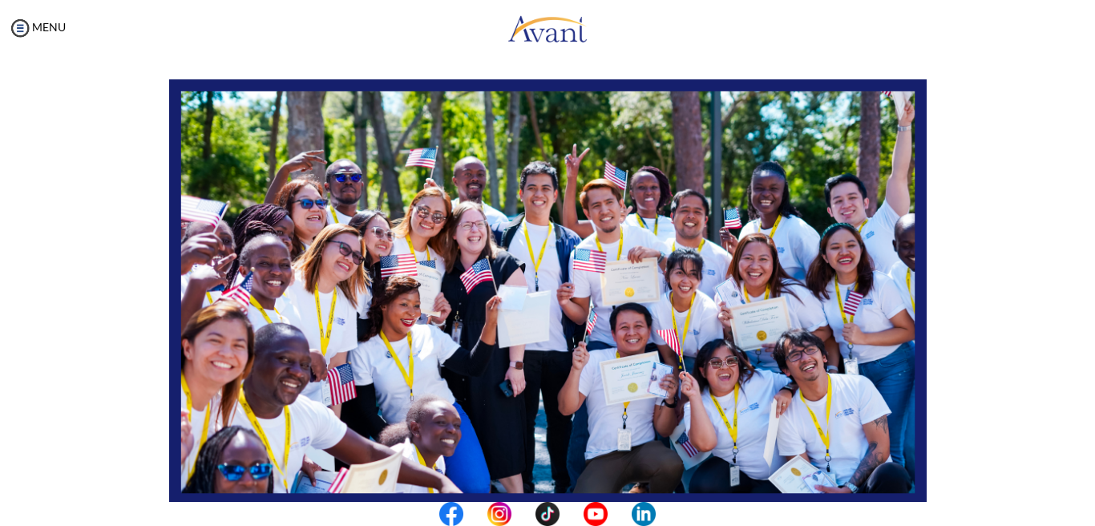
scroll to position [365, 0]
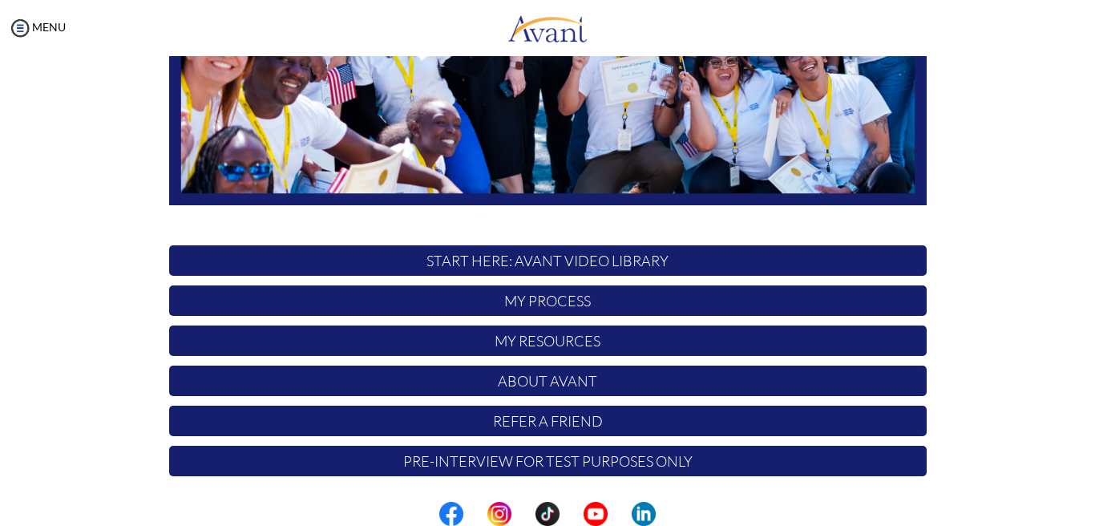
click at [520, 305] on p "My Process" at bounding box center [548, 300] width 758 height 30
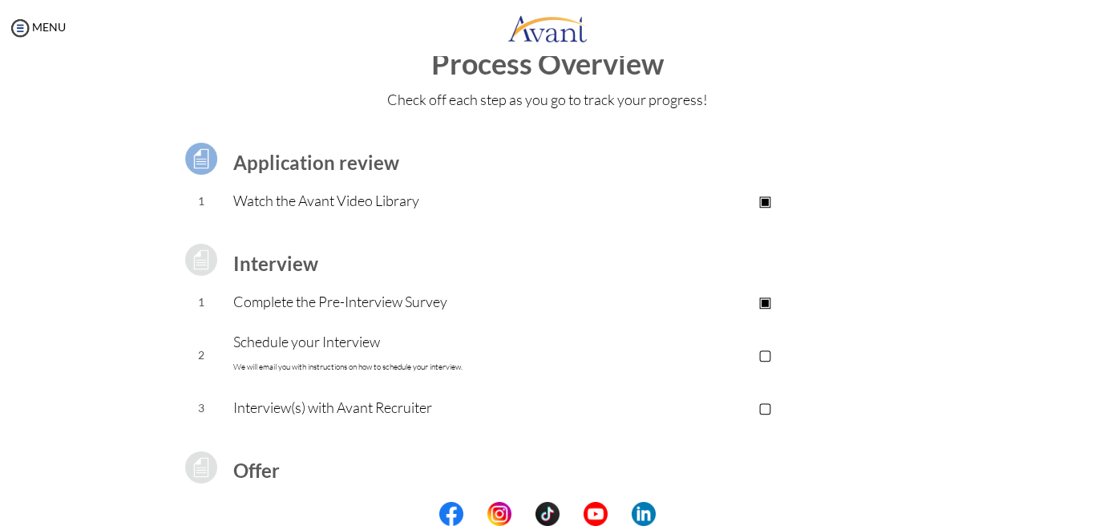
scroll to position [56, 0]
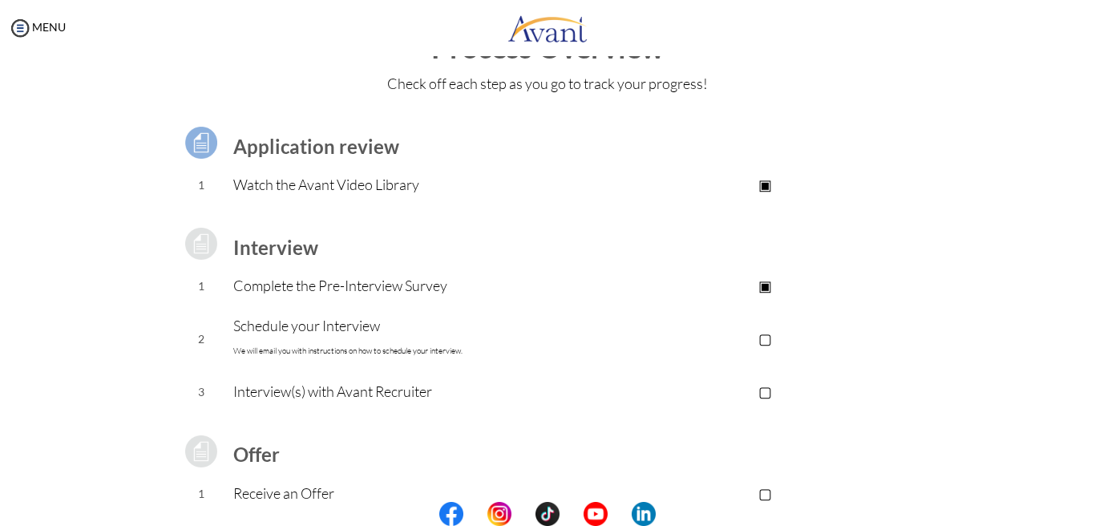
click at [342, 326] on p "Schedule your Interview We will email you with instructions on how to schedule …" at bounding box center [418, 338] width 371 height 48
click at [773, 336] on p "▢" at bounding box center [766, 338] width 322 height 22
click at [773, 336] on p "▣" at bounding box center [766, 338] width 322 height 22
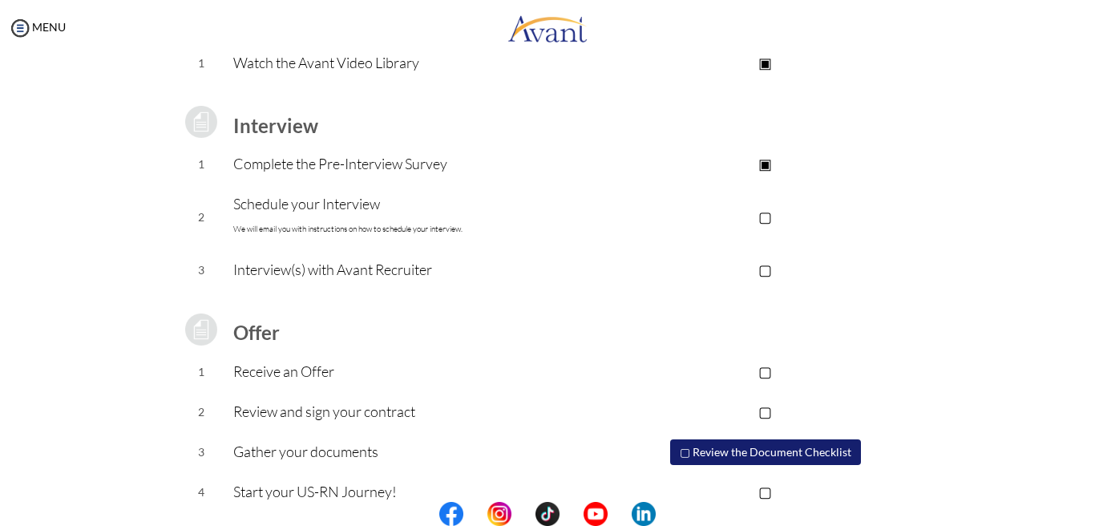
scroll to position [204, 0]
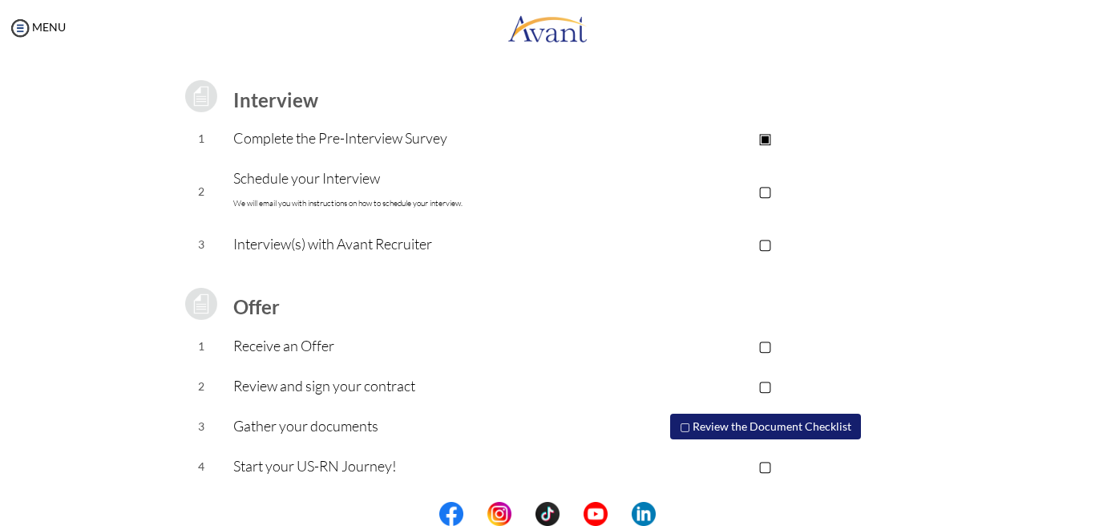
click at [365, 179] on p "Schedule your Interview We will email you with instructions on how to schedule …" at bounding box center [418, 191] width 371 height 48
click at [813, 428] on button "▢ Review the Document Checklist" at bounding box center [765, 427] width 191 height 26
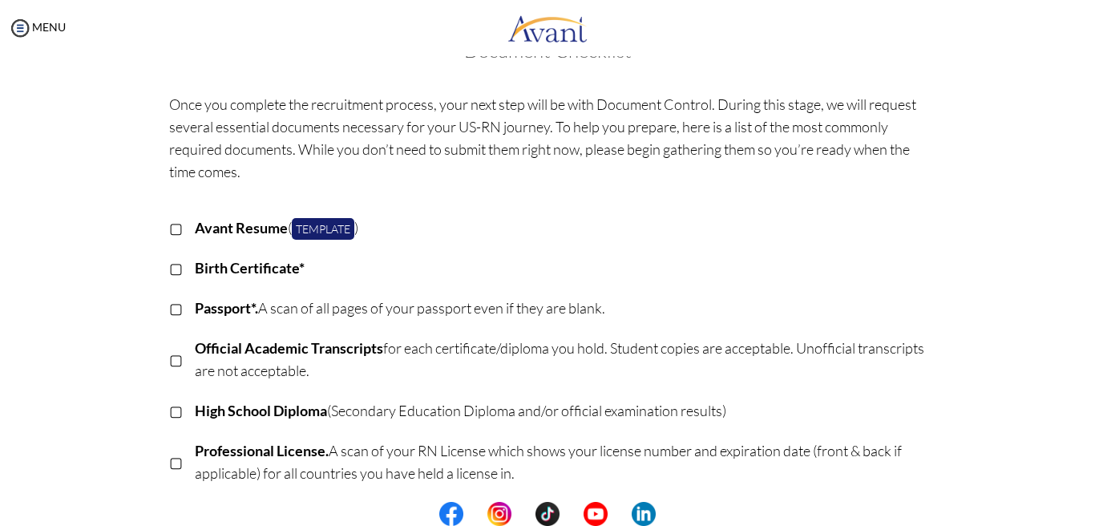
scroll to position [0, 0]
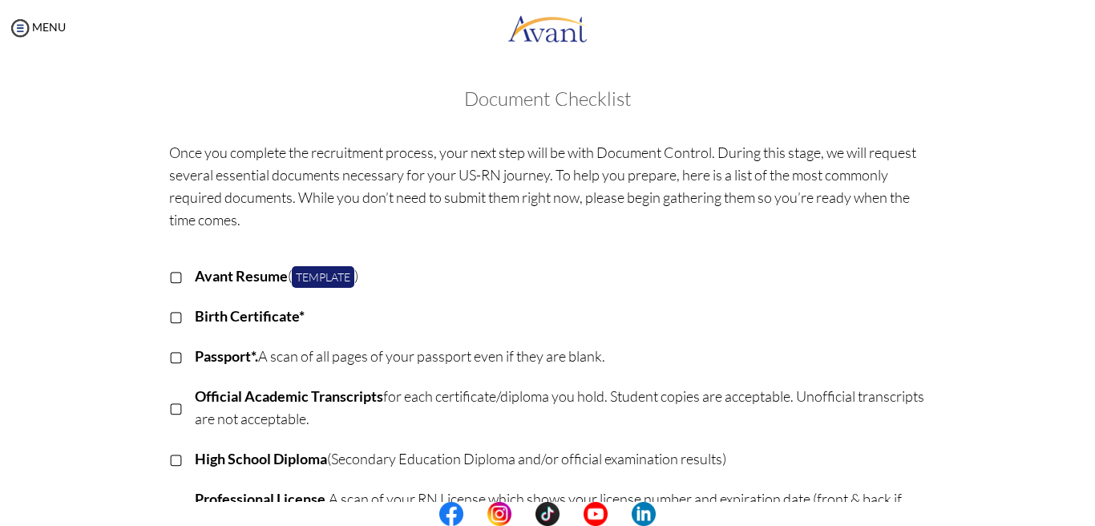
click at [38, 34] on div "MENU" at bounding box center [33, 263] width 66 height 526
click at [26, 29] on img at bounding box center [20, 28] width 24 height 24
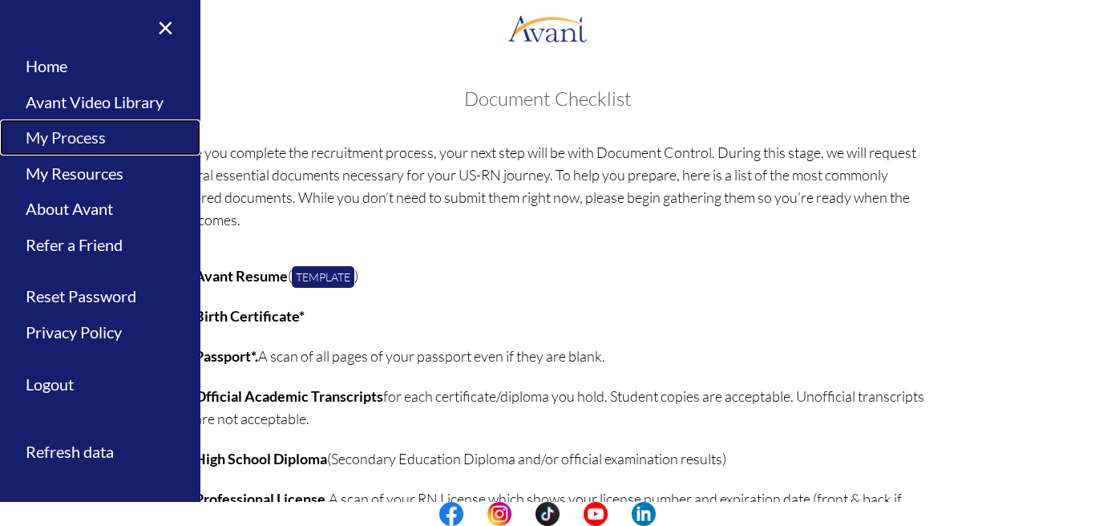
click at [93, 147] on link "My Process" at bounding box center [100, 137] width 200 height 36
